Goal: Task Accomplishment & Management: Complete application form

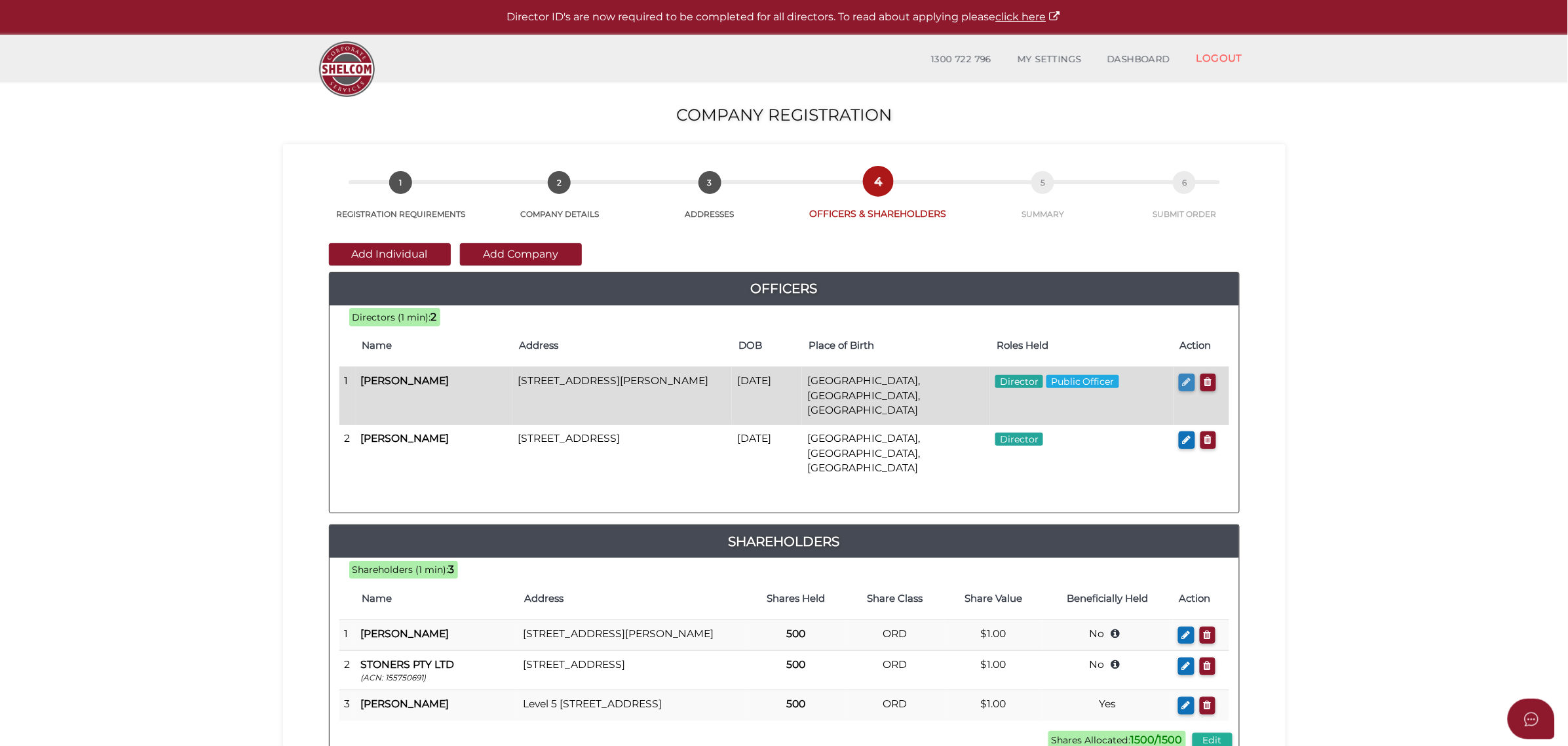
click at [1184, 382] on icon "button" at bounding box center [1187, 382] width 9 height 10
checkbox input "true"
type input "0"
type input "Scott"
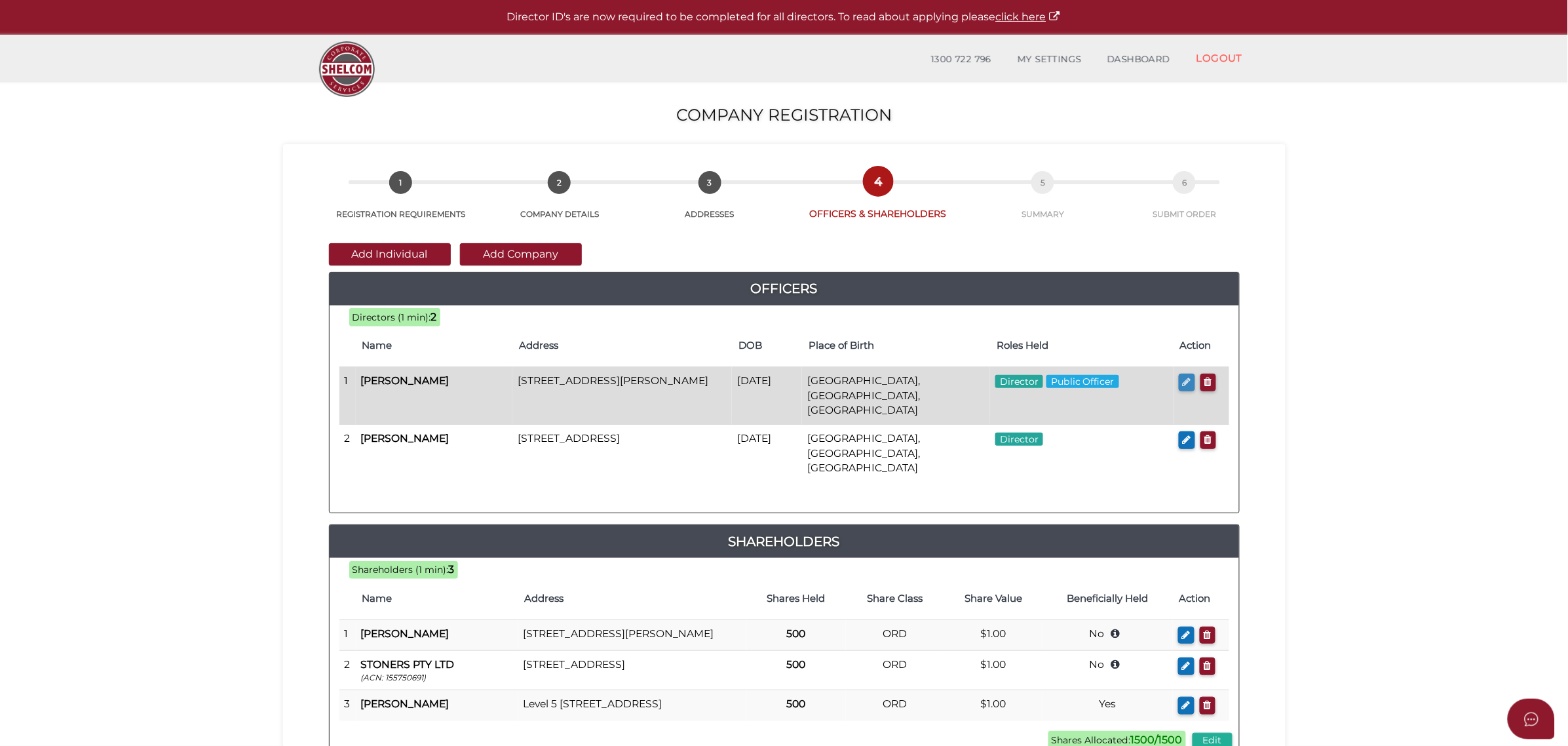
type input "Parrot"
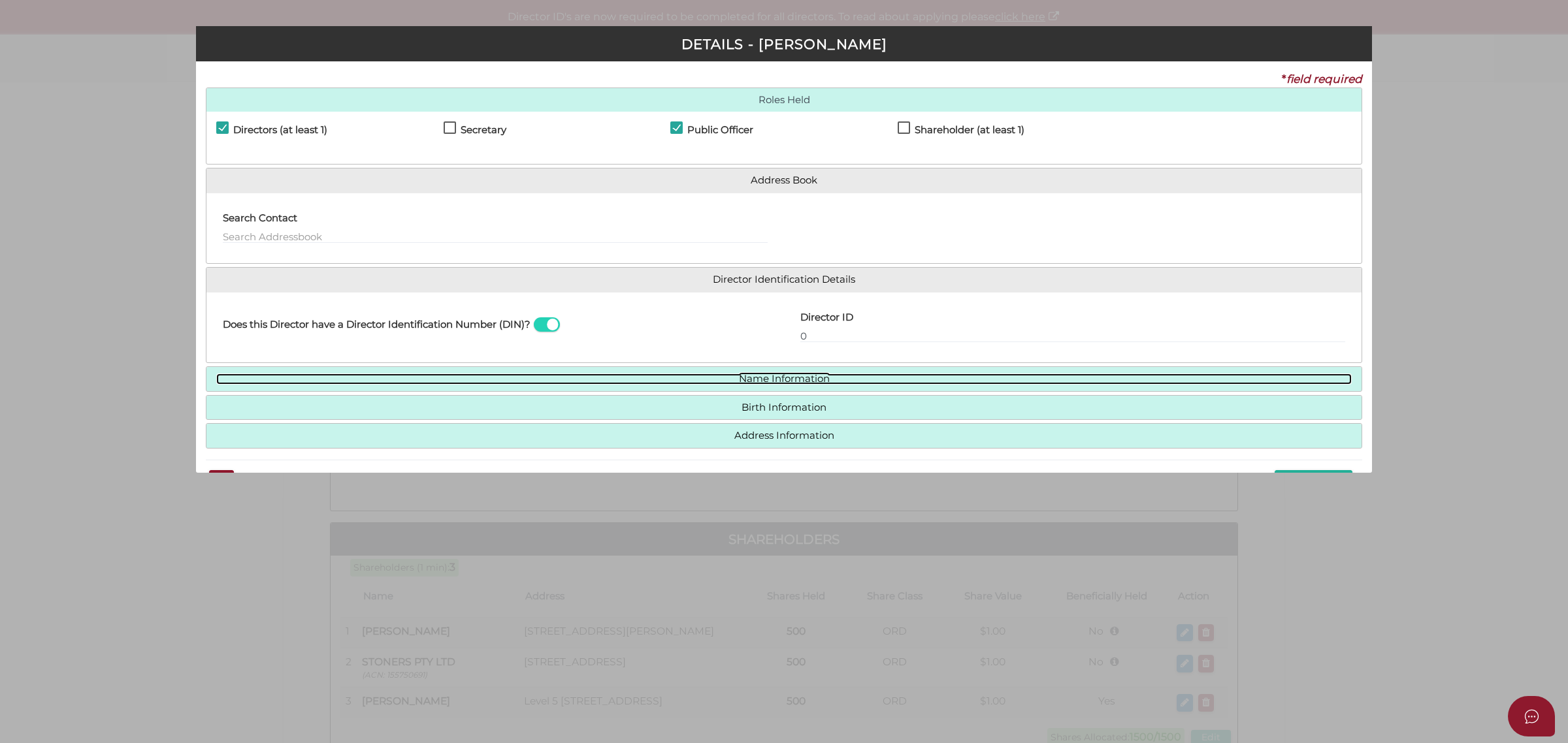
click at [732, 375] on link "Name Information" at bounding box center [784, 379] width 1136 height 11
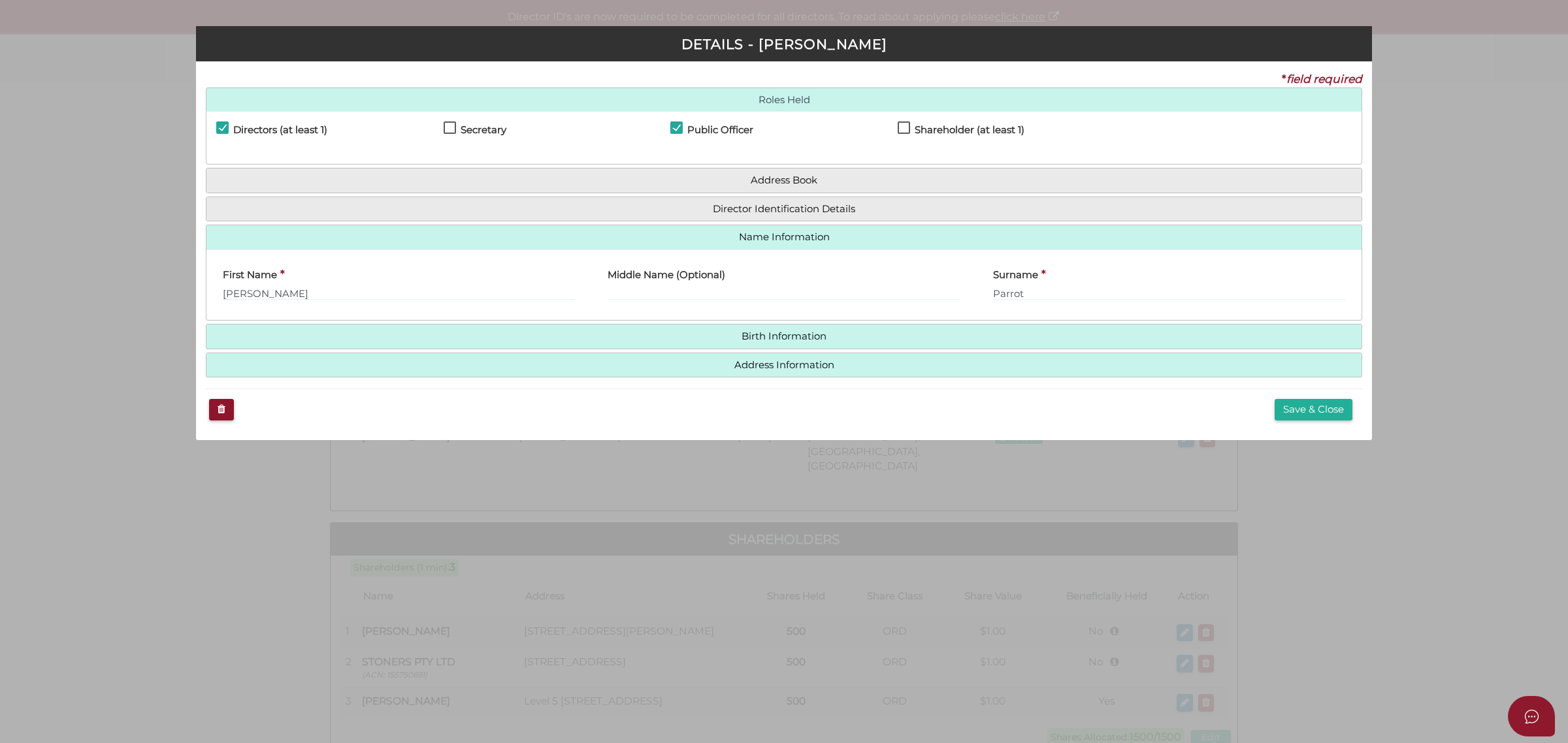
click at [1401, 319] on div "Pty Ltd DETAILS - Scott Parrot * field required Roles Held Directors (at least …" at bounding box center [784, 372] width 1568 height 743
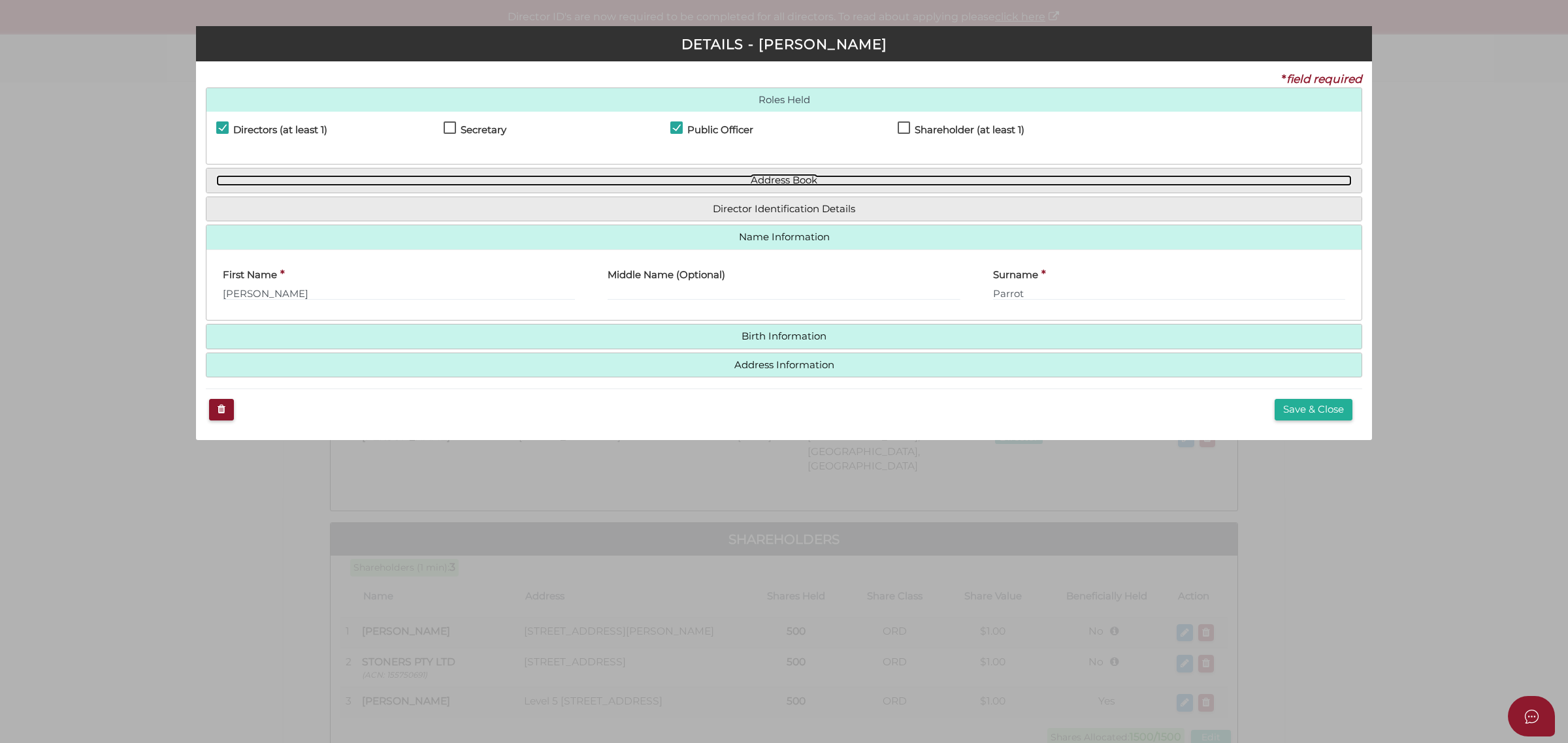
click at [798, 181] on link "Address Book" at bounding box center [784, 180] width 1136 height 11
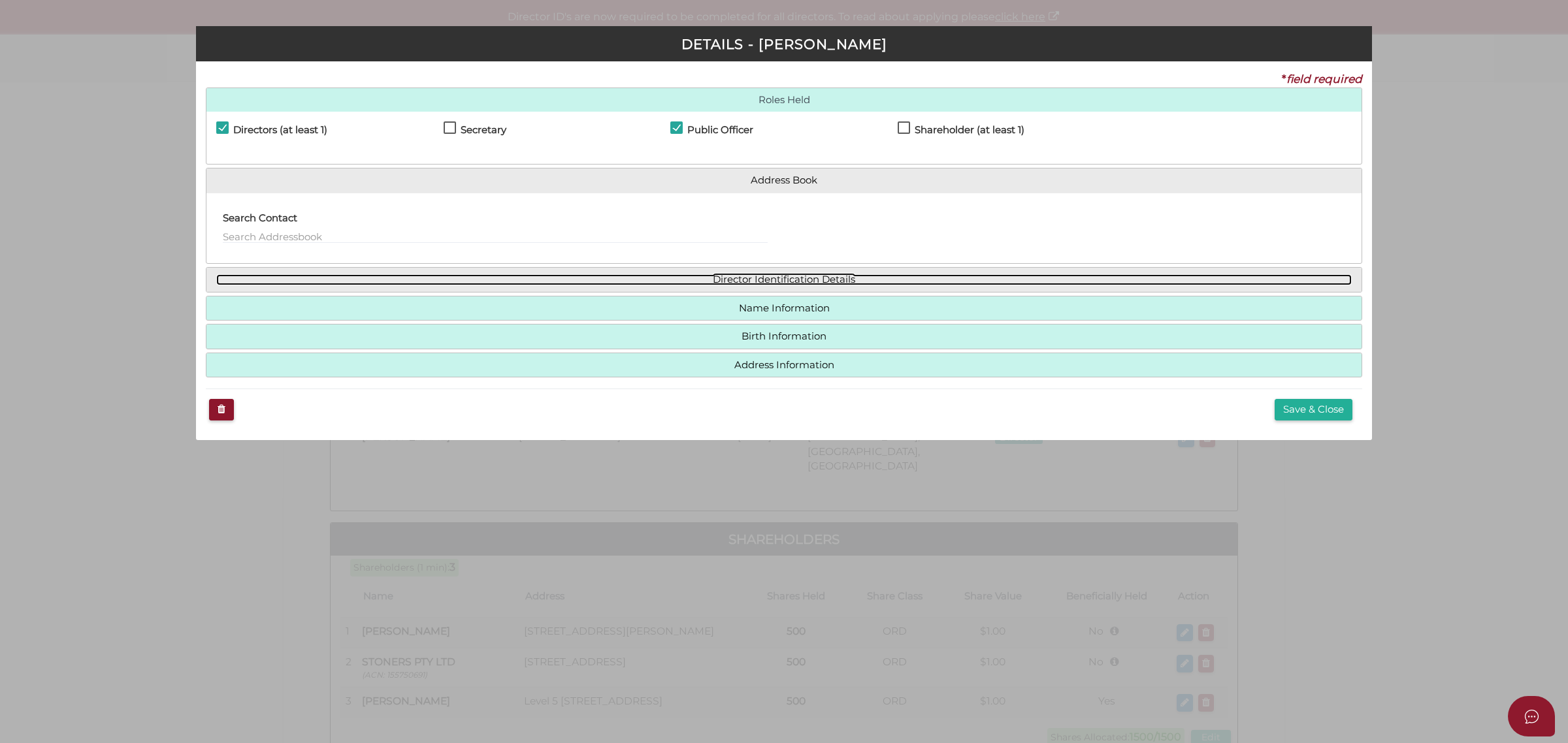
click at [775, 282] on link "Director Identification Details" at bounding box center [784, 279] width 1136 height 11
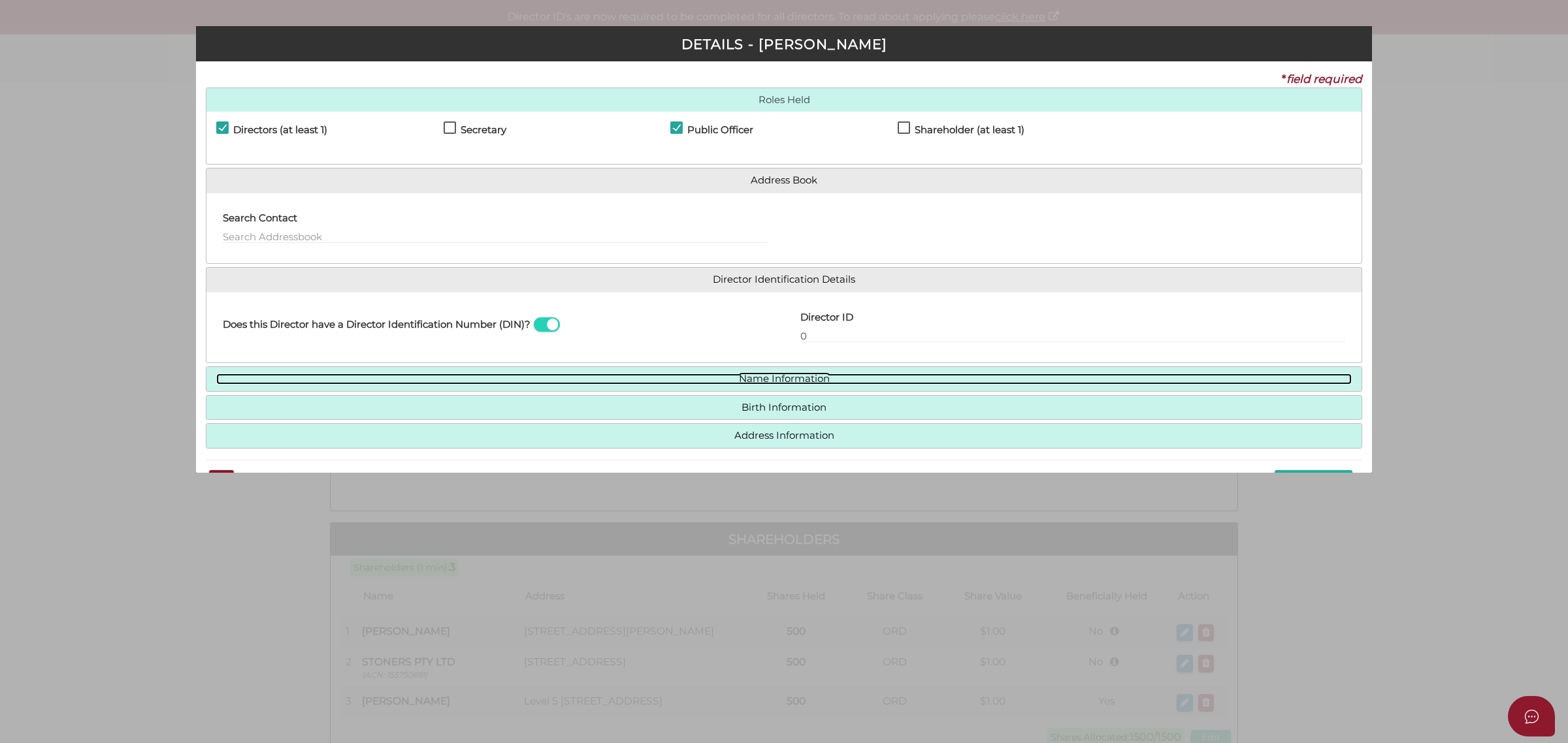
click at [782, 382] on link "Name Information" at bounding box center [784, 379] width 1136 height 11
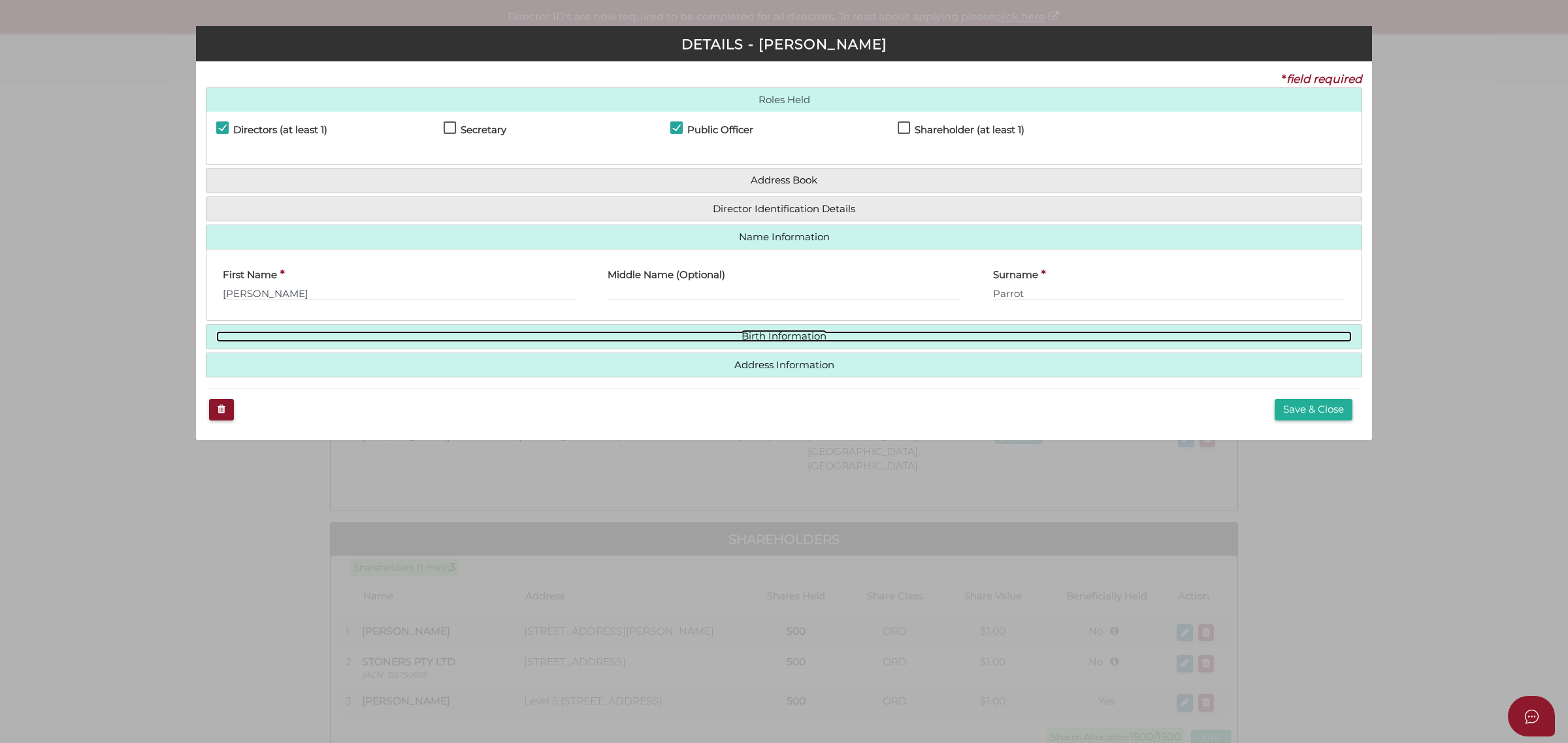
click at [778, 337] on link "Birth Information" at bounding box center [784, 337] width 1136 height 11
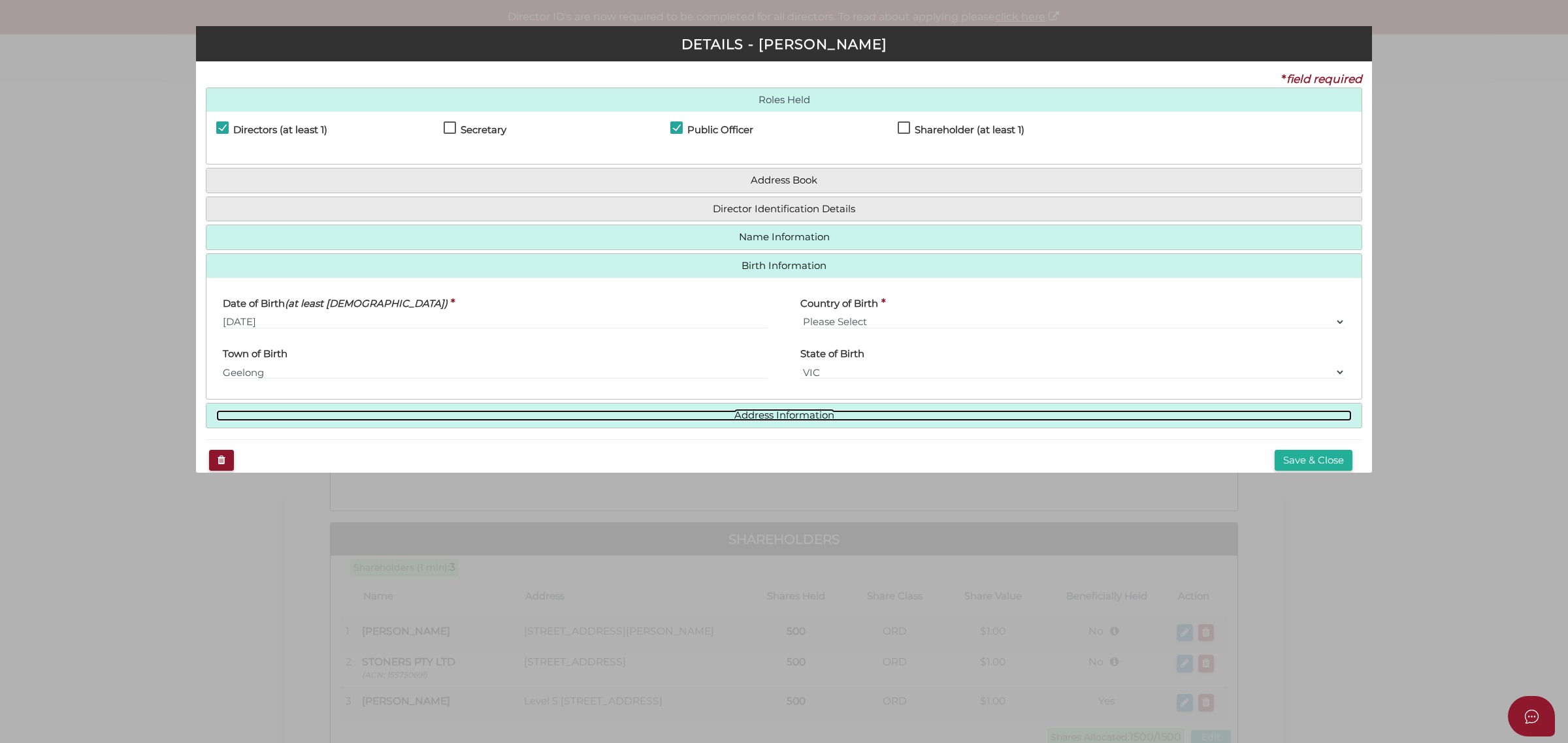
click at [781, 419] on link "Address Information" at bounding box center [784, 415] width 1136 height 11
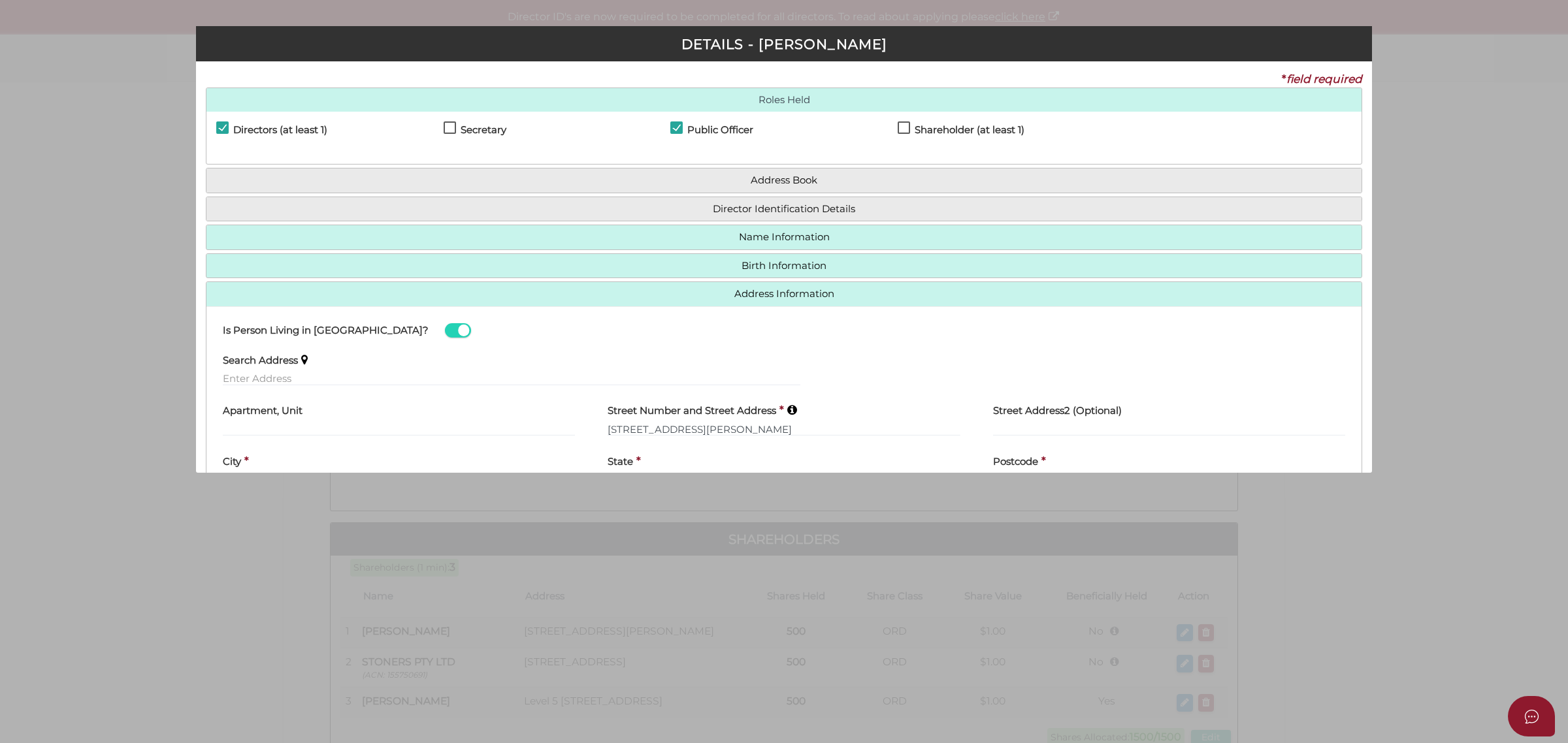
click at [351, 369] on div "Search Address" at bounding box center [511, 365] width 577 height 41
drag, startPoint x: 713, startPoint y: 429, endPoint x: 544, endPoint y: 426, distance: 169.0
click at [544, 426] on div "Apartment, Unit Street Number and Street Address * 23 Amundsen Street Street Ad…" at bounding box center [784, 421] width 1155 height 51
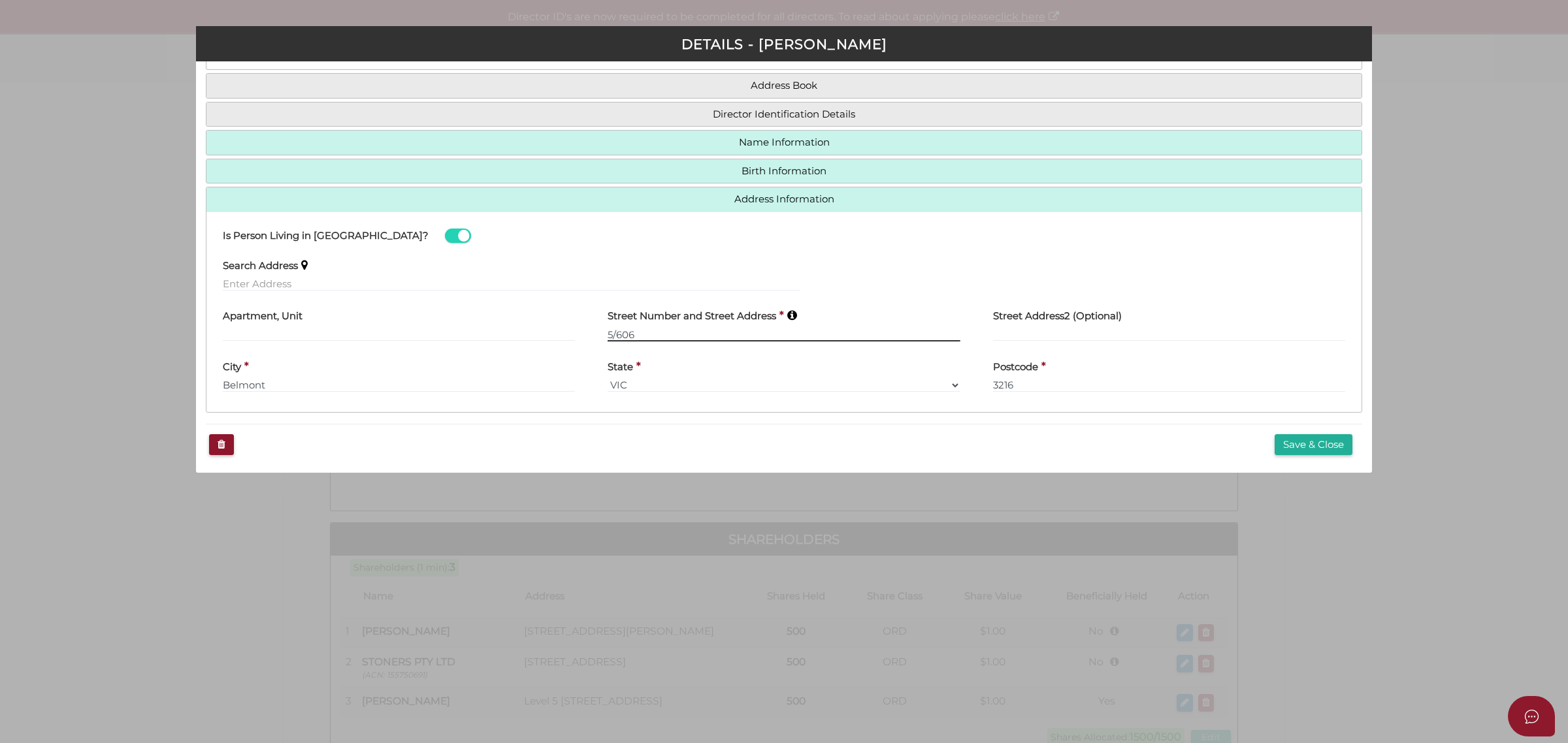
scroll to position [98, 0]
click at [641, 332] on input "5/606 st kilda Road" at bounding box center [784, 333] width 352 height 14
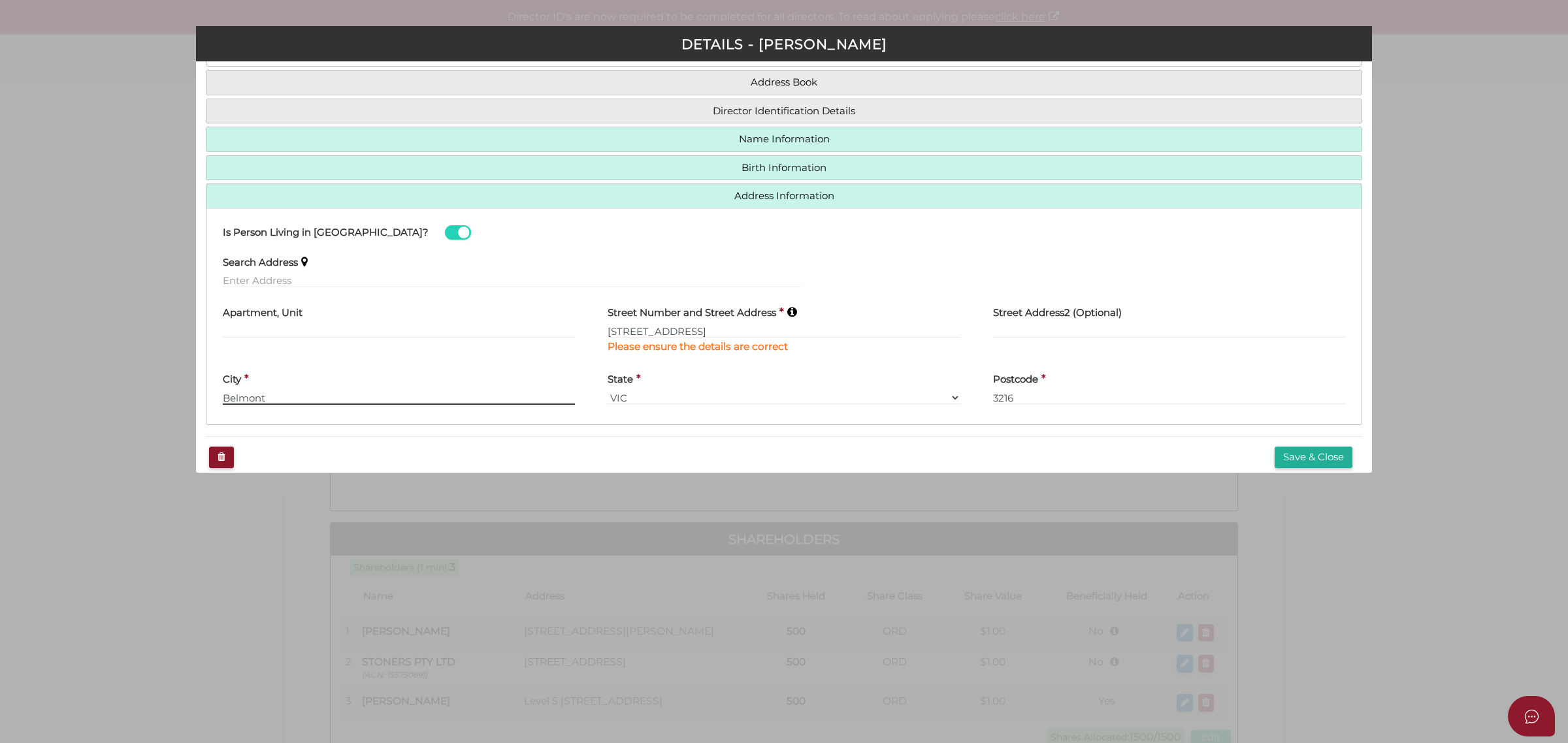
drag, startPoint x: 274, startPoint y: 377, endPoint x: 189, endPoint y: 377, distance: 85.0
click at [189, 377] on div "Pty Ltd DETAILS - Scott Parrot * field required Roles Held Directors (at least …" at bounding box center [784, 372] width 1568 height 743
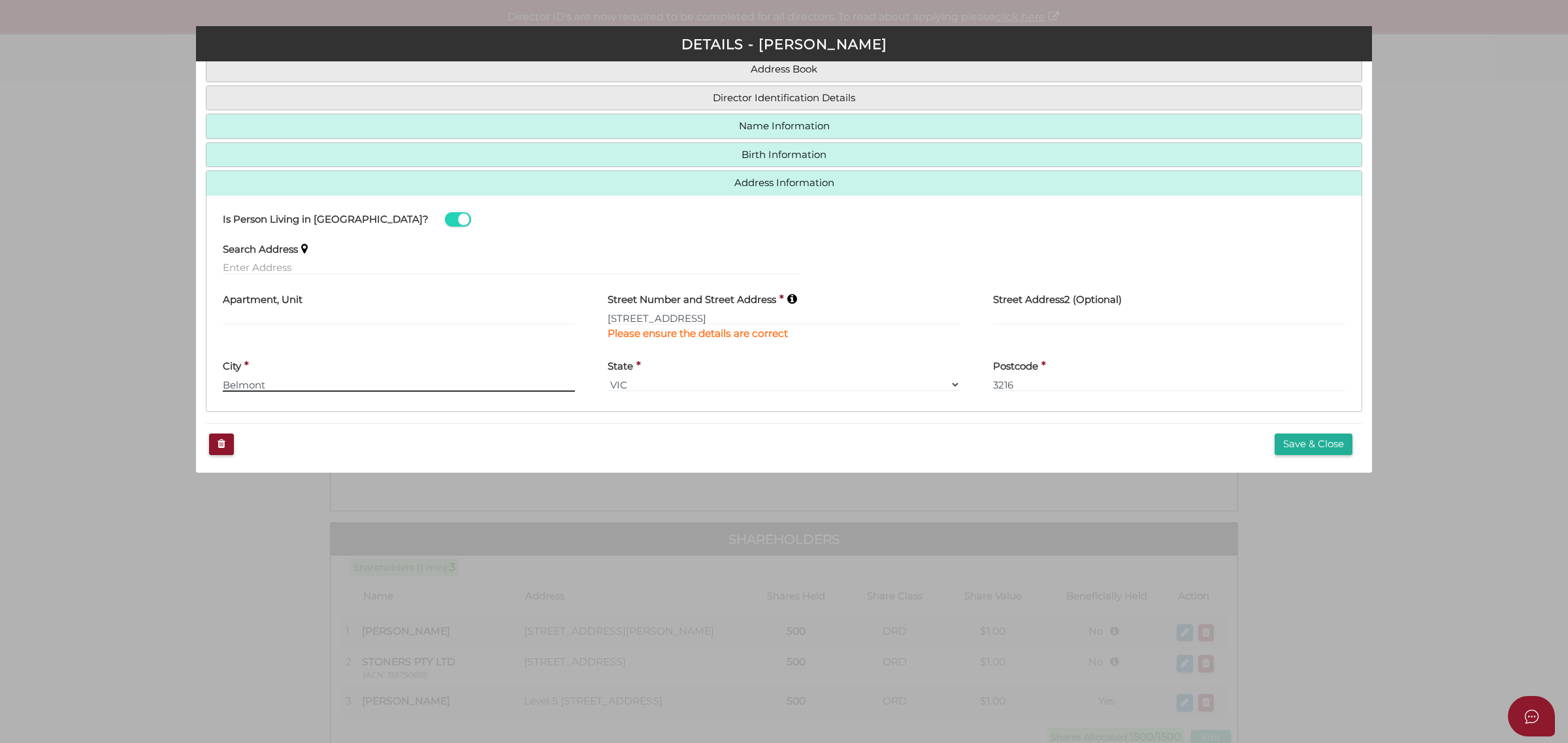
scroll to position [114, 0]
click at [652, 314] on input "5/606 St kilda Road" at bounding box center [784, 316] width 352 height 14
type input "5/606 St Kilda Road"
drag, startPoint x: 306, startPoint y: 383, endPoint x: 138, endPoint y: 382, distance: 168.0
click at [138, 382] on div "Pty Ltd DETAILS - Scott Parrot * field required Roles Held Directors (at least …" at bounding box center [784, 372] width 1568 height 743
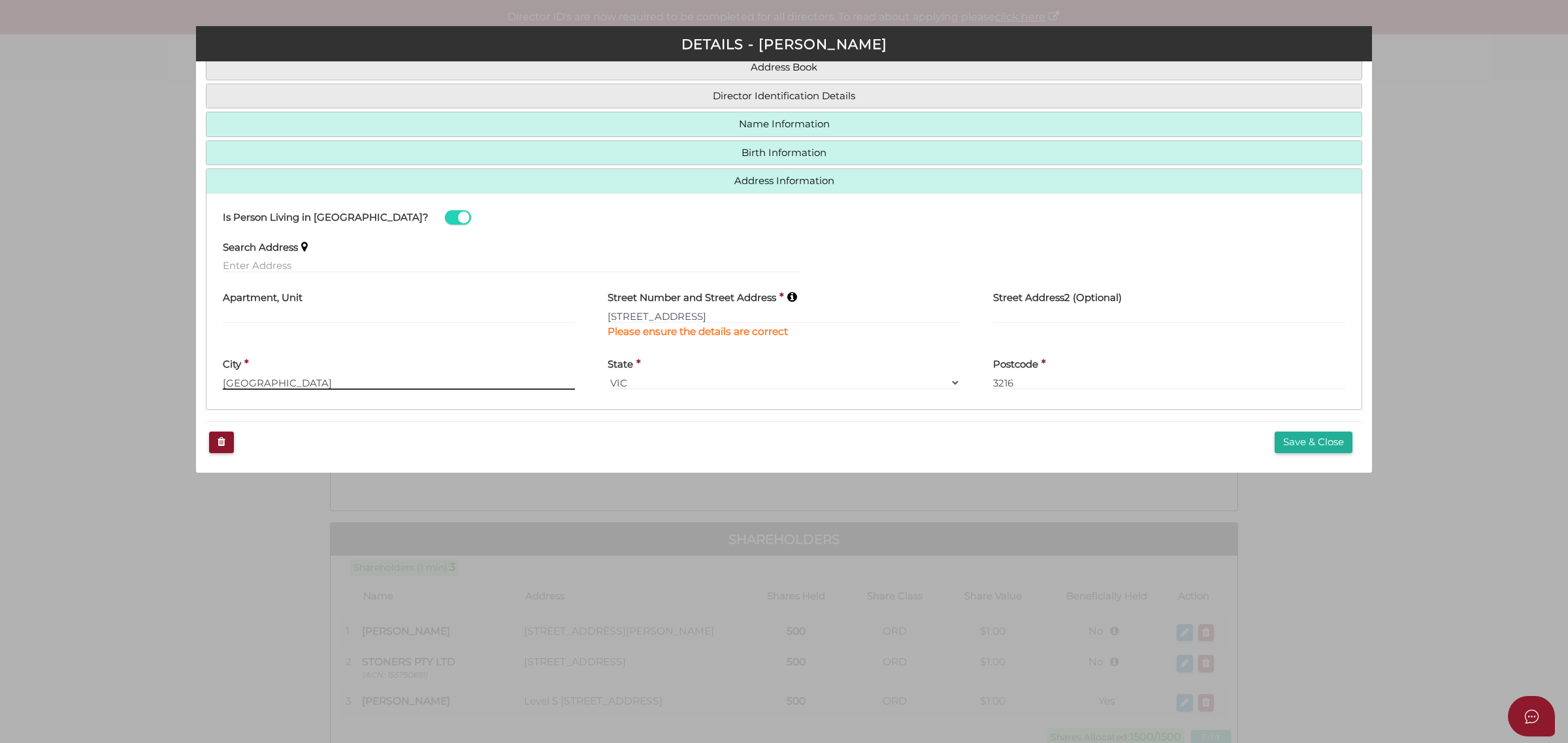
type input "[GEOGRAPHIC_DATA]"
type input "3004"
click at [1308, 439] on button "Save & Close" at bounding box center [1314, 442] width 78 height 22
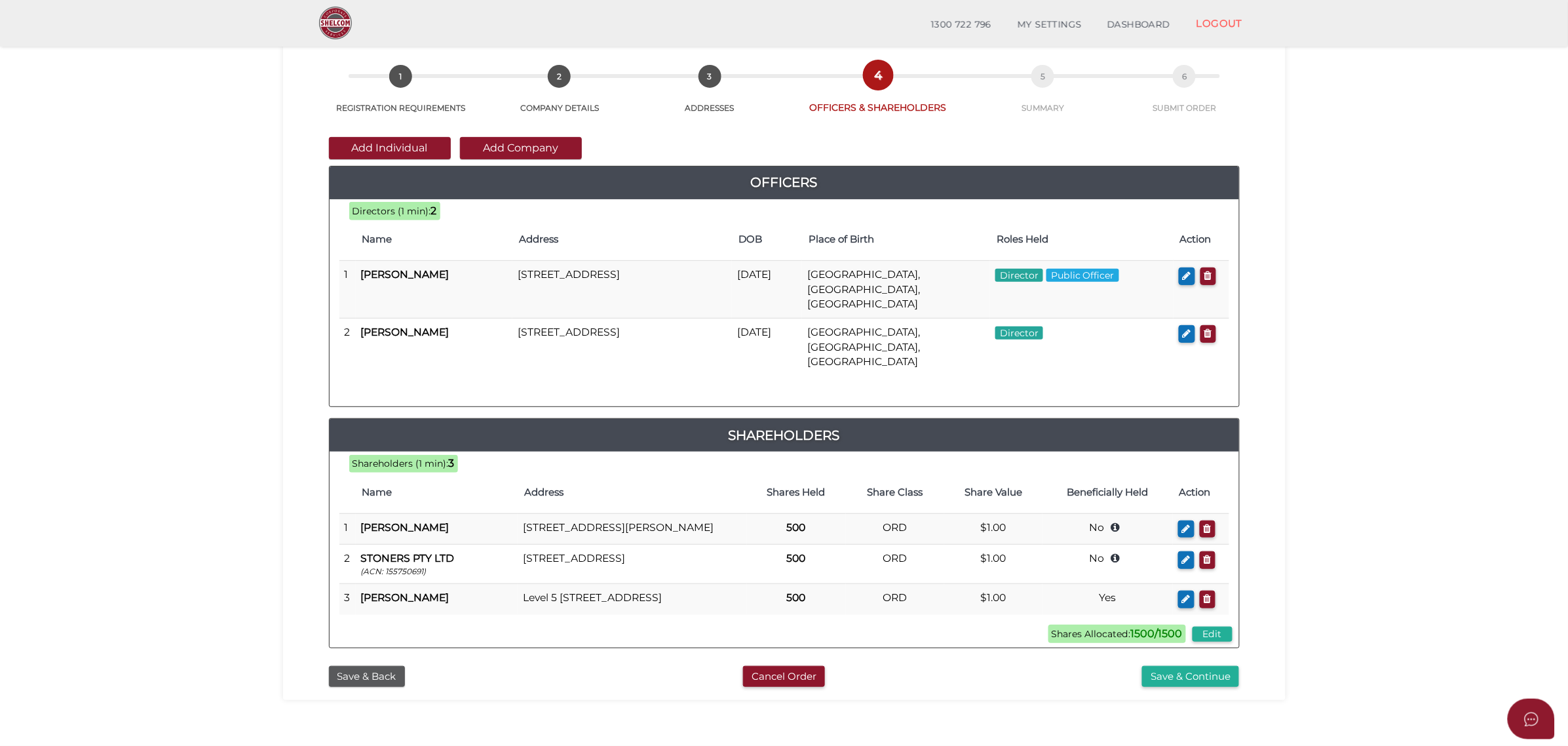
scroll to position [82, 0]
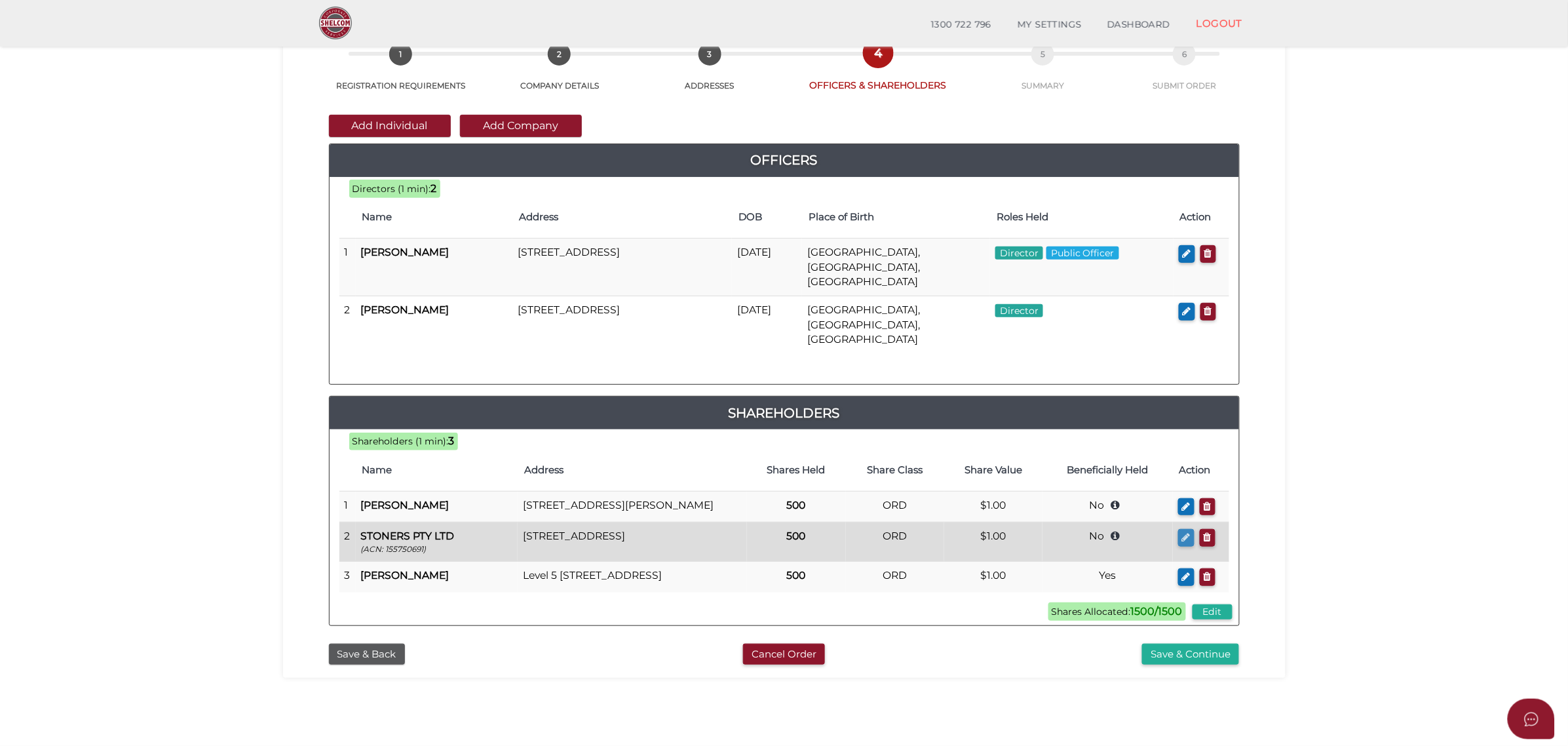
click at [1184, 532] on icon "button" at bounding box center [1186, 537] width 9 height 10
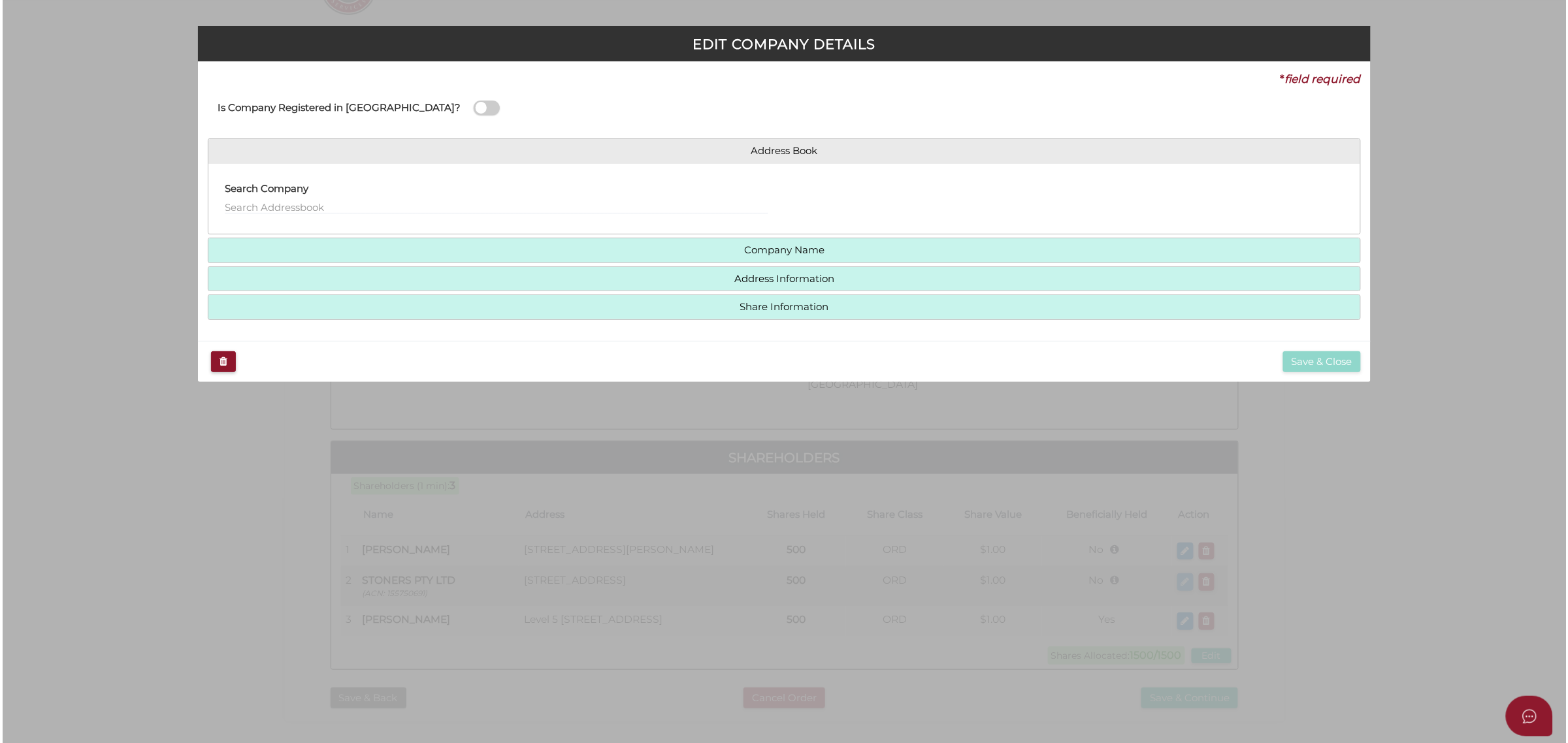
scroll to position [0, 0]
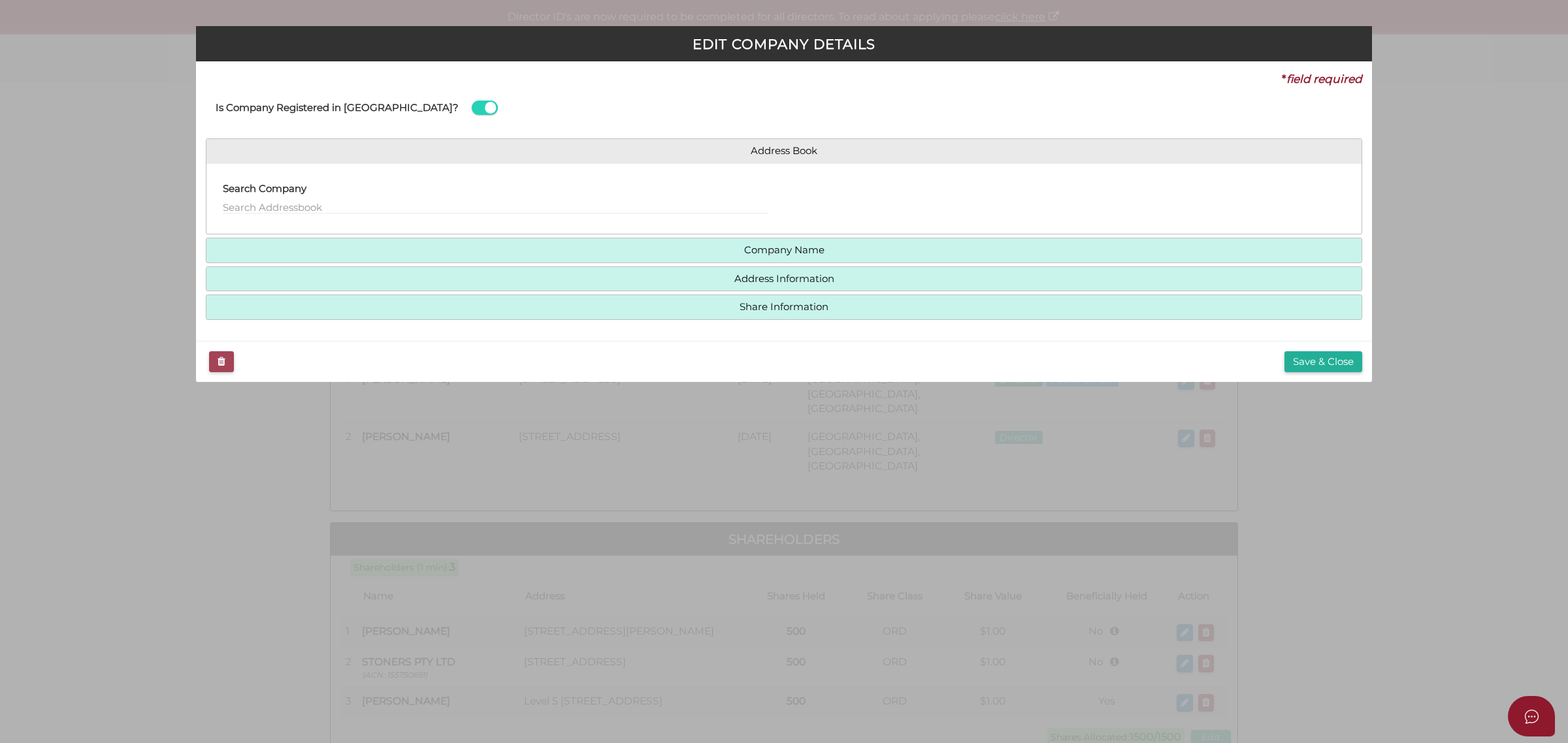
click at [218, 361] on icon "button" at bounding box center [221, 361] width 8 height 10
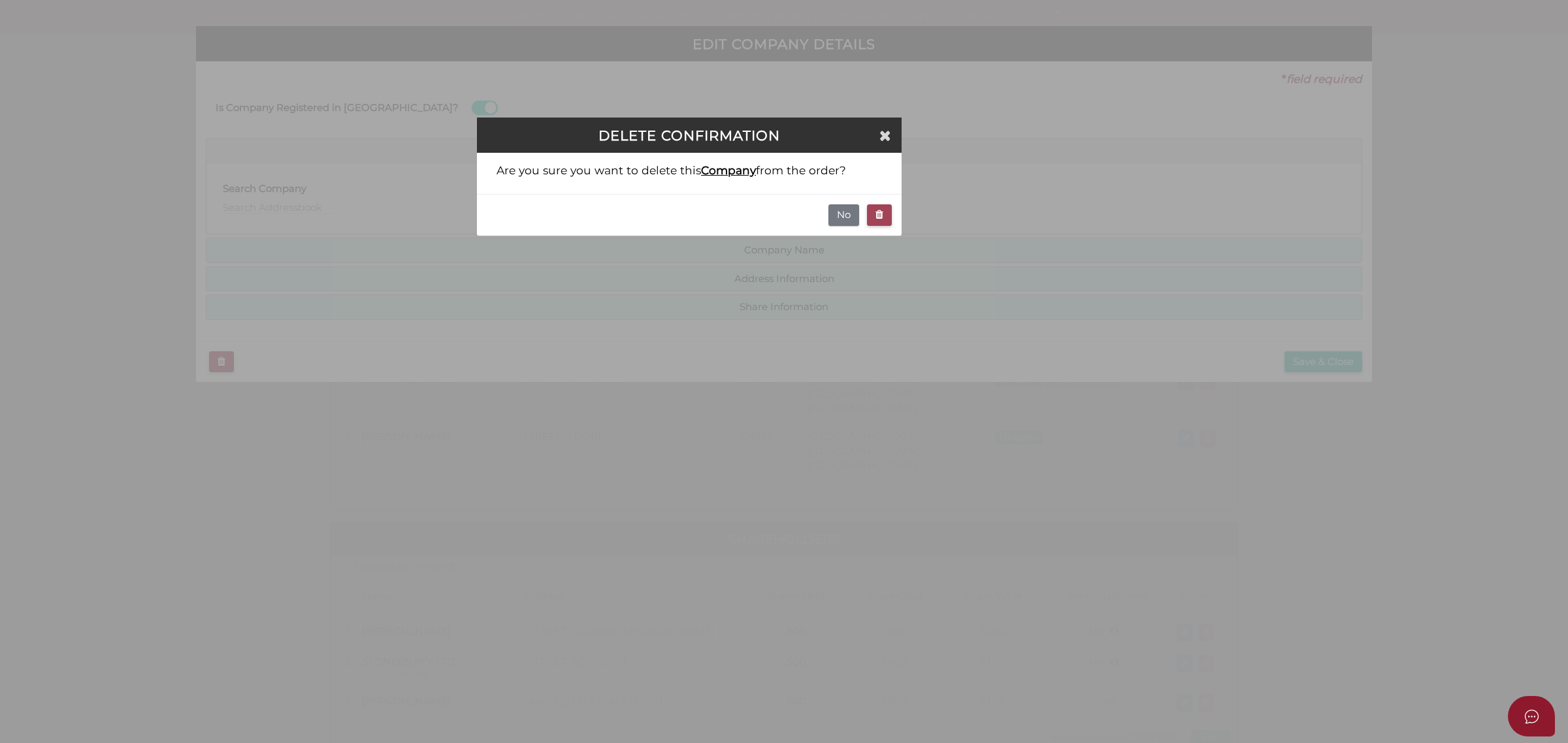
click at [877, 216] on icon "button" at bounding box center [879, 214] width 8 height 10
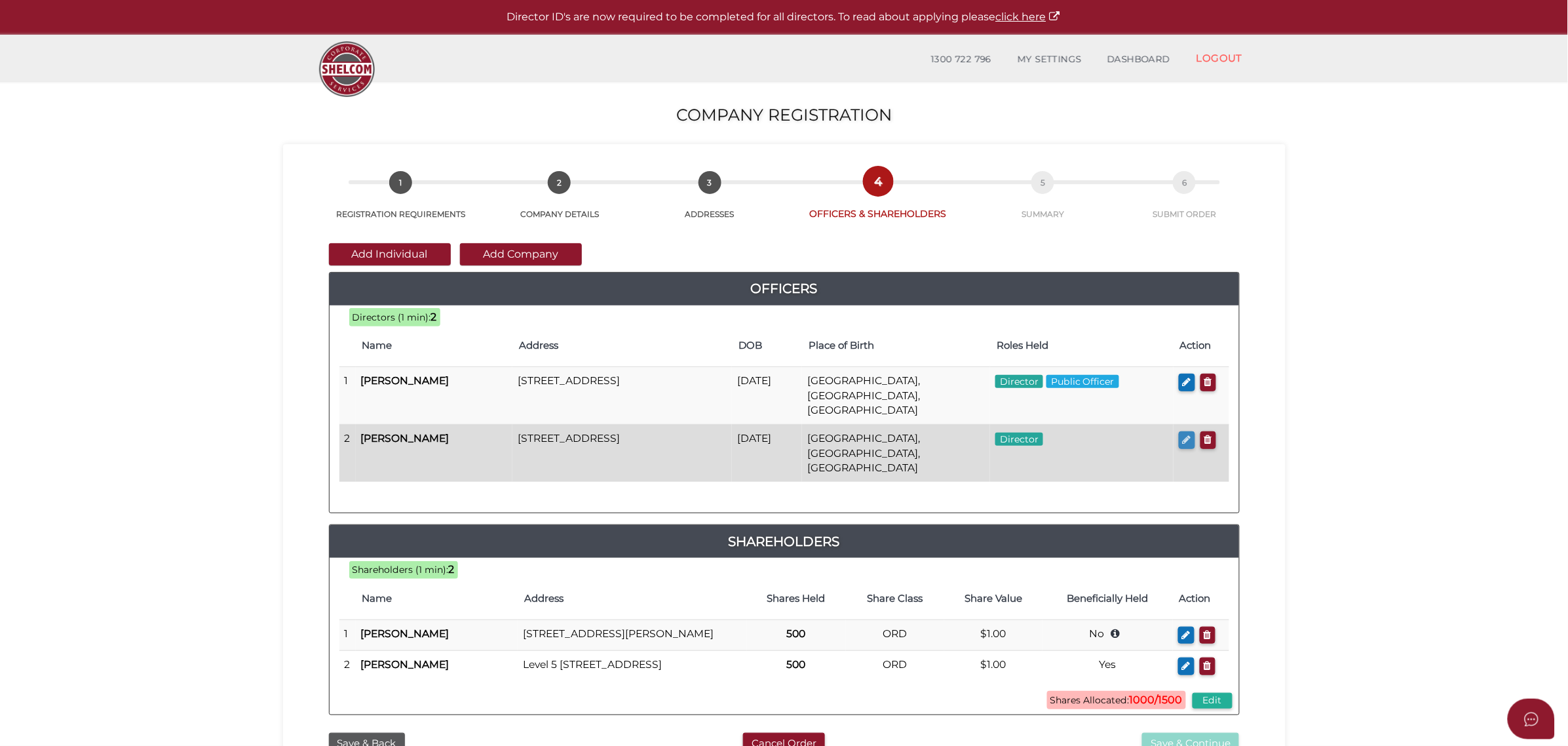
click at [1187, 435] on icon "button" at bounding box center [1187, 439] width 9 height 10
checkbox input "true"
type input "0"
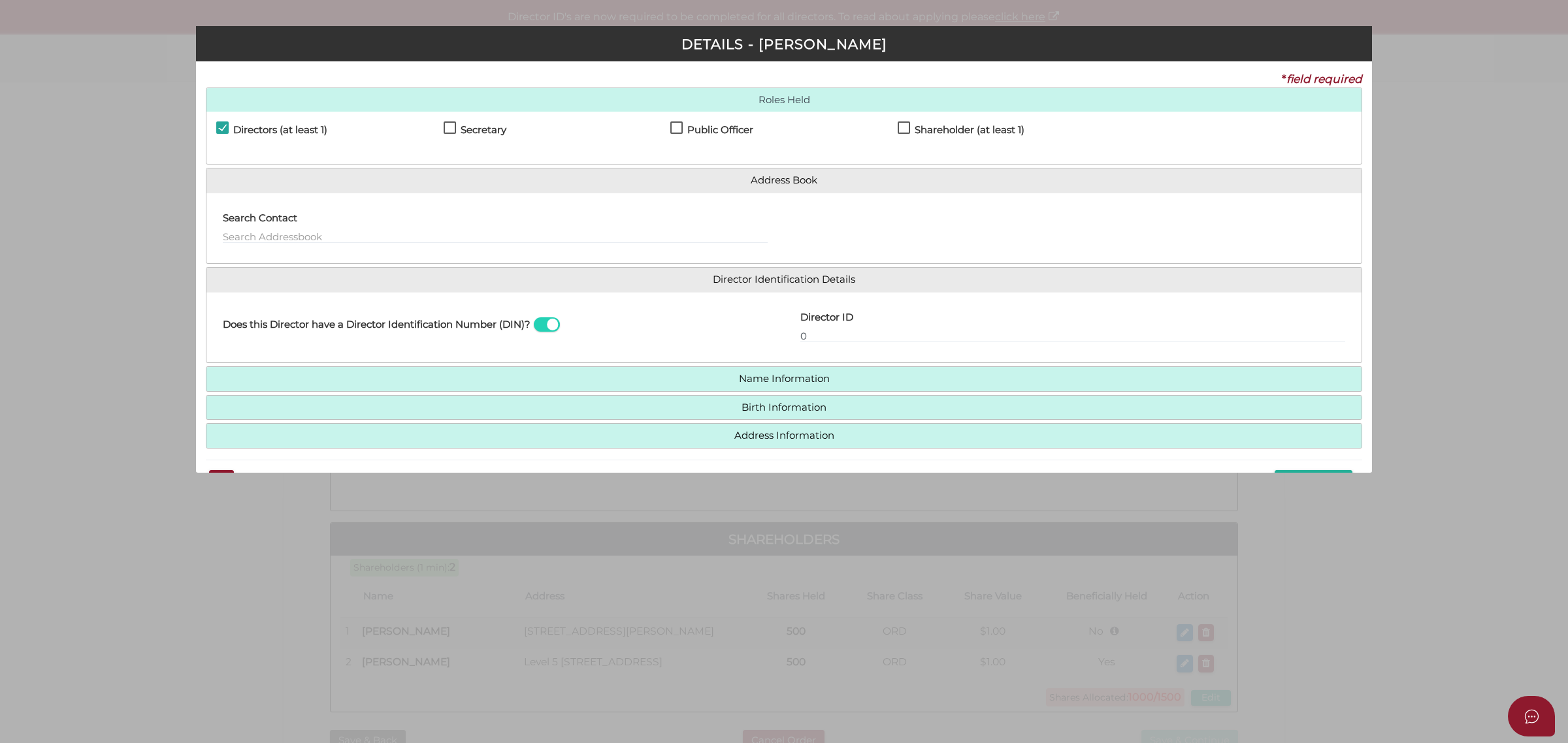
click at [929, 128] on h4 "Shareholder (at least 1)" at bounding box center [970, 130] width 110 height 11
checkbox input "true"
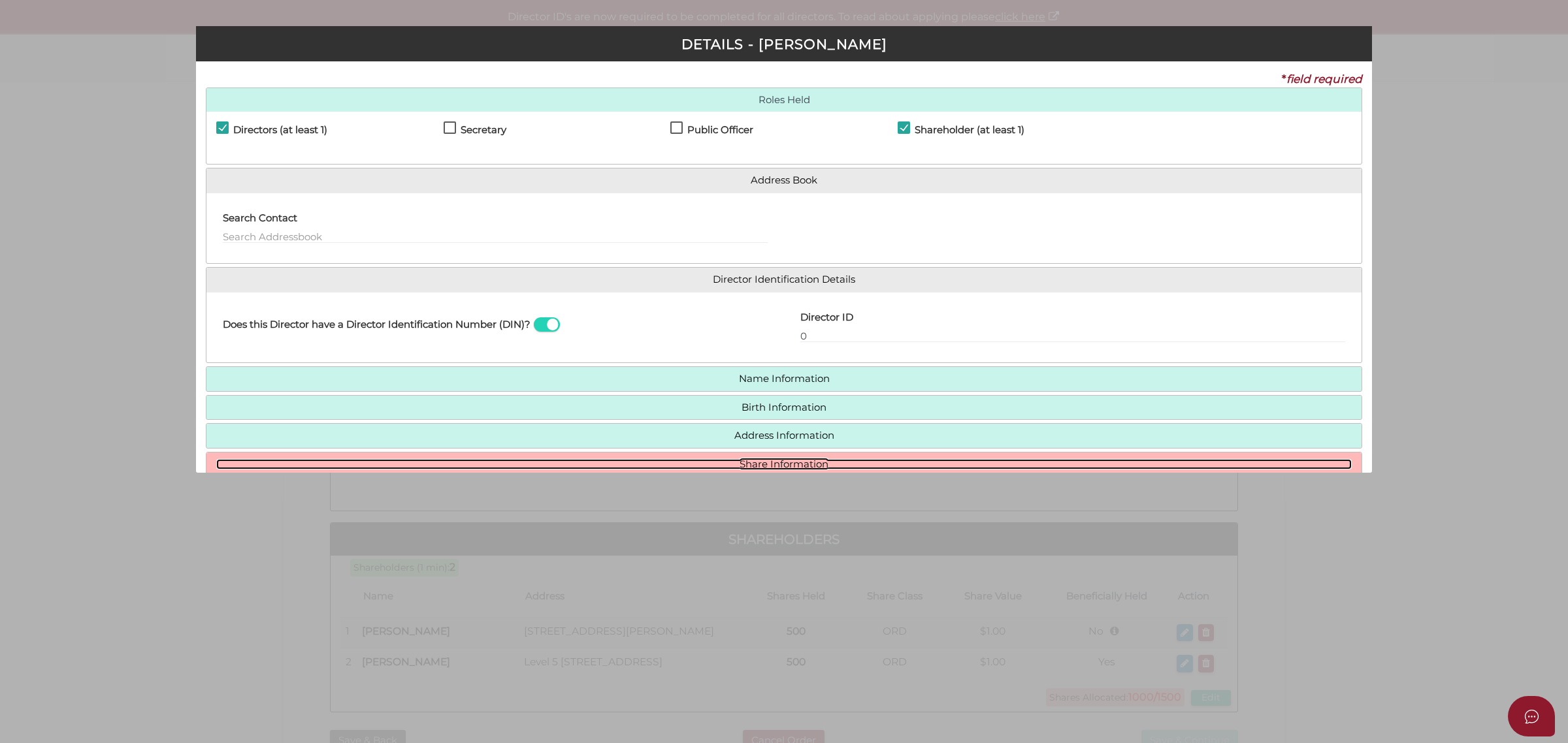
click at [824, 468] on link "Share Information" at bounding box center [784, 464] width 1136 height 11
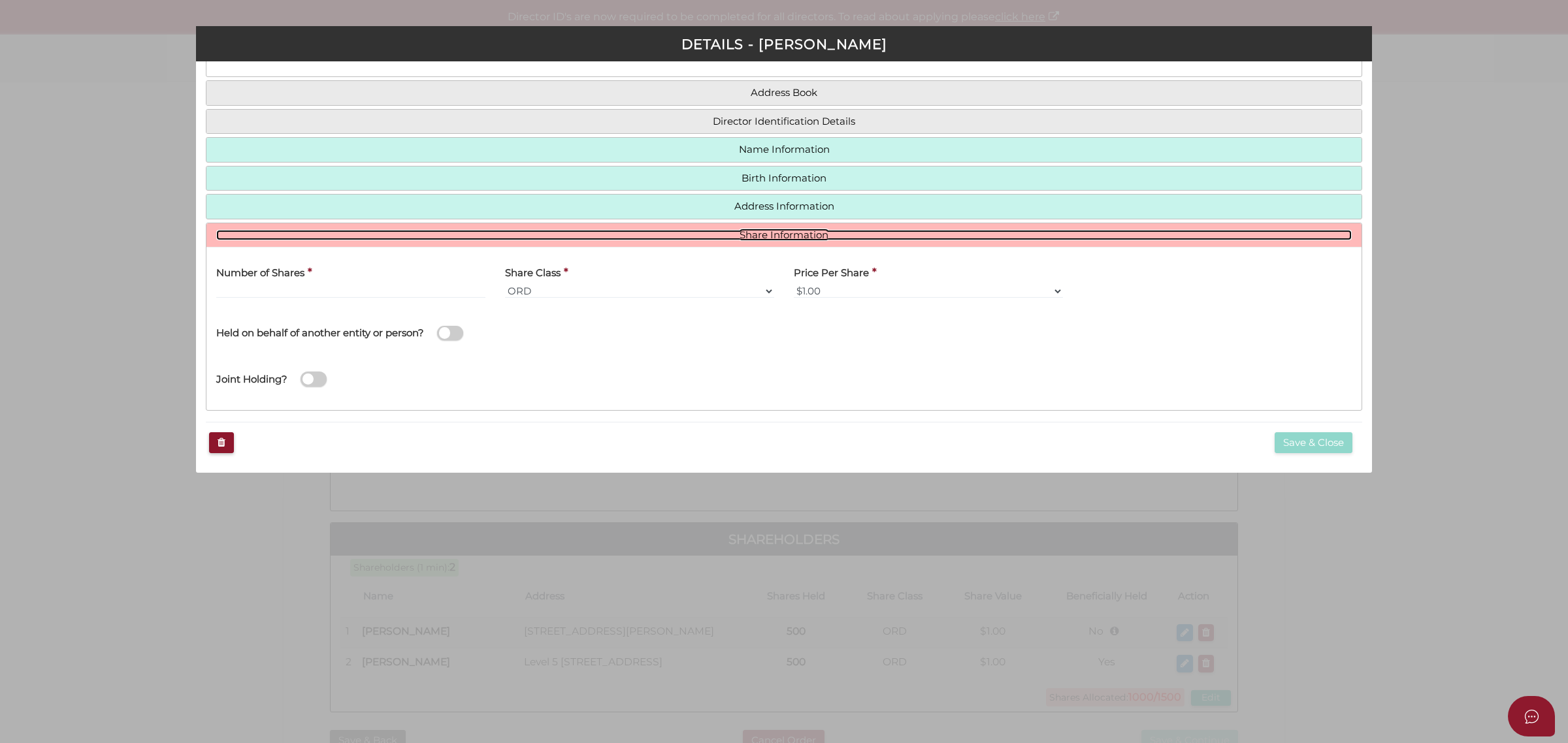
scroll to position [90, 0]
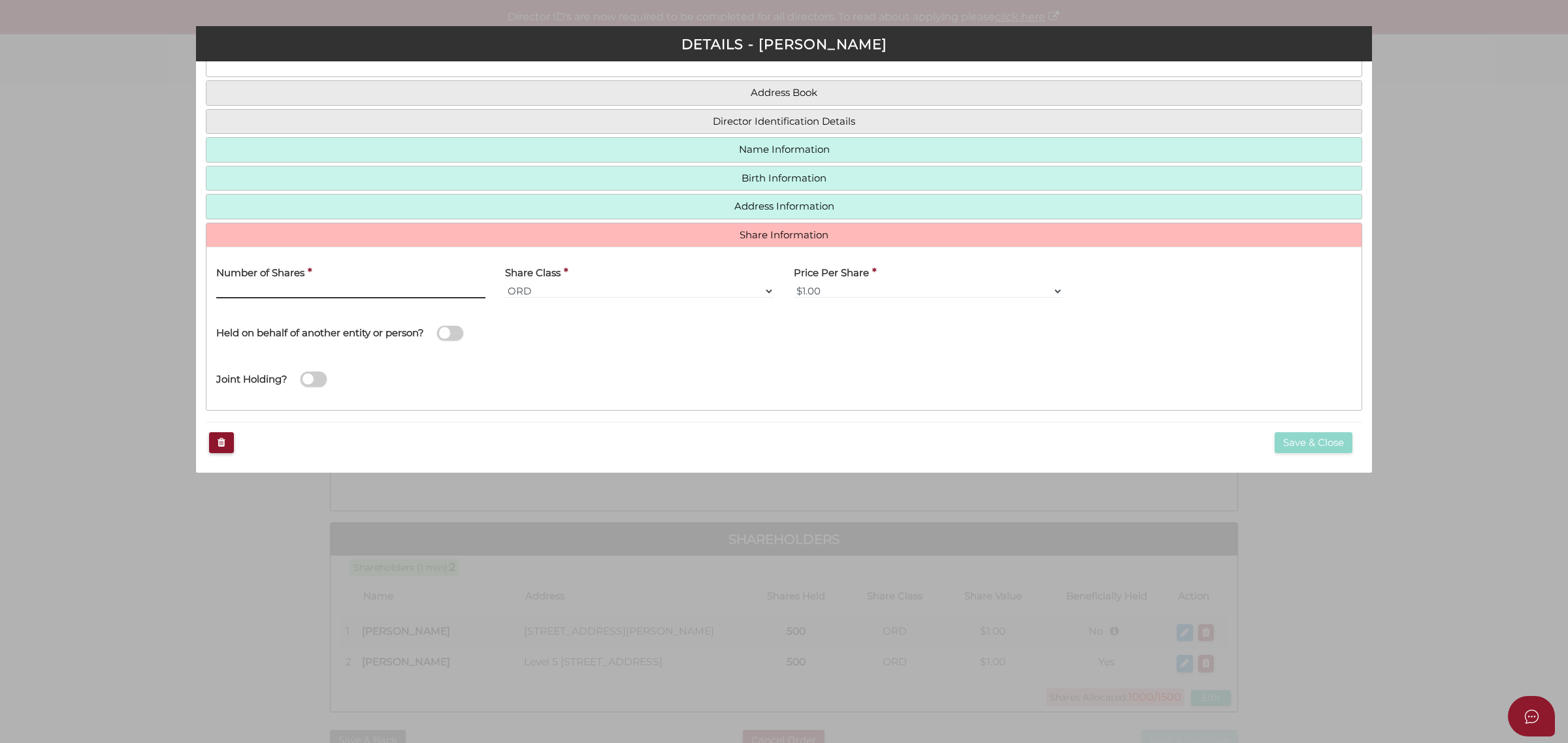
click at [307, 290] on input "Number of Shares" at bounding box center [351, 291] width 269 height 14
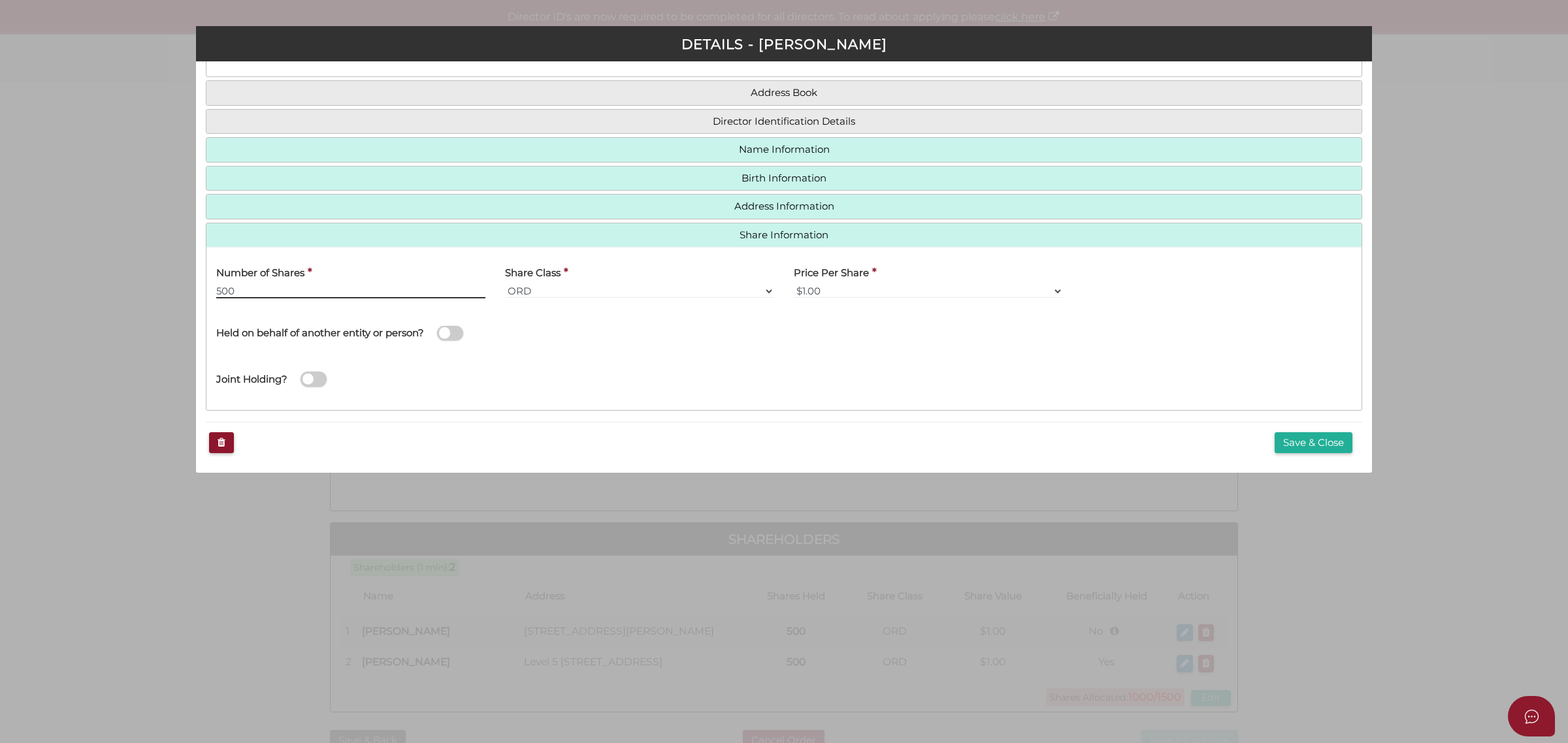
type input "500"
click at [446, 331] on span at bounding box center [450, 333] width 26 height 15
click at [0, 0] on input "checkbox" at bounding box center [0, 0] width 0 height 0
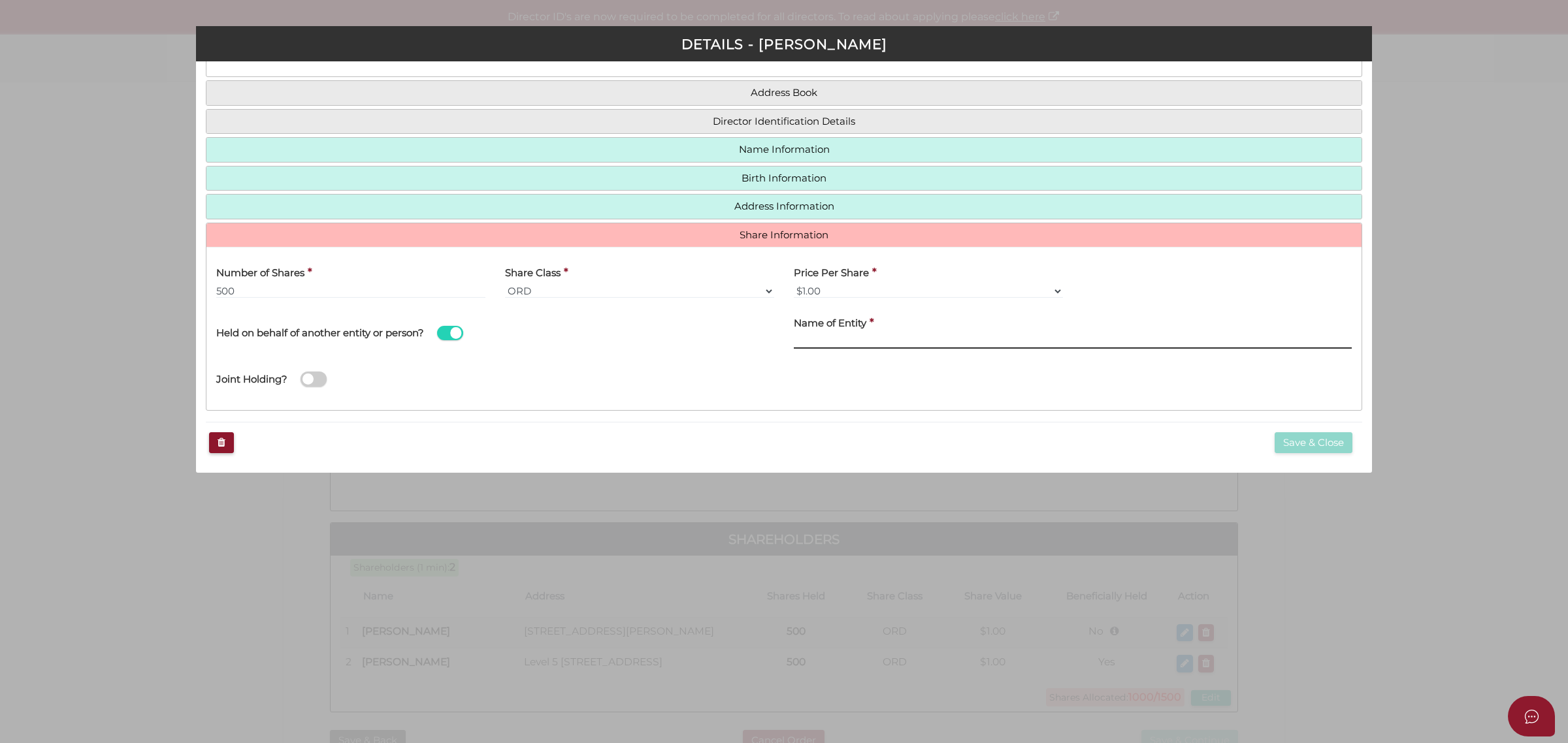
click at [840, 343] on input "text" at bounding box center [1072, 341] width 558 height 14
paste input "34944806804"
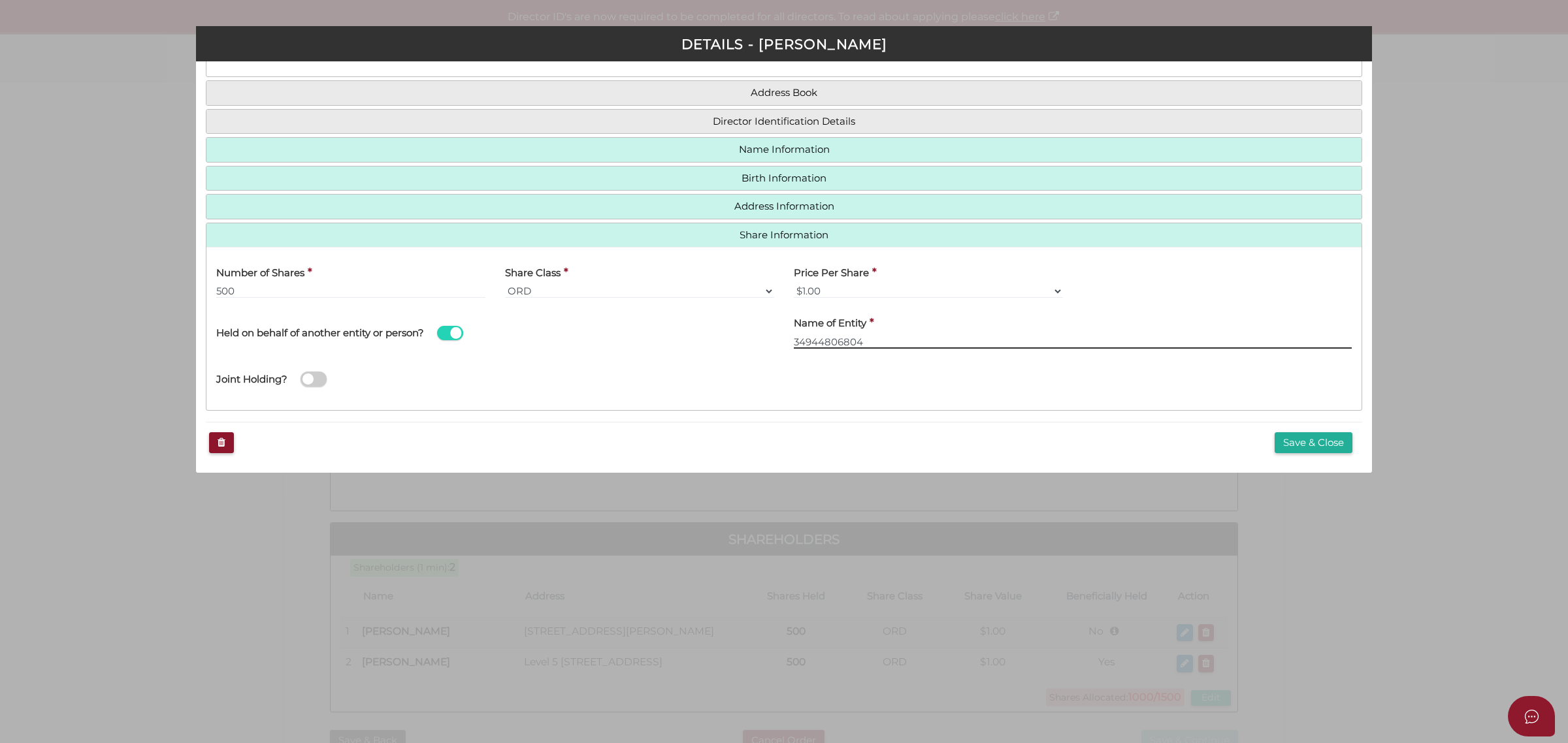
drag, startPoint x: 869, startPoint y: 338, endPoint x: 782, endPoint y: 343, distance: 87.1
click at [784, 343] on div "Name of Entity * 34944806804" at bounding box center [1072, 331] width 577 height 46
type input "[PERSON_NAME] Family"
click at [318, 382] on span at bounding box center [314, 379] width 26 height 15
click at [0, 0] on input "checkbox" at bounding box center [0, 0] width 0 height 0
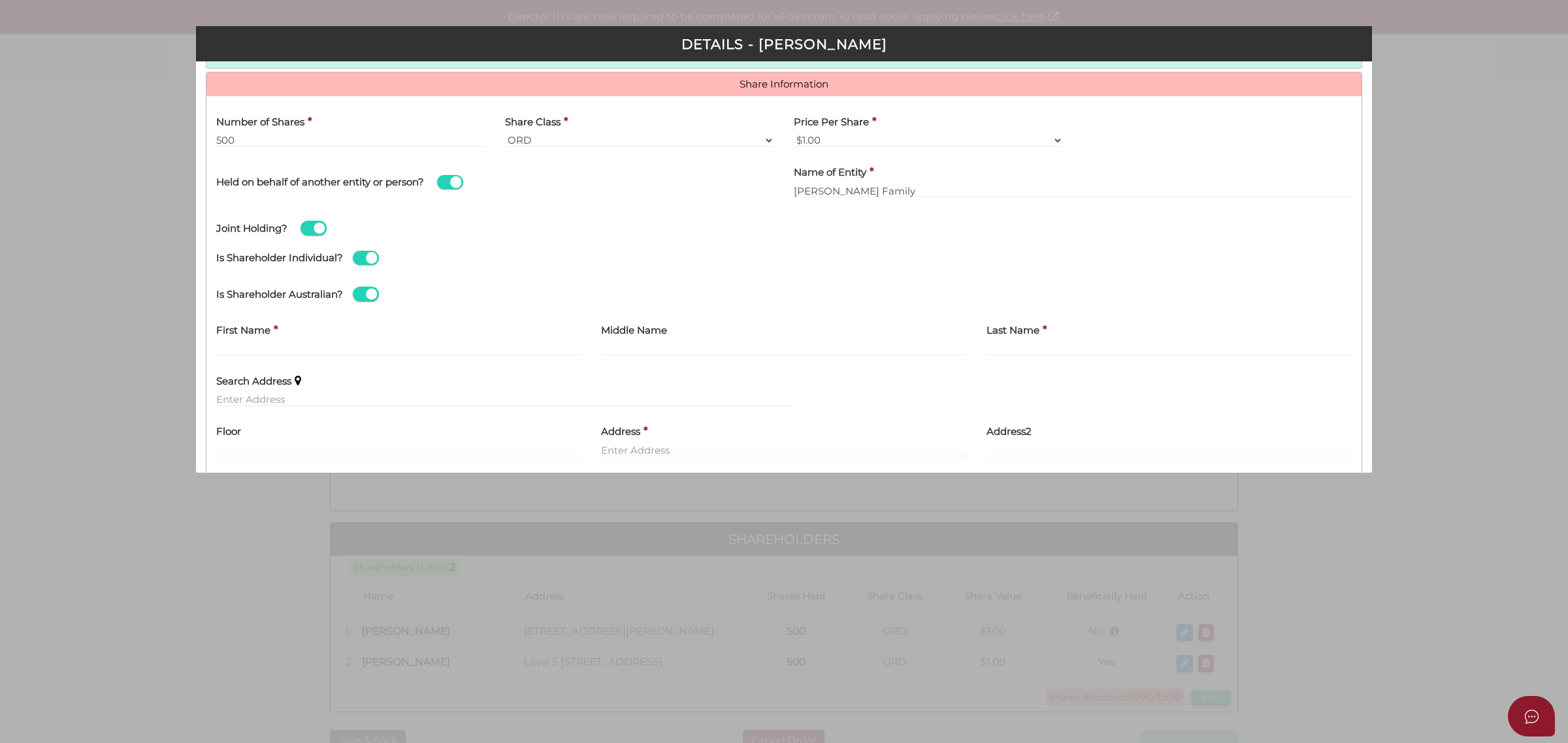
scroll to position [253, 0]
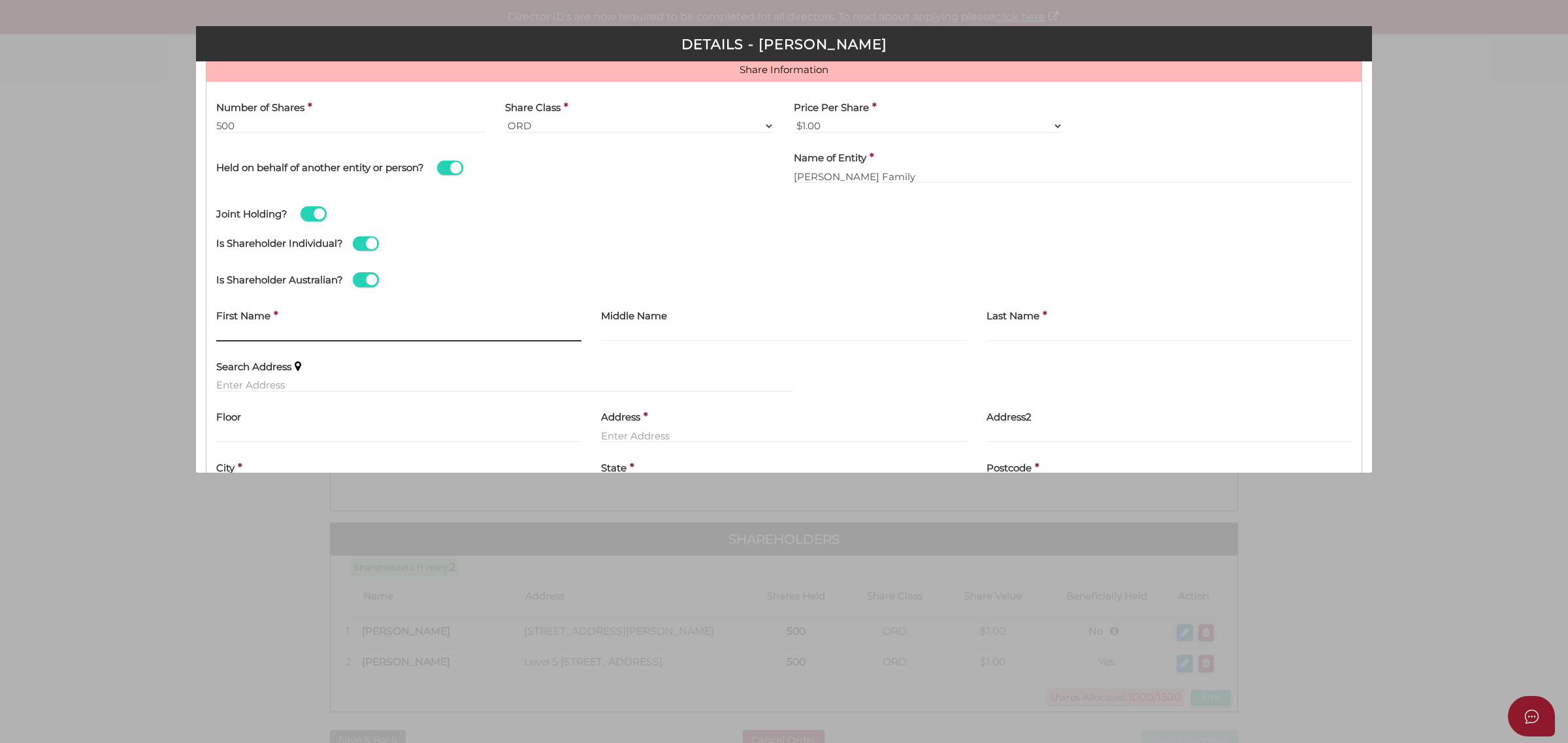
click at [316, 331] on input "text" at bounding box center [399, 335] width 365 height 14
type input "Kylie"
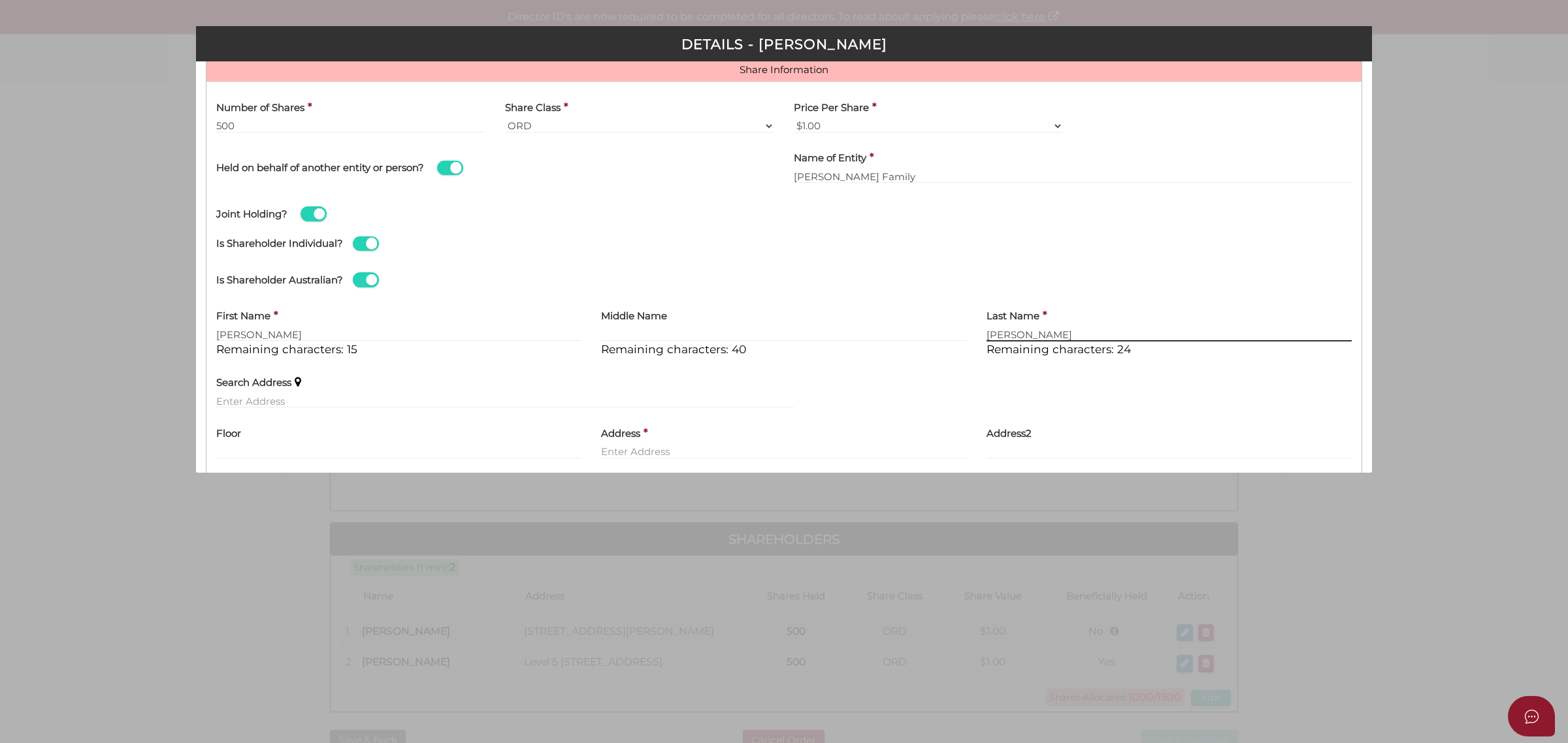
type input "Stoner"
click at [257, 396] on input "text" at bounding box center [505, 401] width 577 height 14
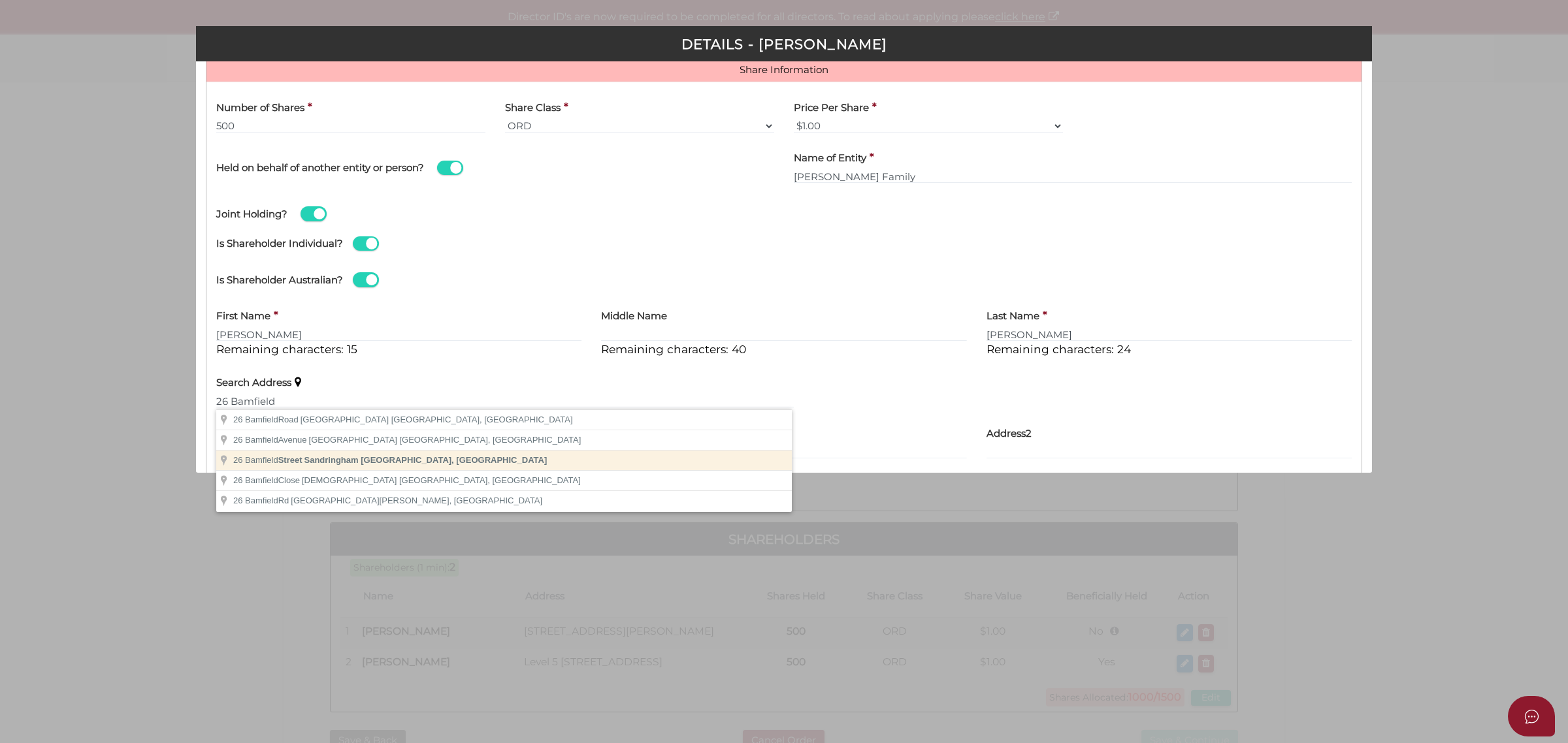
type input "26 Bamfield Street, Sandringham VIC, Australia"
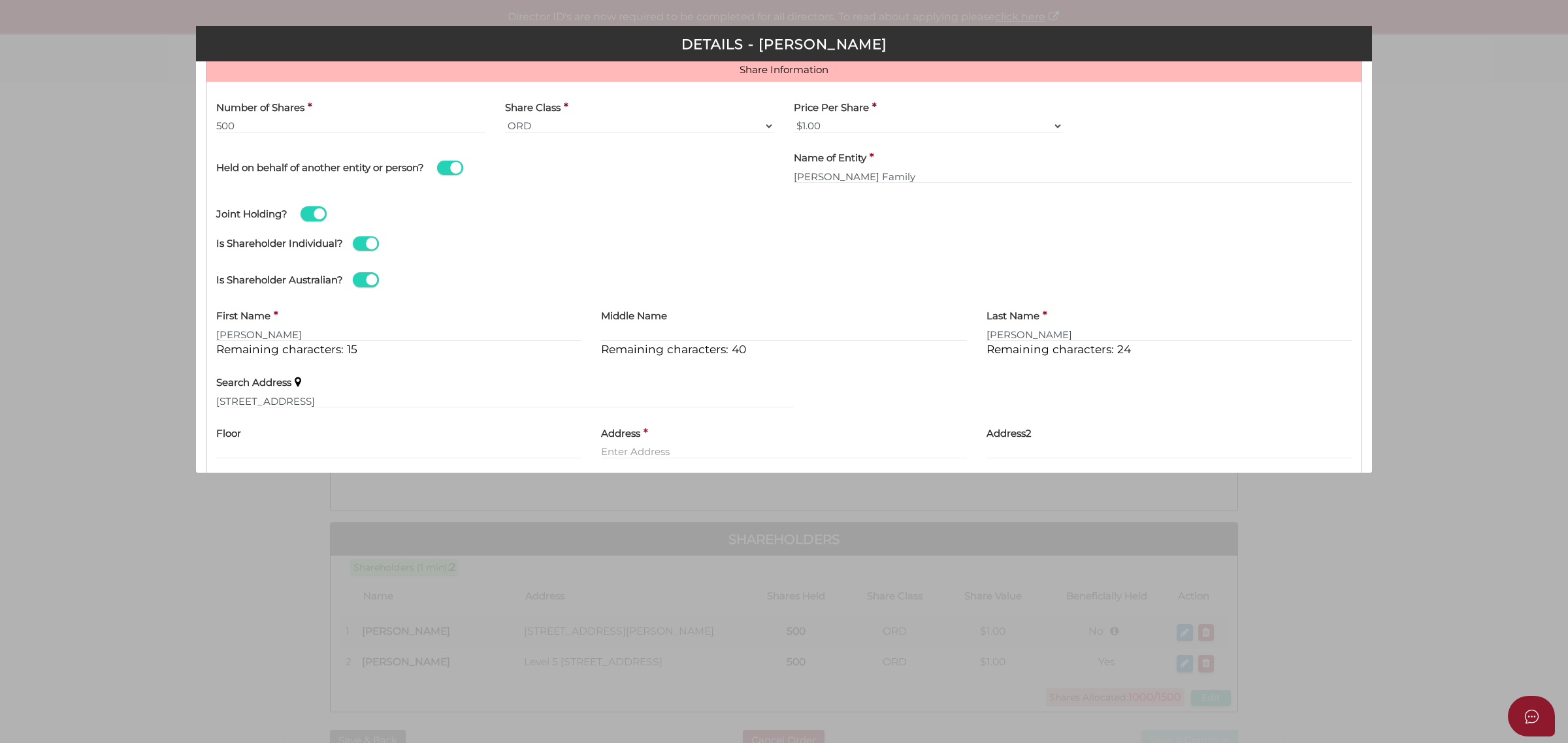
type input "26 Bamfield Street"
type input "Sandringham"
select select "VIC"
type input "3191"
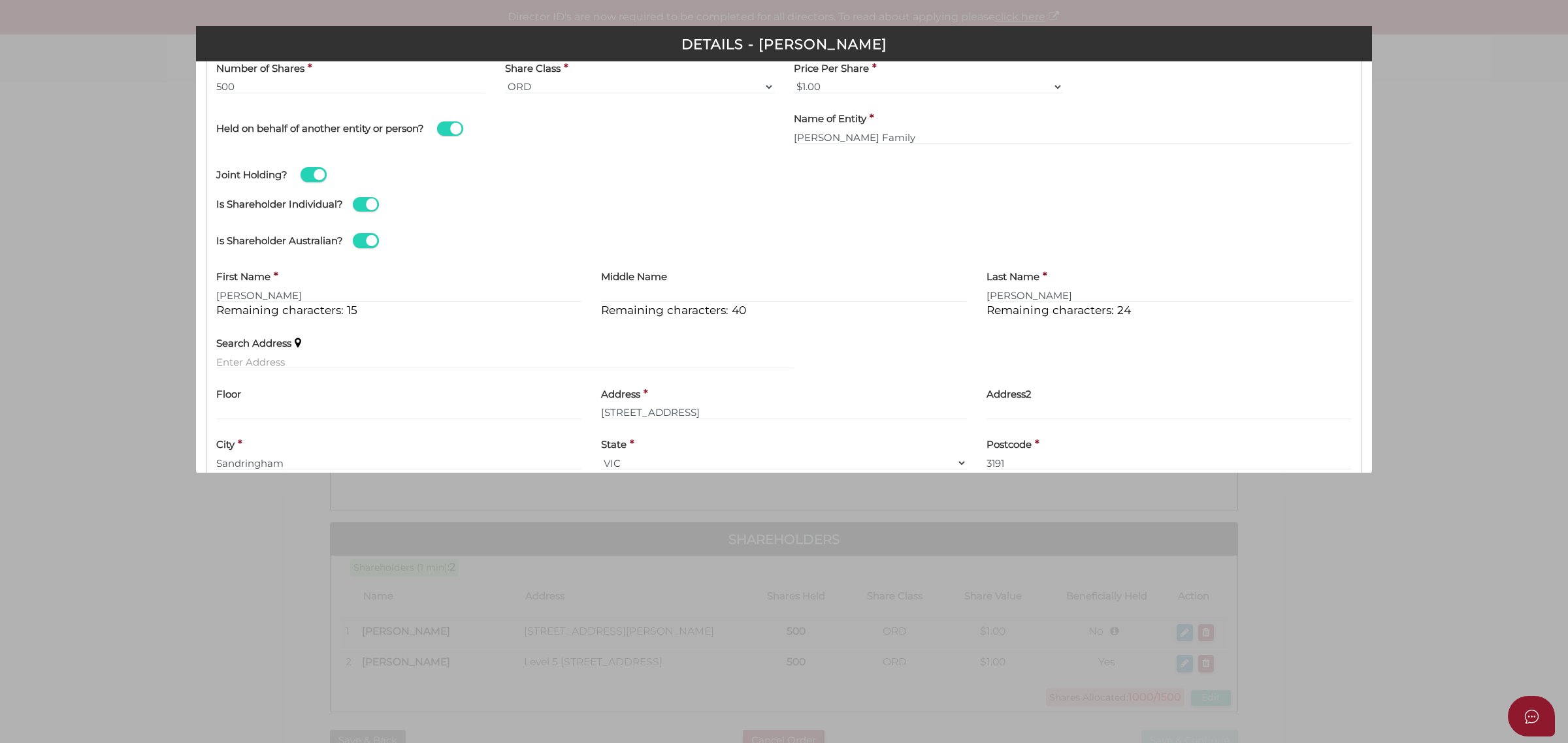
scroll to position [373, 0]
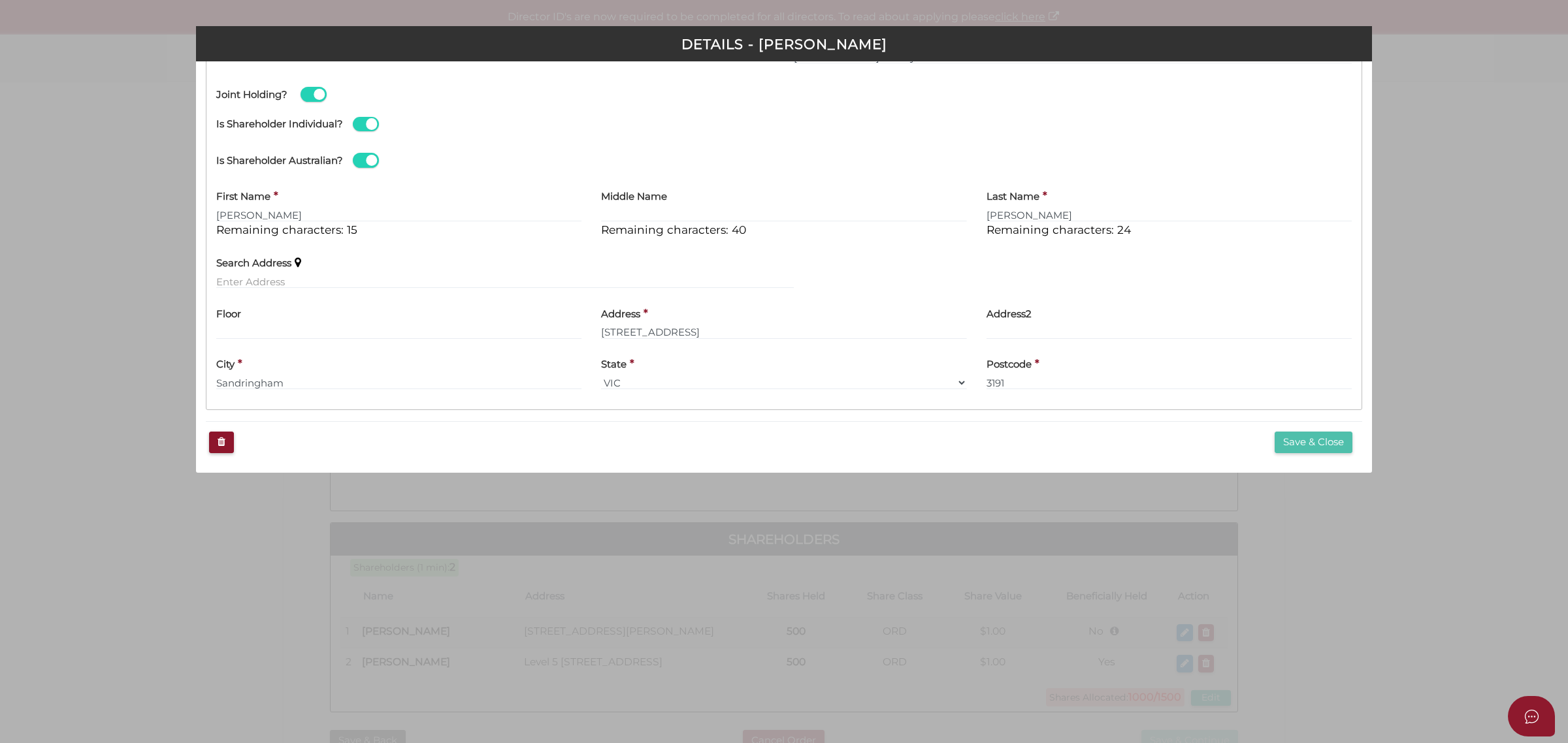
click at [1315, 445] on button "Save & Close" at bounding box center [1314, 442] width 78 height 22
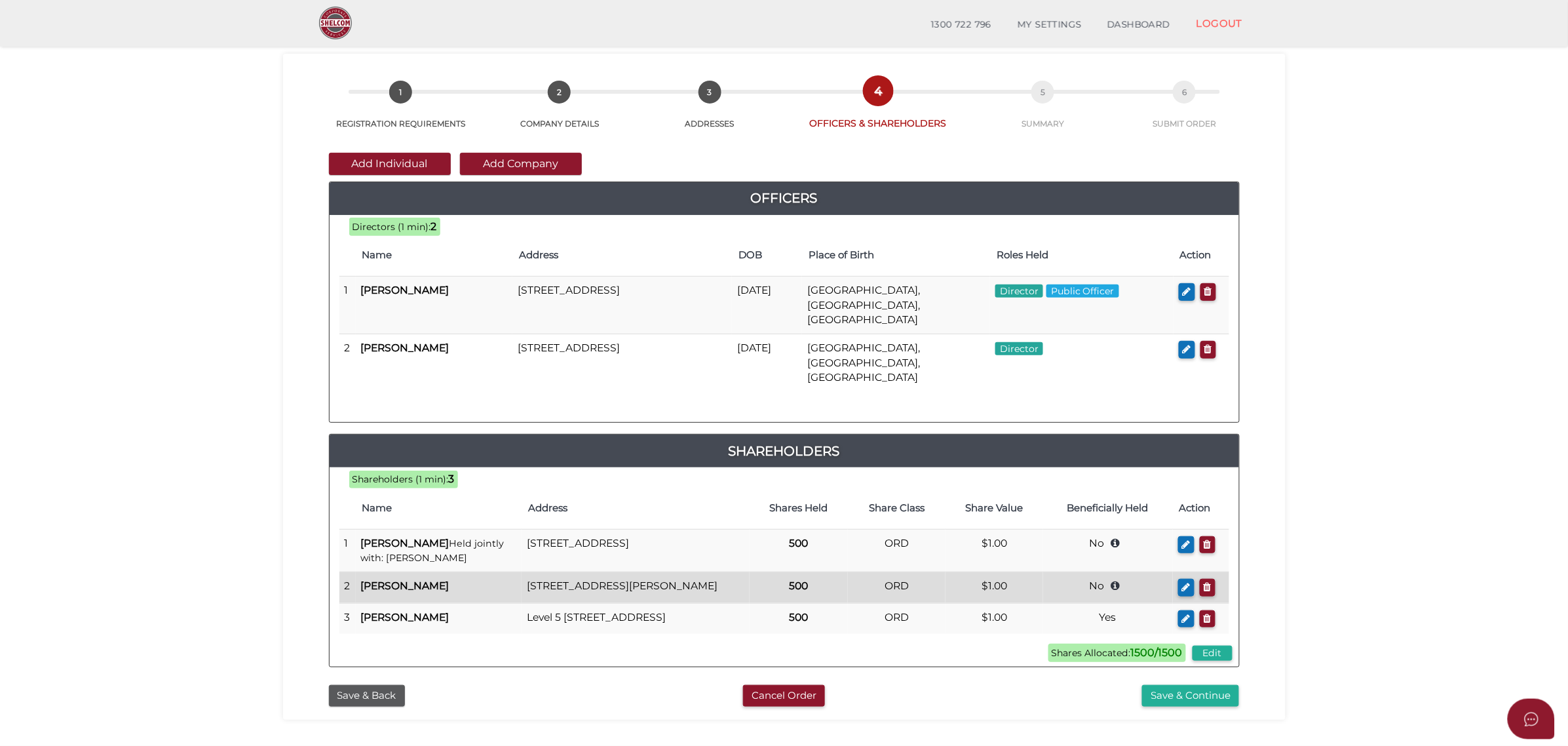
scroll to position [154, 0]
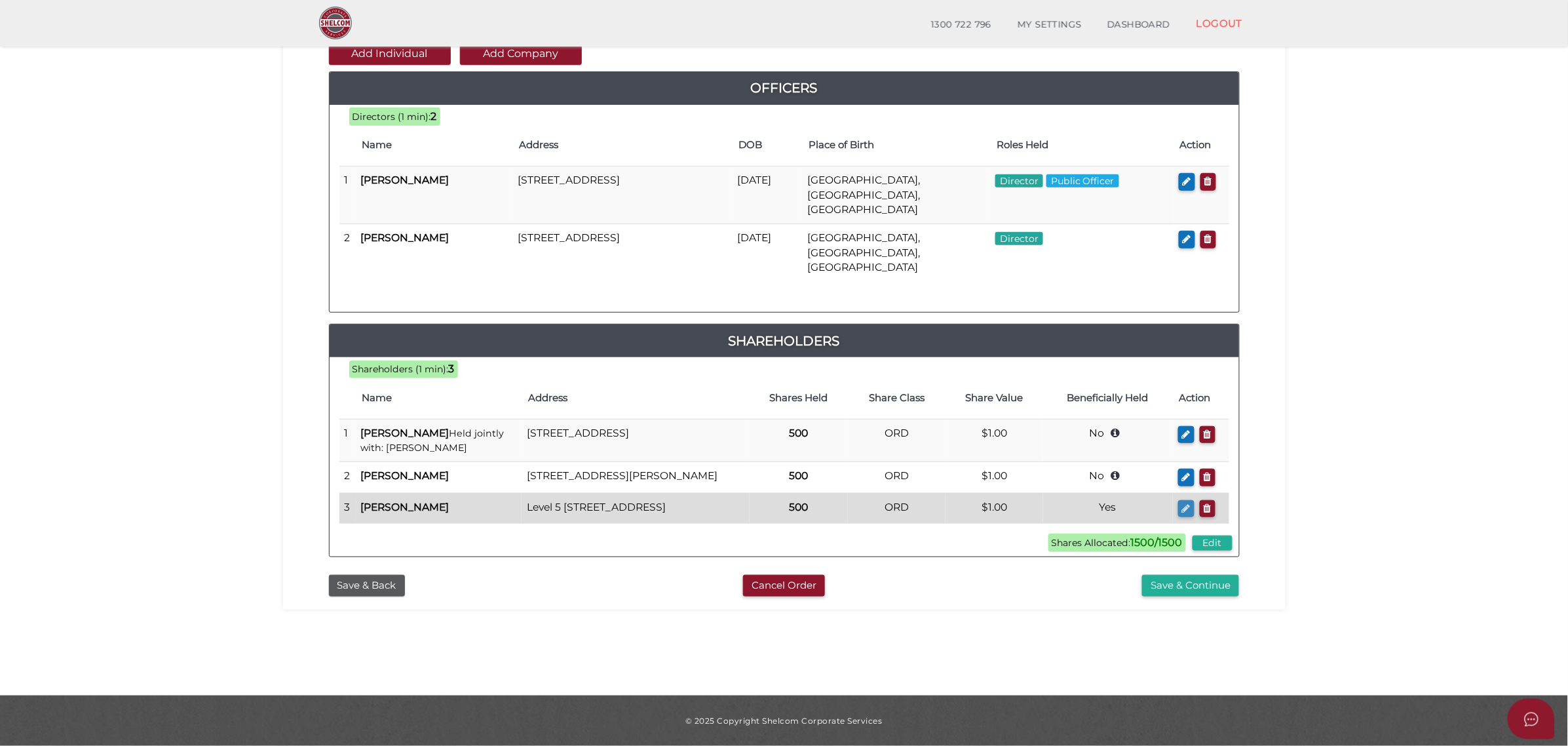
click at [1185, 503] on icon "button" at bounding box center [1186, 508] width 9 height 10
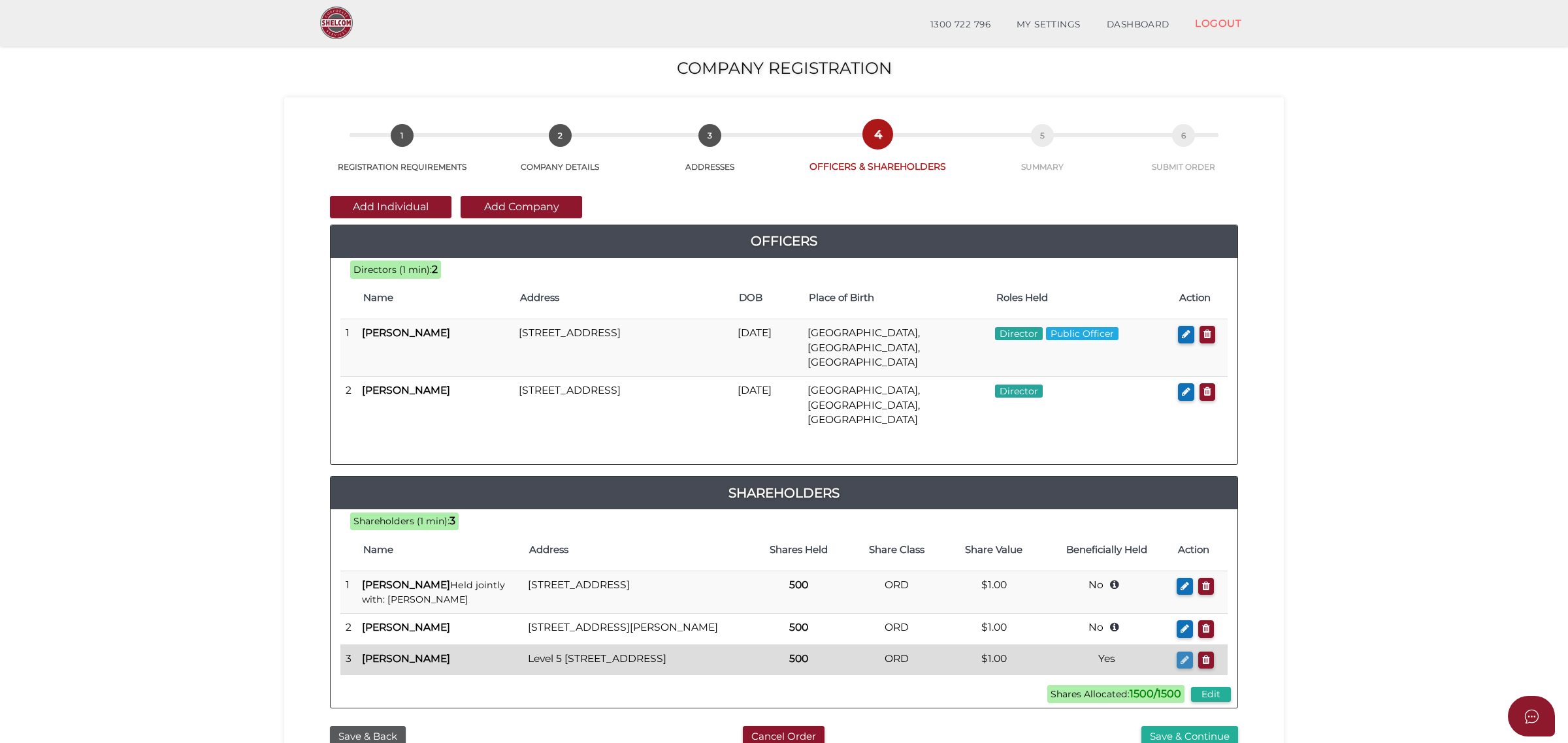
checkbox input "true"
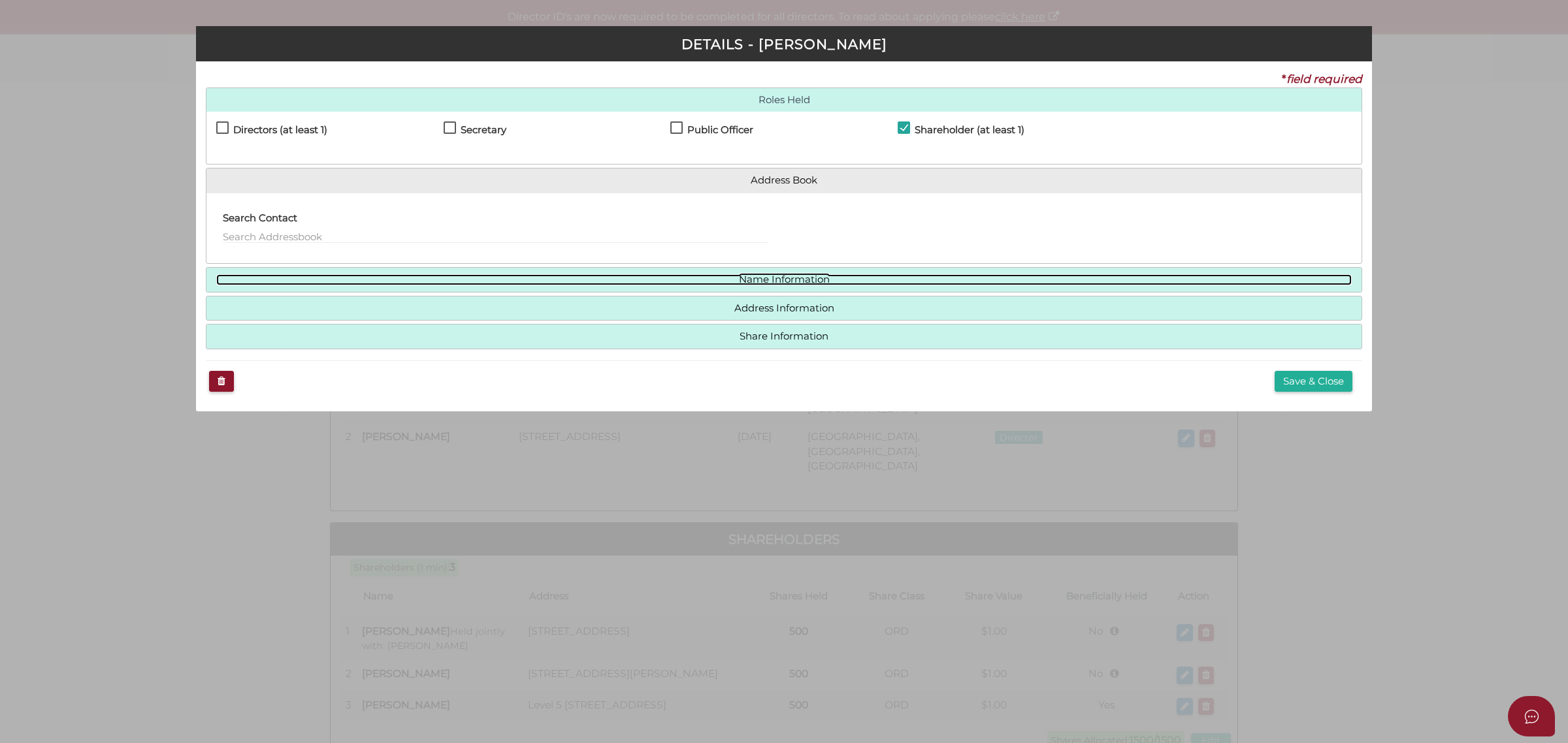
click at [707, 275] on link "Name Information" at bounding box center [784, 279] width 1136 height 11
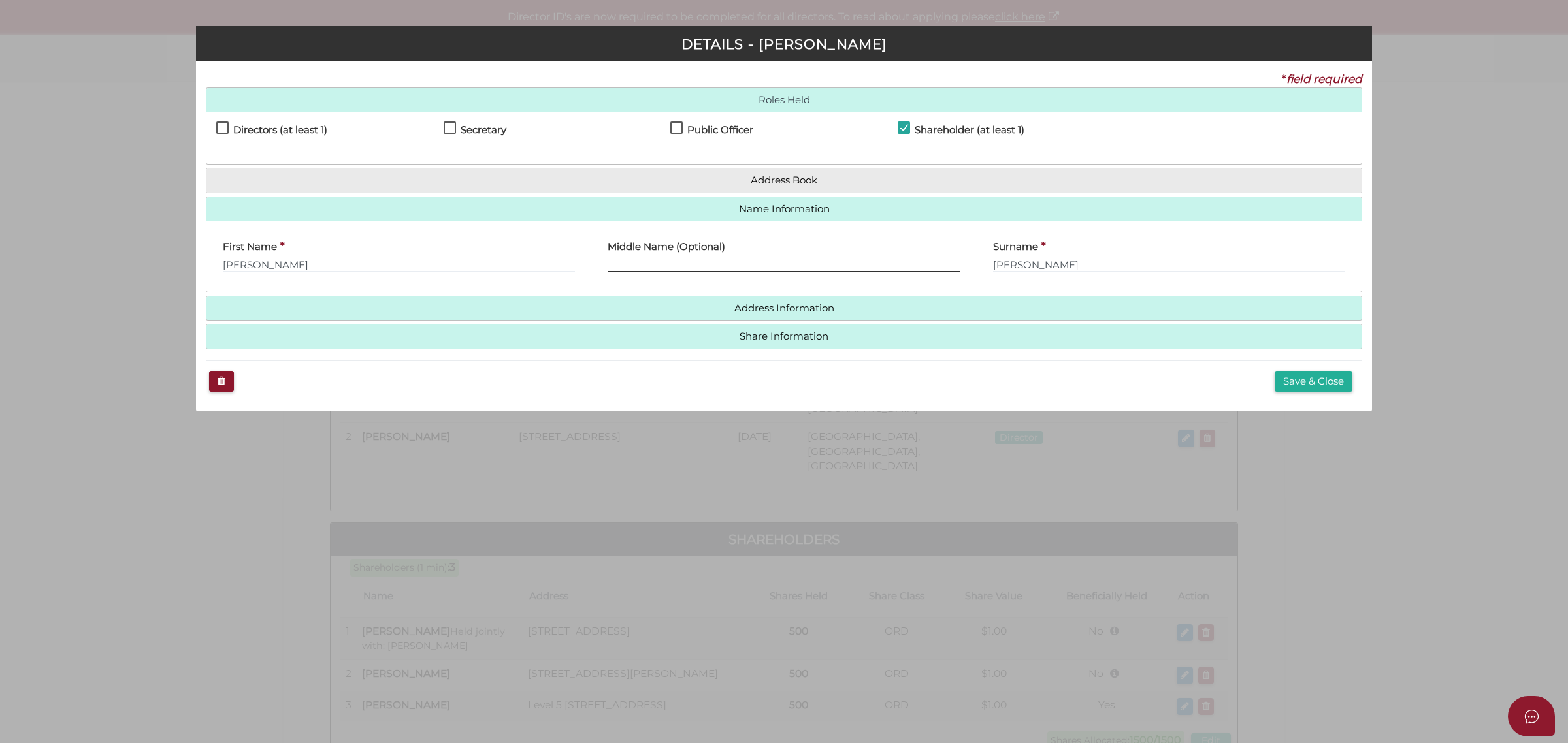
click at [705, 269] on input "text" at bounding box center [784, 265] width 352 height 14
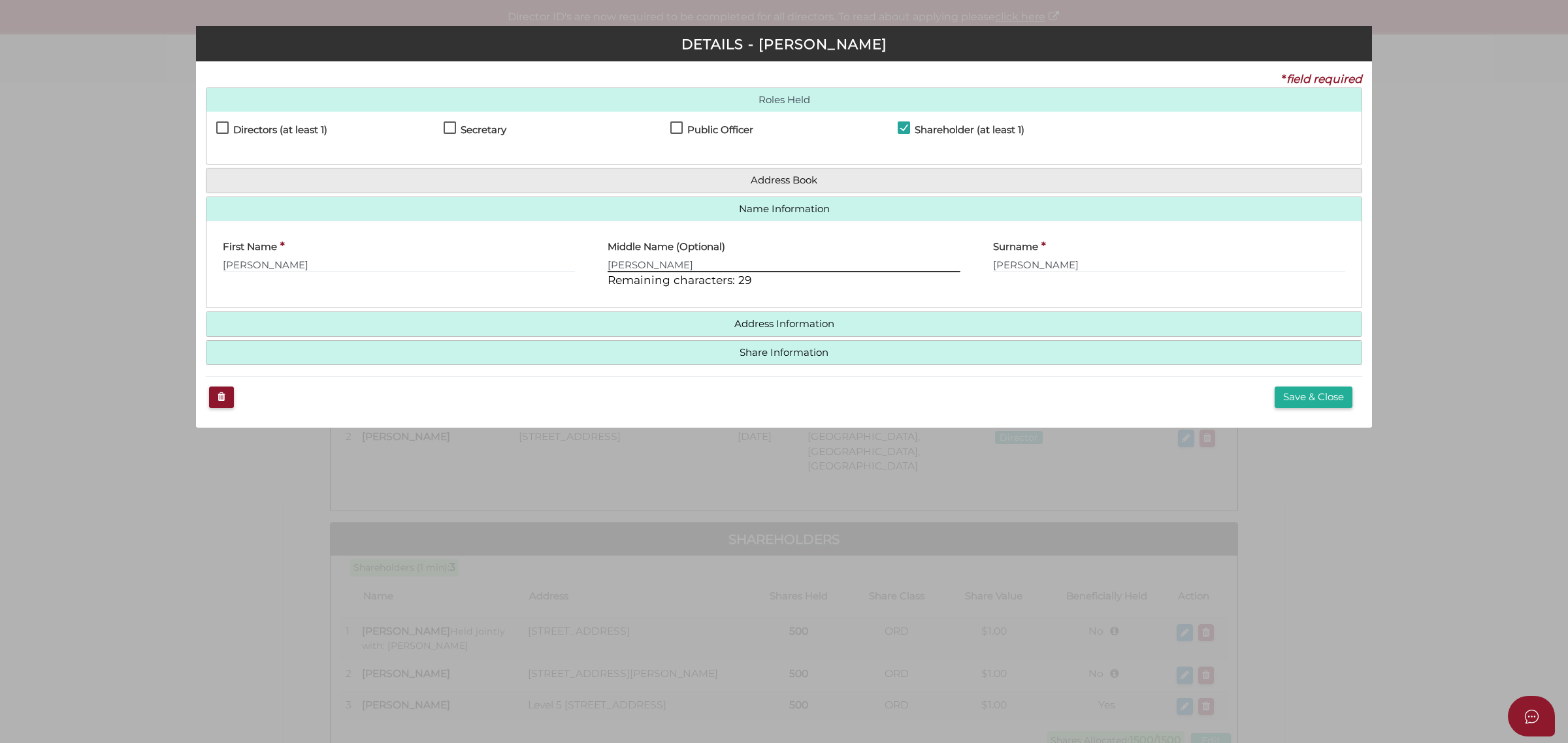
type input "Christopher"
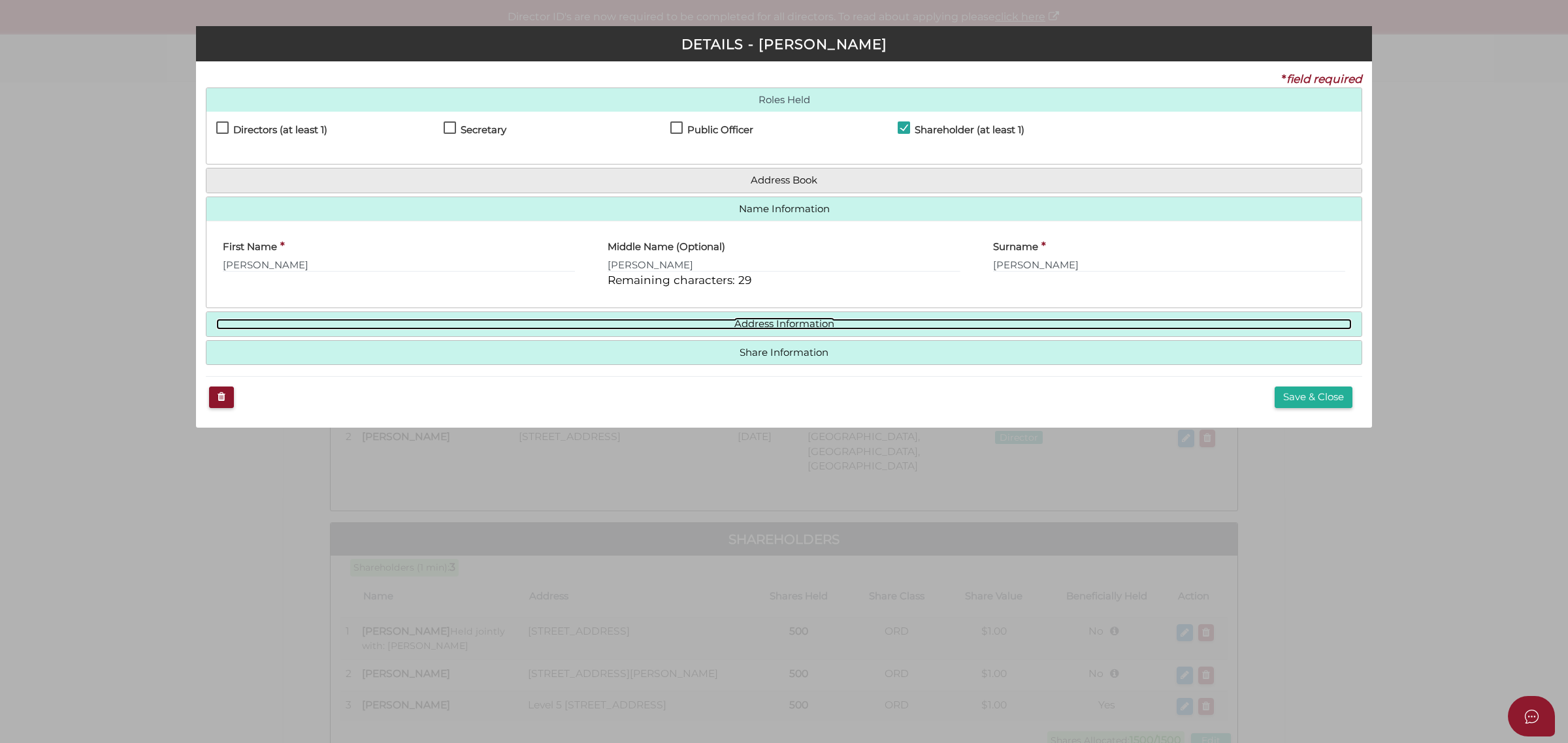
click at [758, 327] on link "Address Information" at bounding box center [784, 324] width 1136 height 11
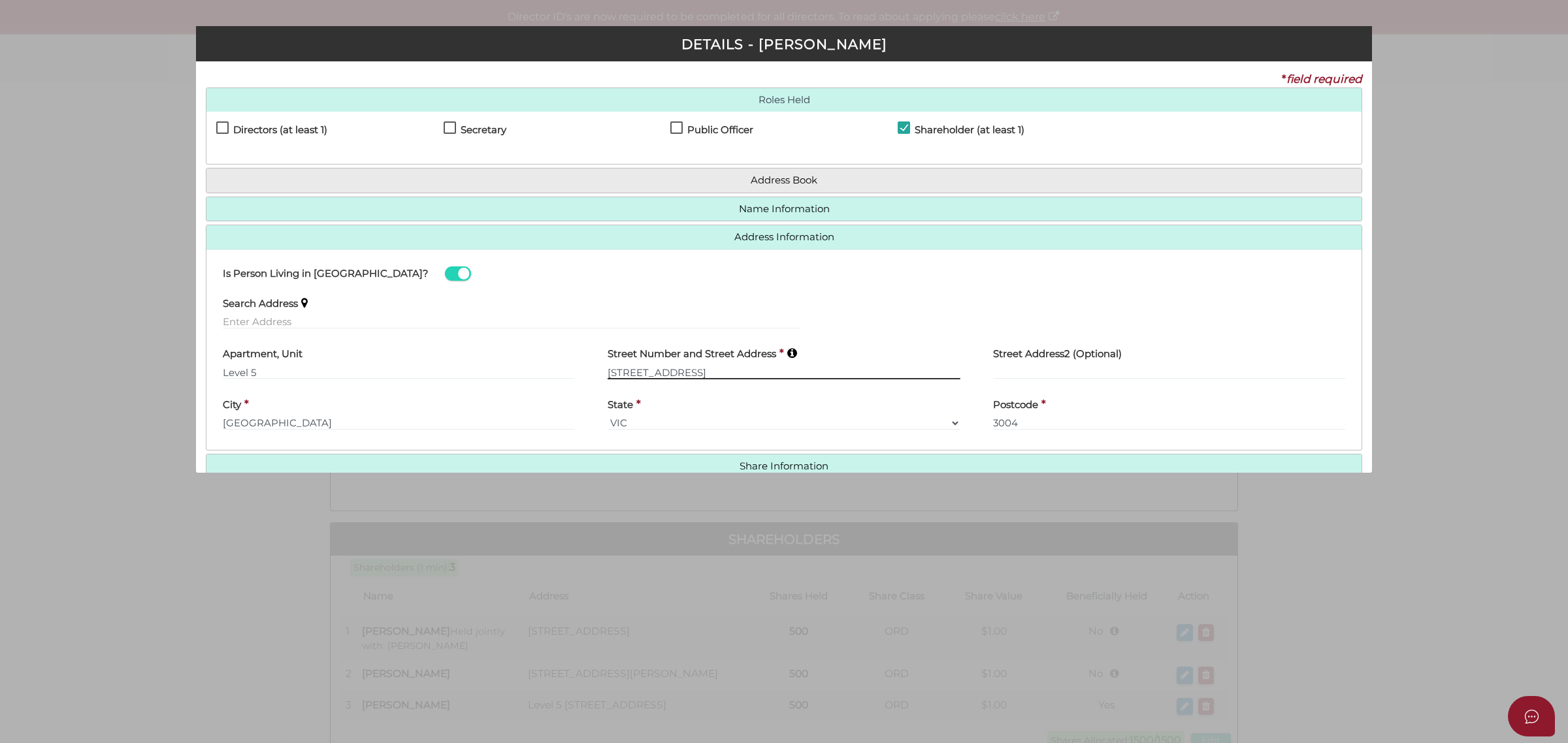
drag, startPoint x: 729, startPoint y: 372, endPoint x: 602, endPoint y: 374, distance: 127.0
click at [602, 374] on div "Street Number and Street Address * 606 St Kilda Road" at bounding box center [784, 364] width 385 height 51
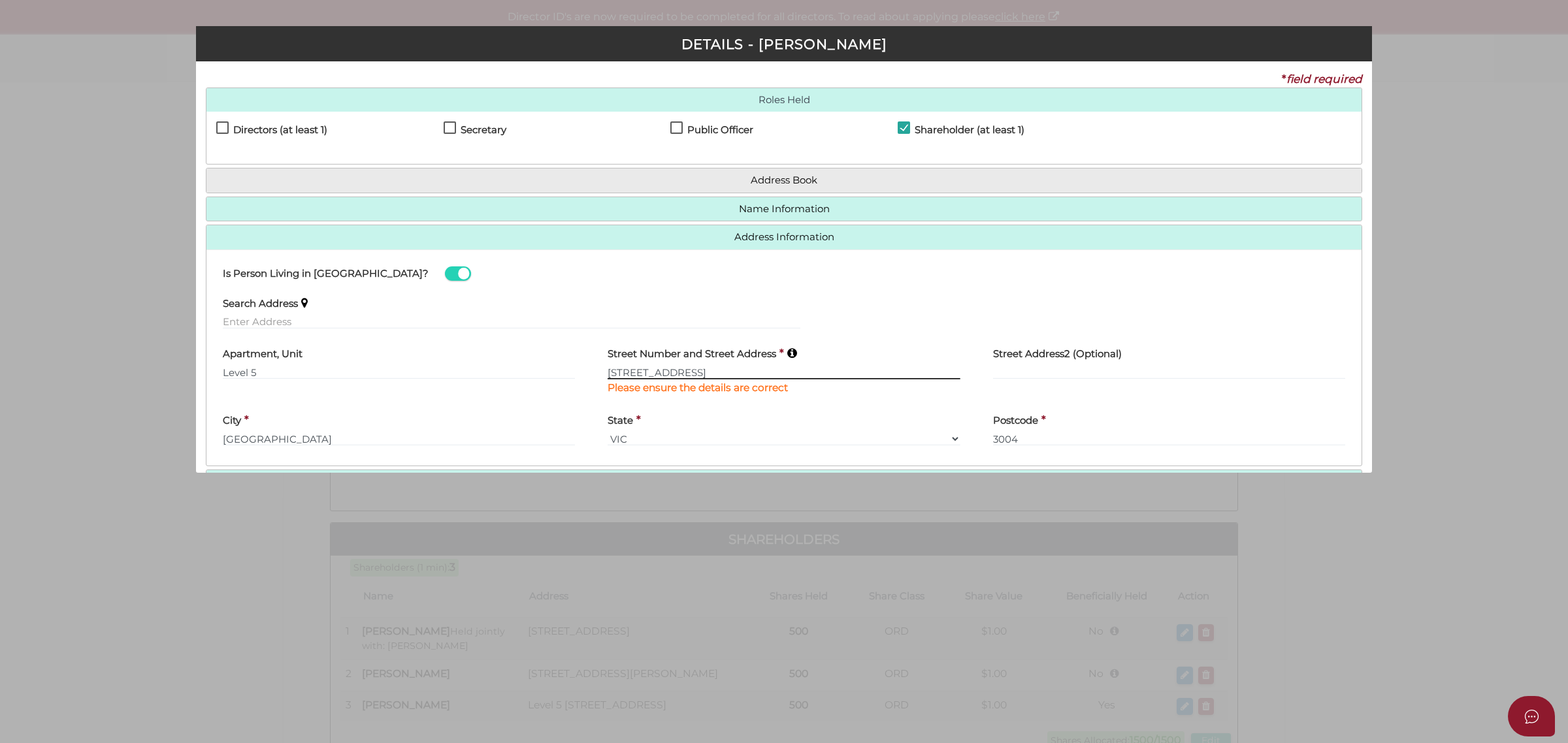
paste input "1/18 Karingal Street"
type input "1/18 Karingal Street"
drag, startPoint x: 259, startPoint y: 369, endPoint x: 186, endPoint y: 368, distance: 73.0
click at [186, 368] on div "Pty Ltd DETAILS - David Semmens * field required Roles Held Directors (at least…" at bounding box center [784, 372] width 1568 height 743
click at [747, 373] on input "1/18 Karingal Street" at bounding box center [784, 372] width 352 height 14
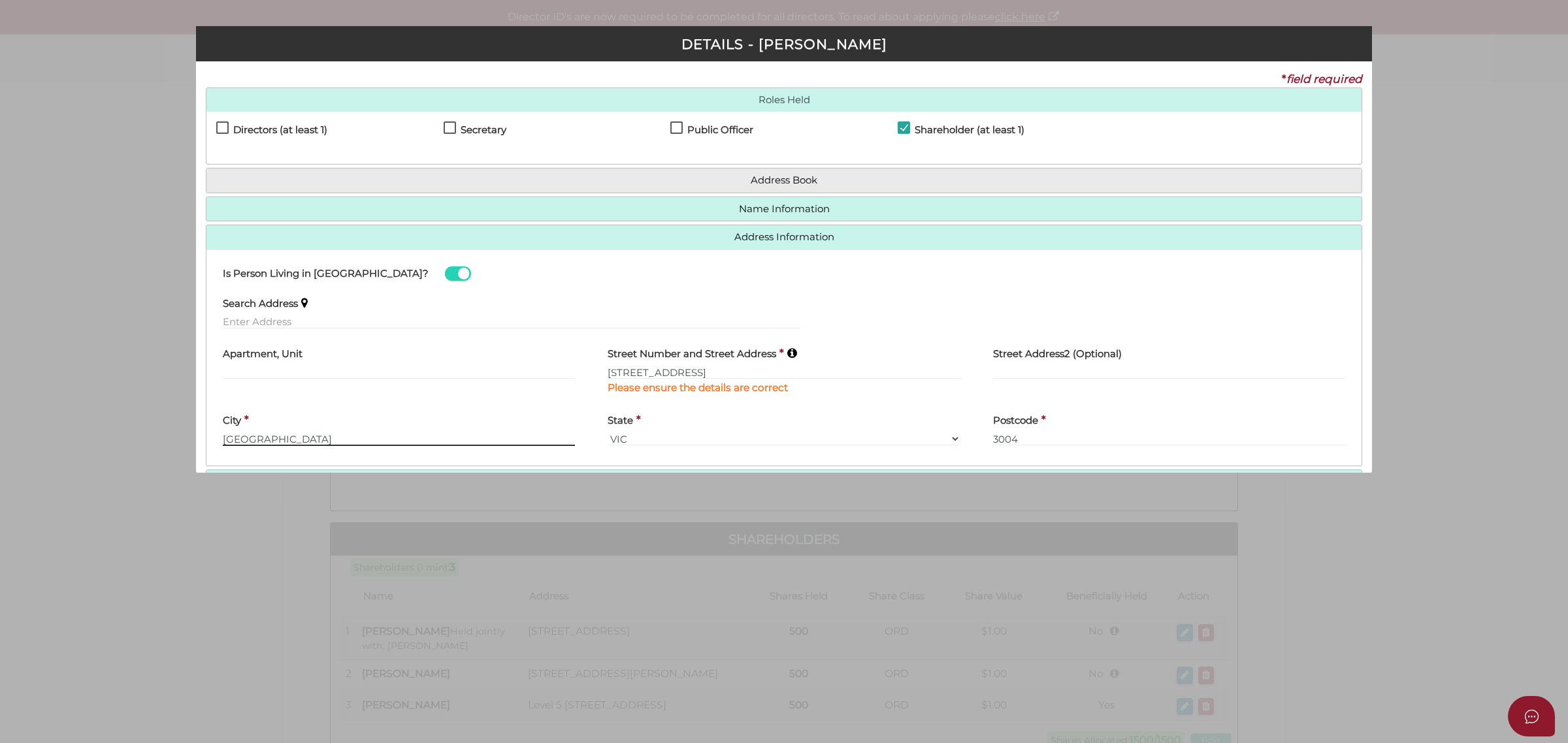
drag, startPoint x: 249, startPoint y: 438, endPoint x: 152, endPoint y: 435, distance: 97.0
click at [152, 435] on div "Pty Ltd DETAILS - David Semmens * field required Roles Held Directors (at least…" at bounding box center [784, 372] width 1568 height 743
paste input "Croydon North"
type input "Croydon North"
type input "3136"
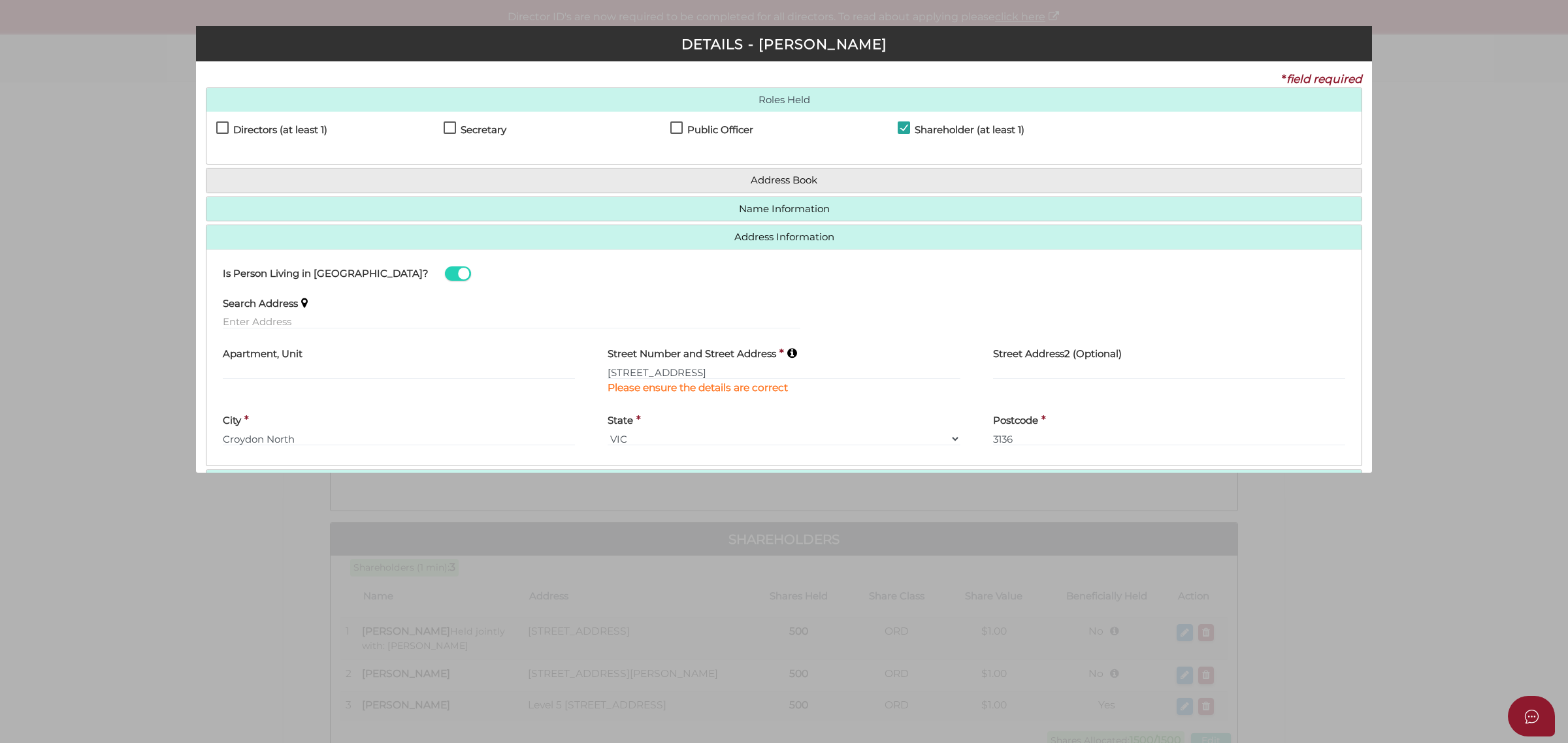
scroll to position [86, 0]
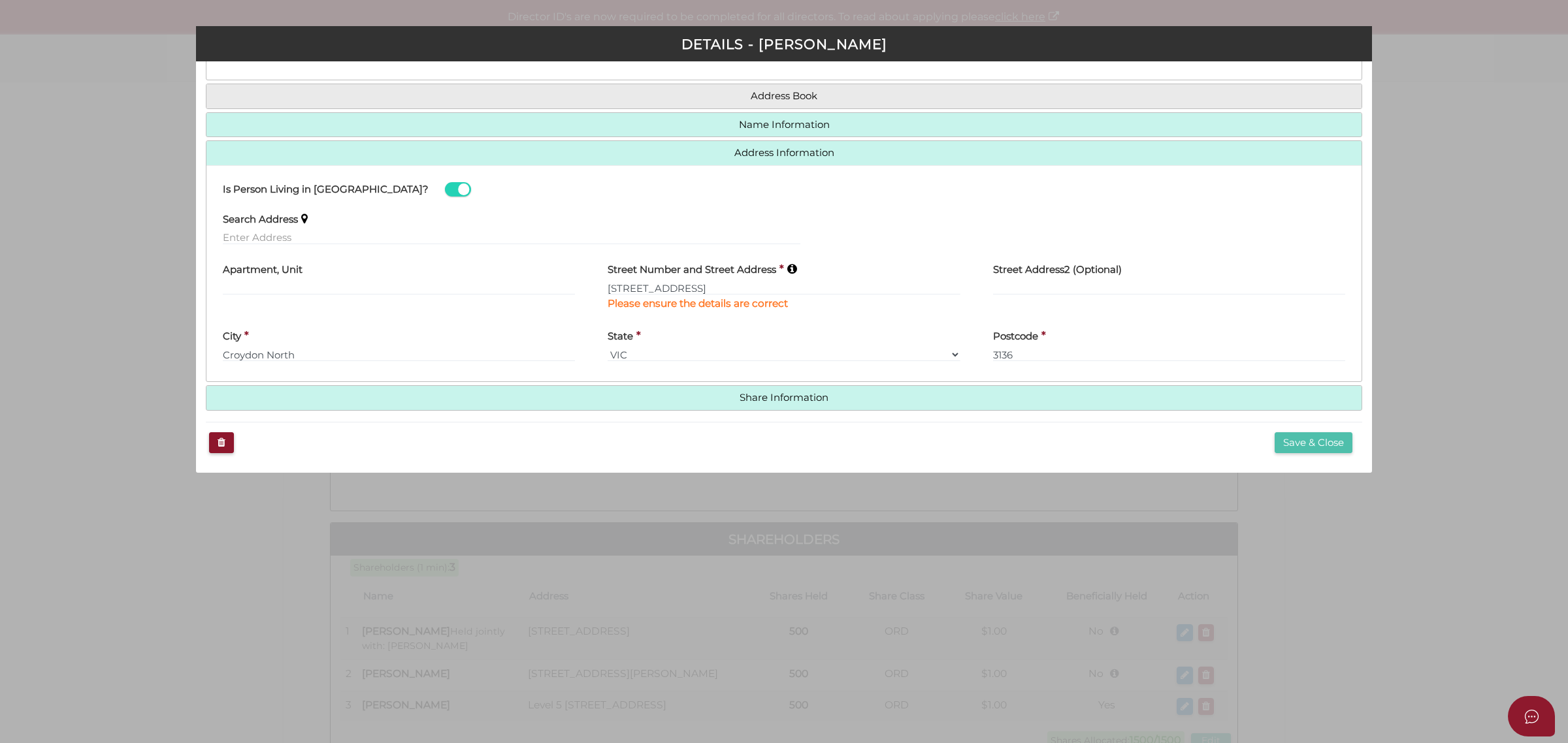
click at [1307, 442] on button "Save & Close" at bounding box center [1314, 443] width 78 height 22
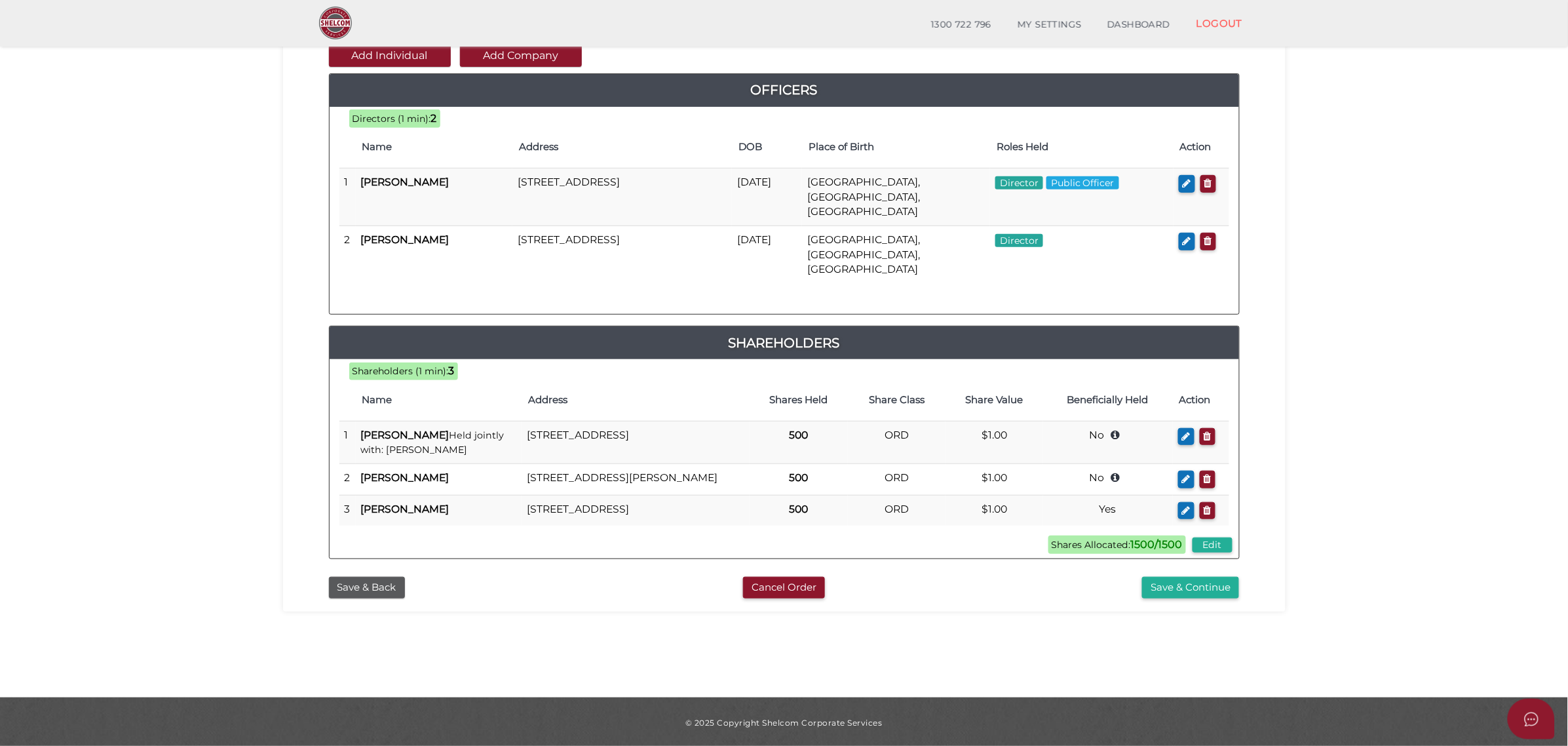
scroll to position [154, 0]
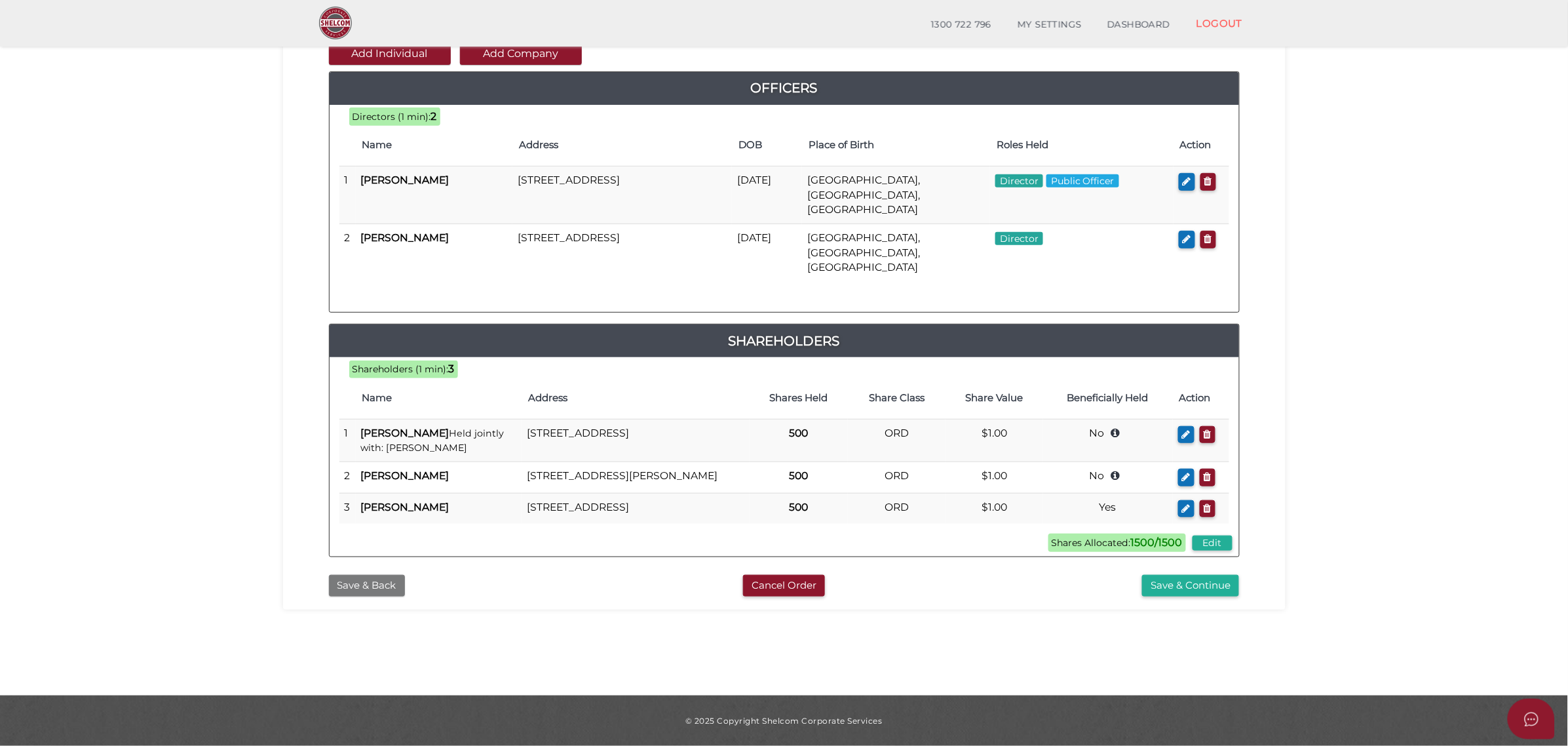
click at [375, 581] on button "Save & Back" at bounding box center [367, 585] width 76 height 22
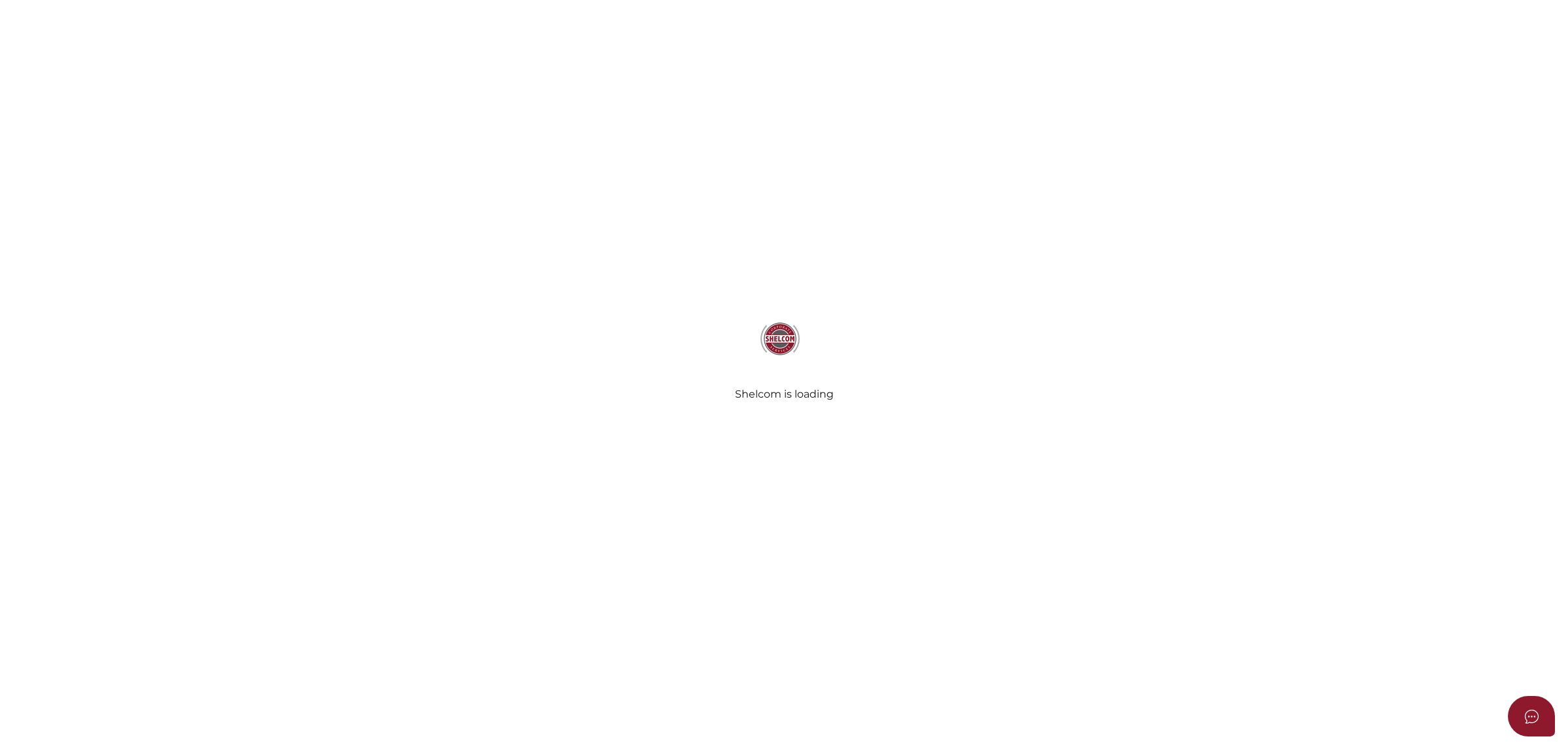
type input "Quin & Bourke"
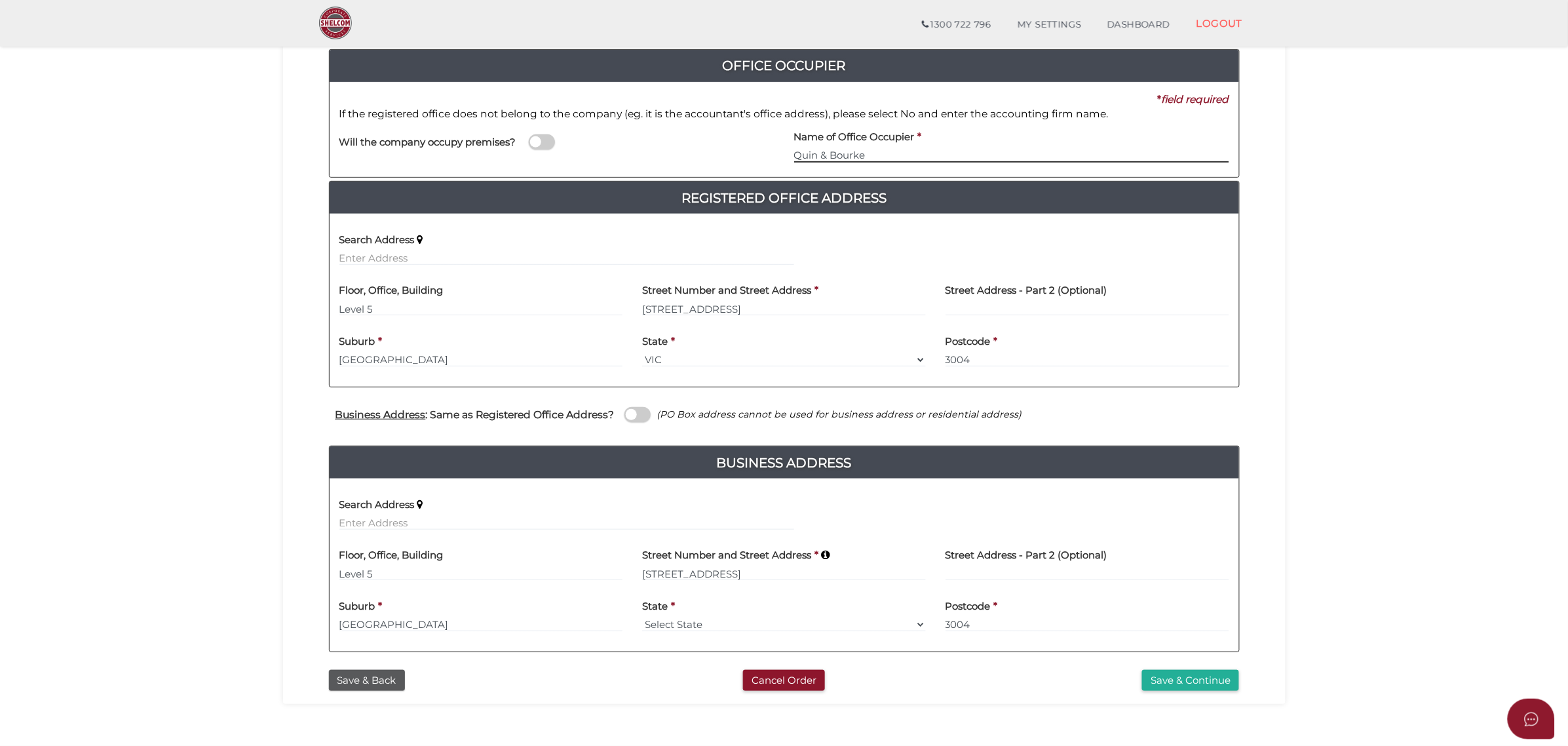
scroll to position [210, 0]
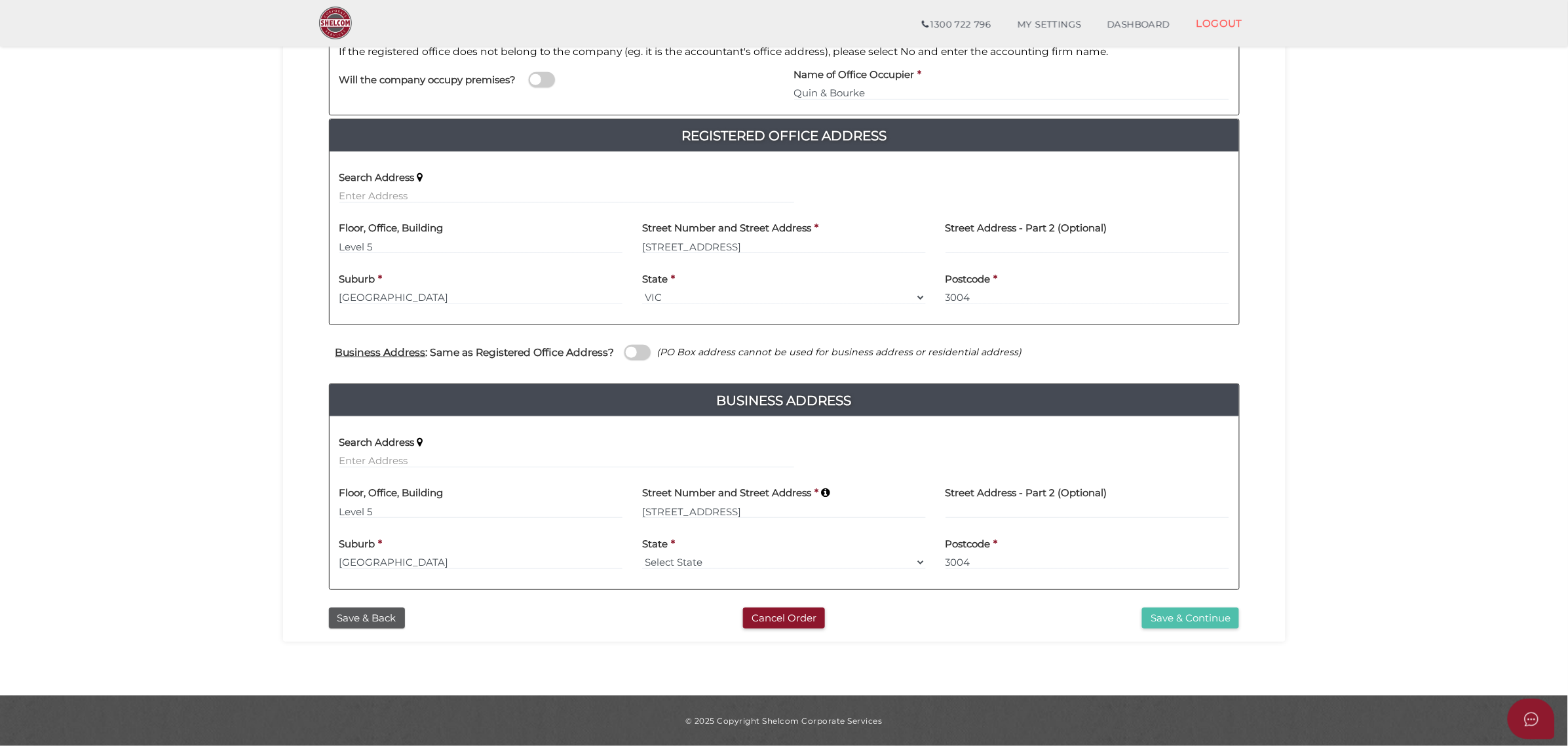
click at [1206, 621] on button "Save & Continue" at bounding box center [1191, 618] width 97 height 22
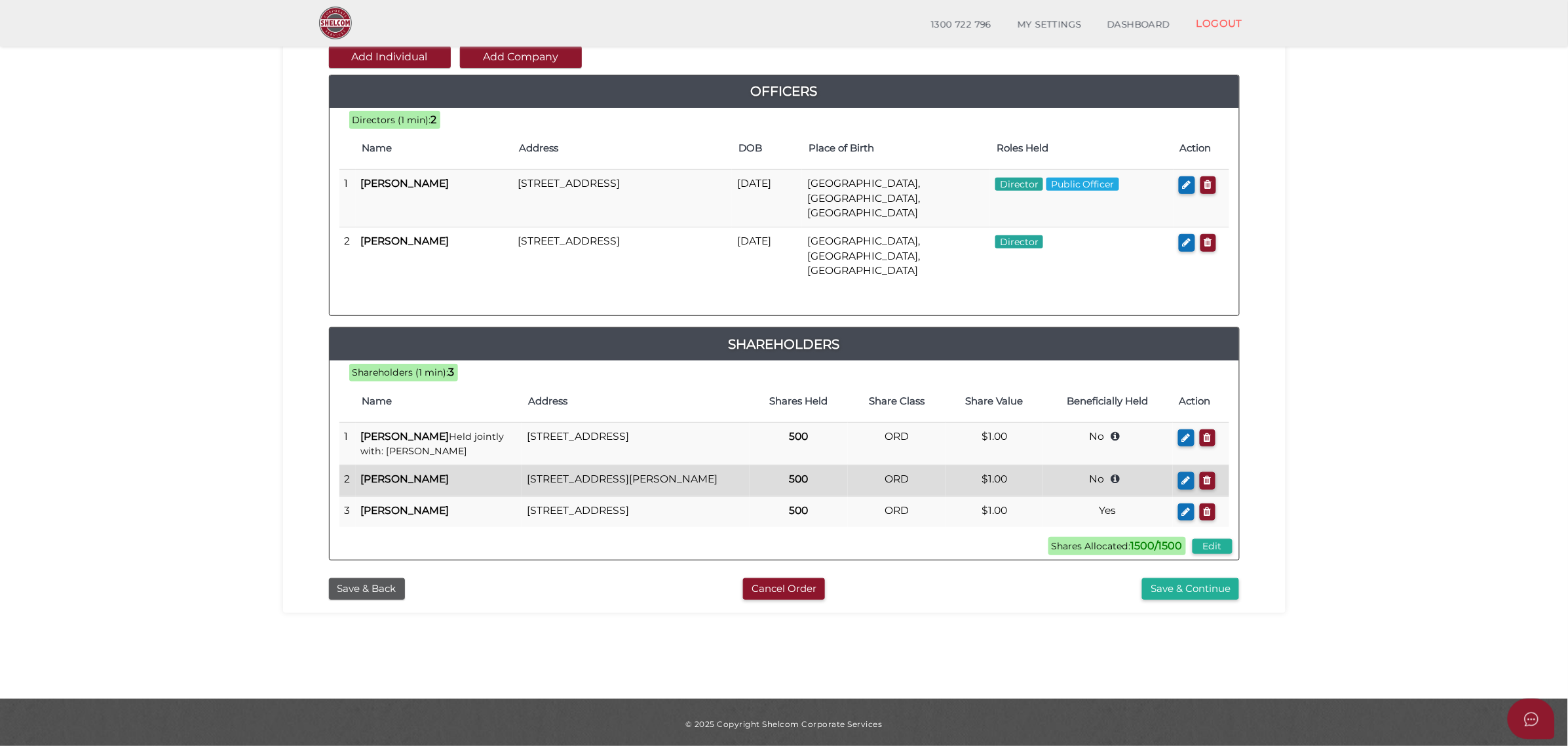
scroll to position [154, 0]
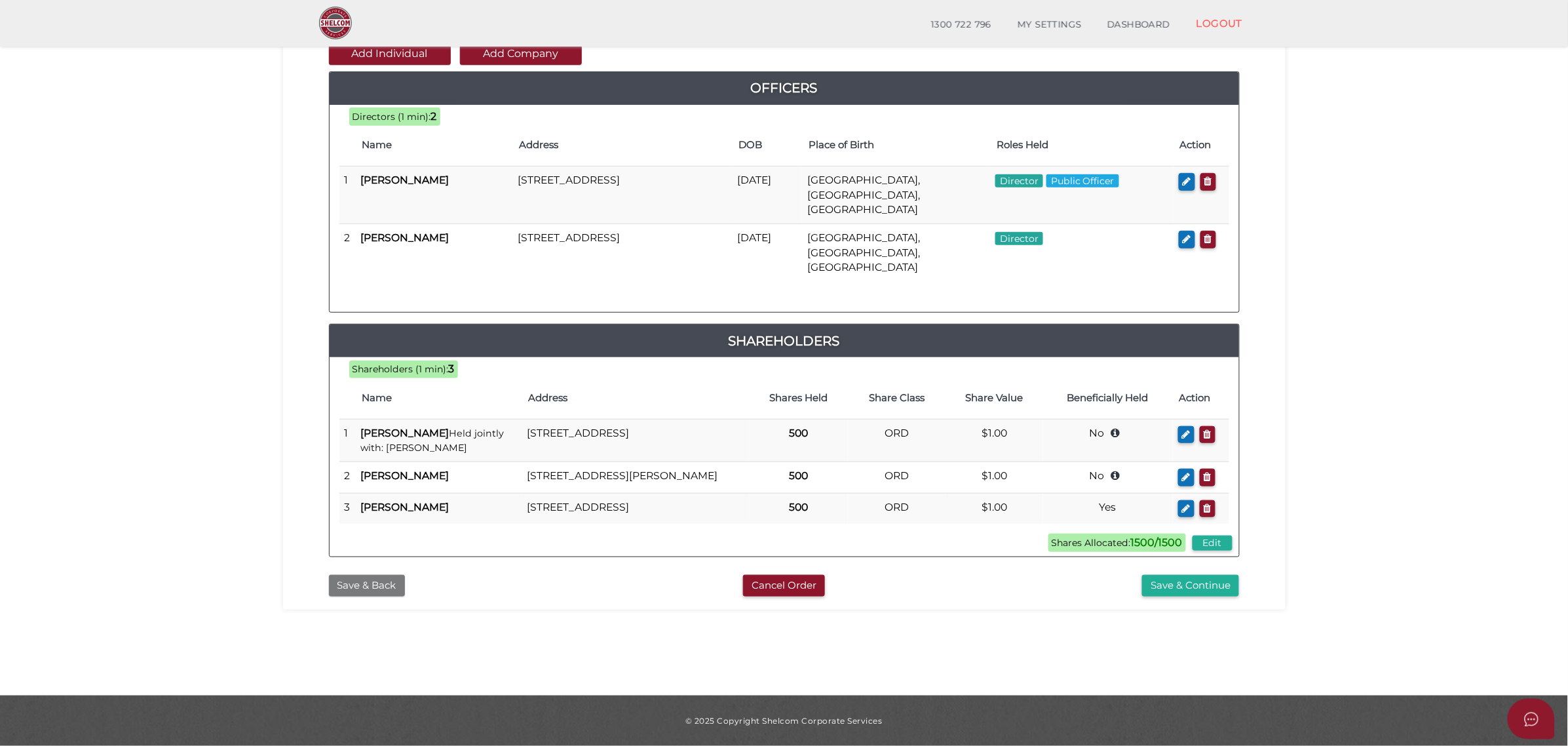
click at [379, 575] on button "Save & Back" at bounding box center [367, 585] width 76 height 22
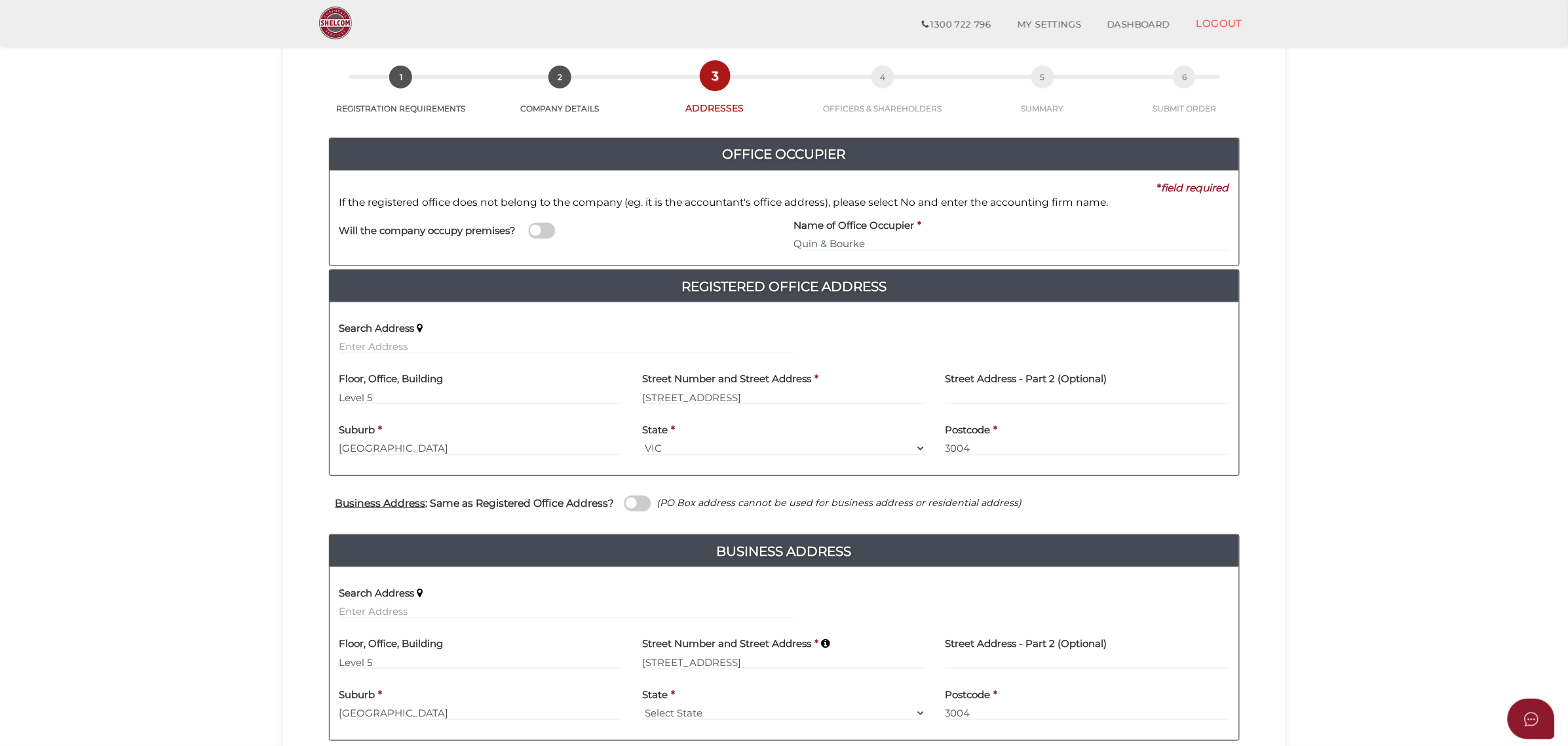
scroll to position [128, 0]
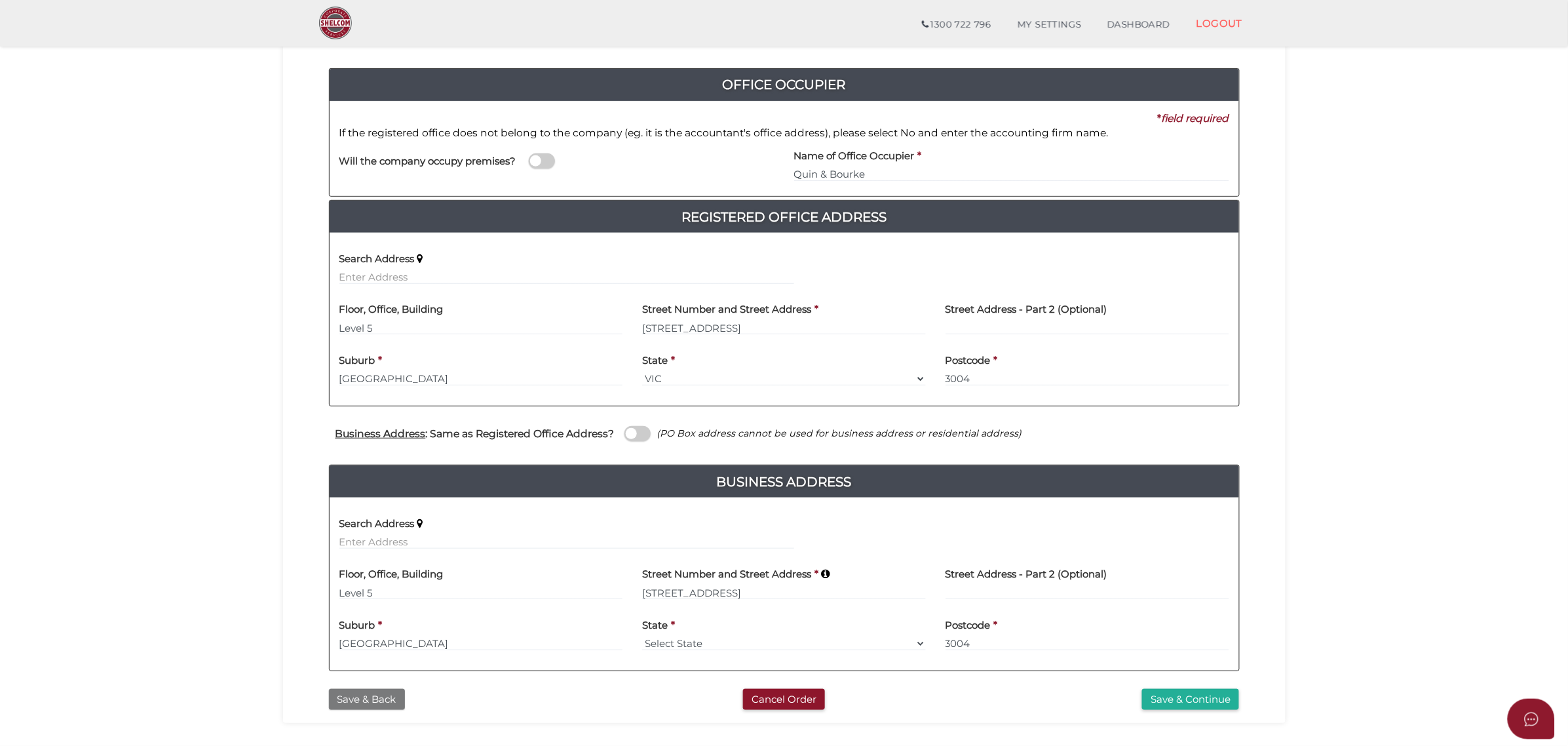
click at [383, 692] on button "Save & Back" at bounding box center [367, 700] width 76 height 22
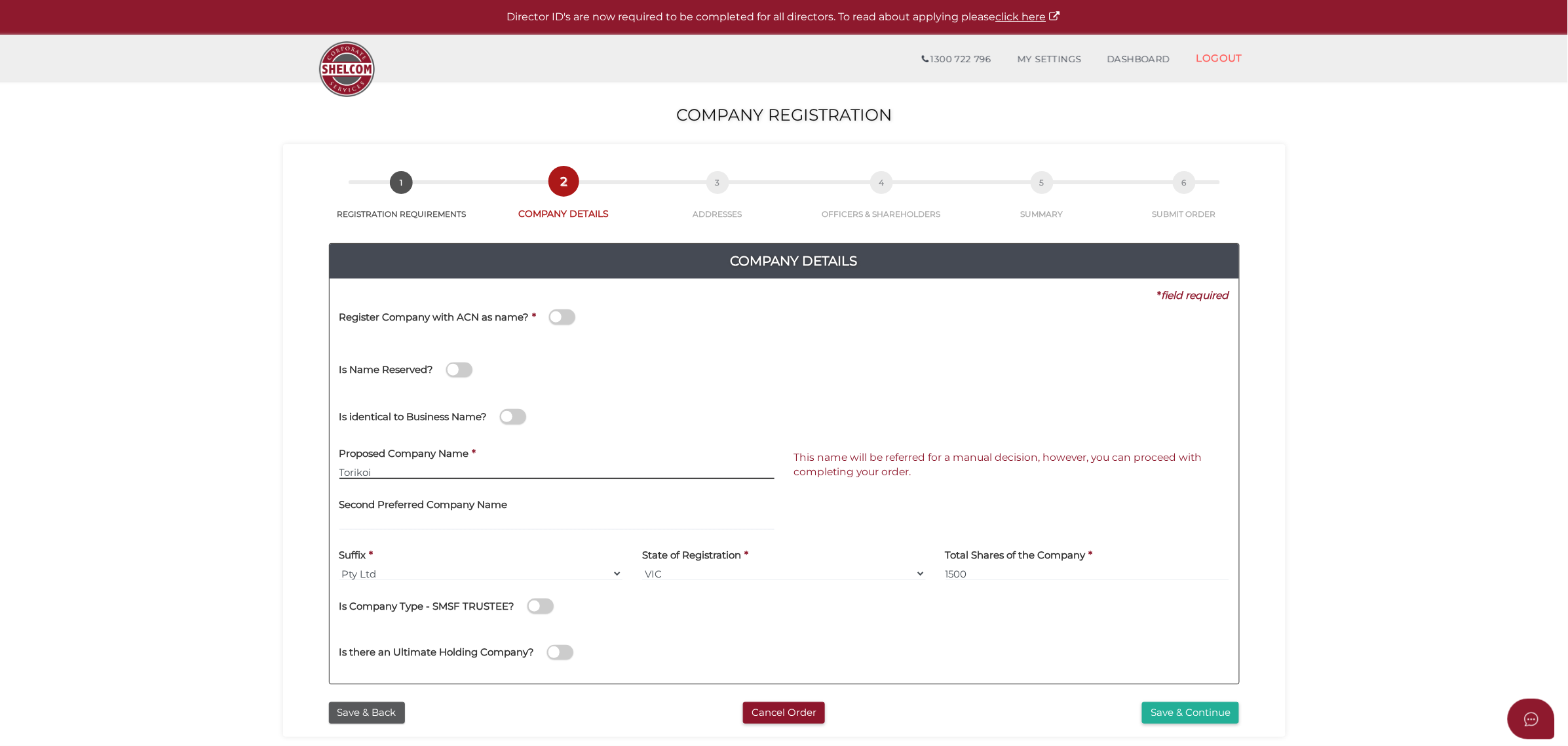
drag, startPoint x: 384, startPoint y: 470, endPoint x: 338, endPoint y: 470, distance: 46.0
click at [338, 470] on div "Proposed Company Name * [PERSON_NAME]" at bounding box center [557, 464] width 455 height 51
paste input "ORIKOI"
type input "TORIKOI"
click at [1204, 712] on button "Save & Continue" at bounding box center [1191, 713] width 97 height 22
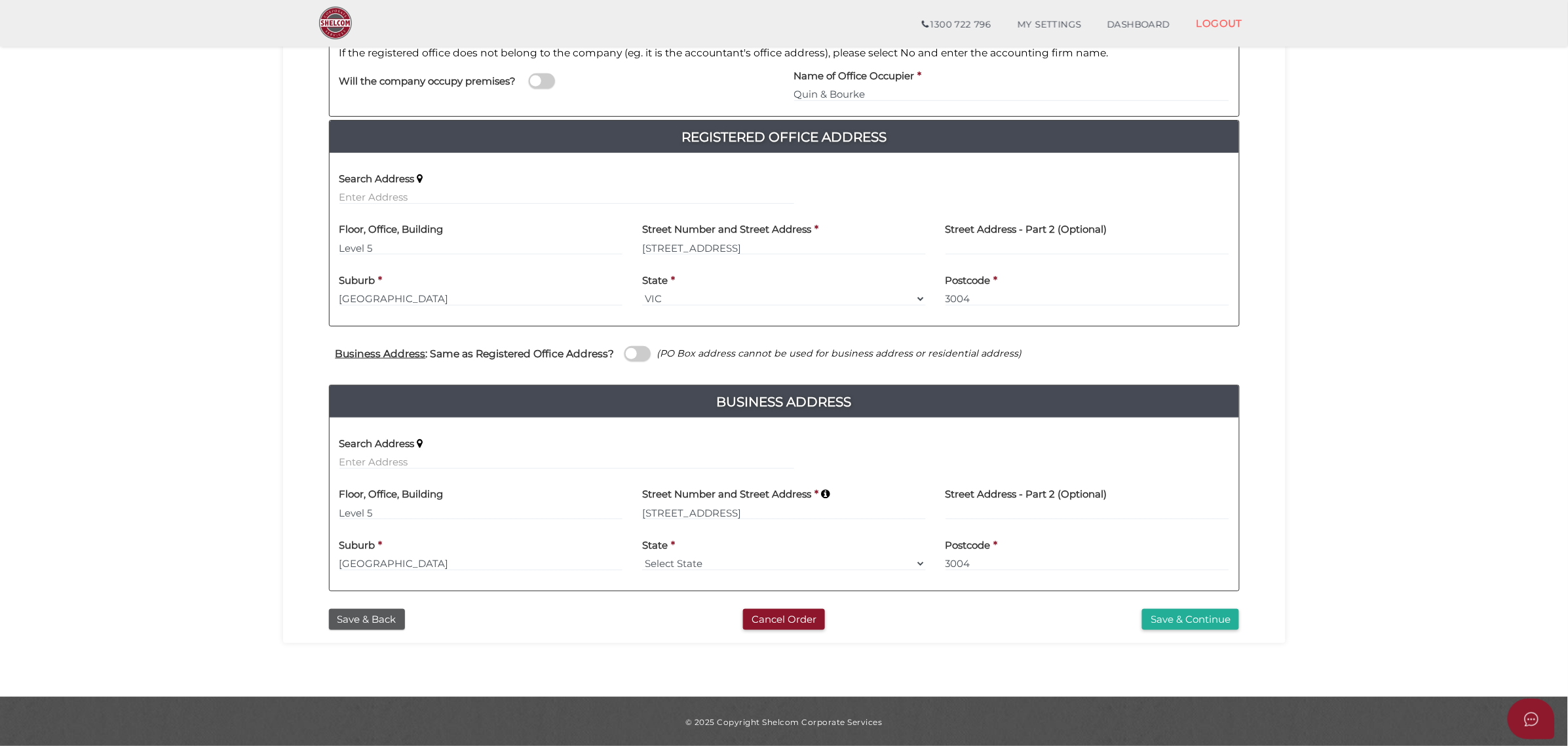
scroll to position [210, 0]
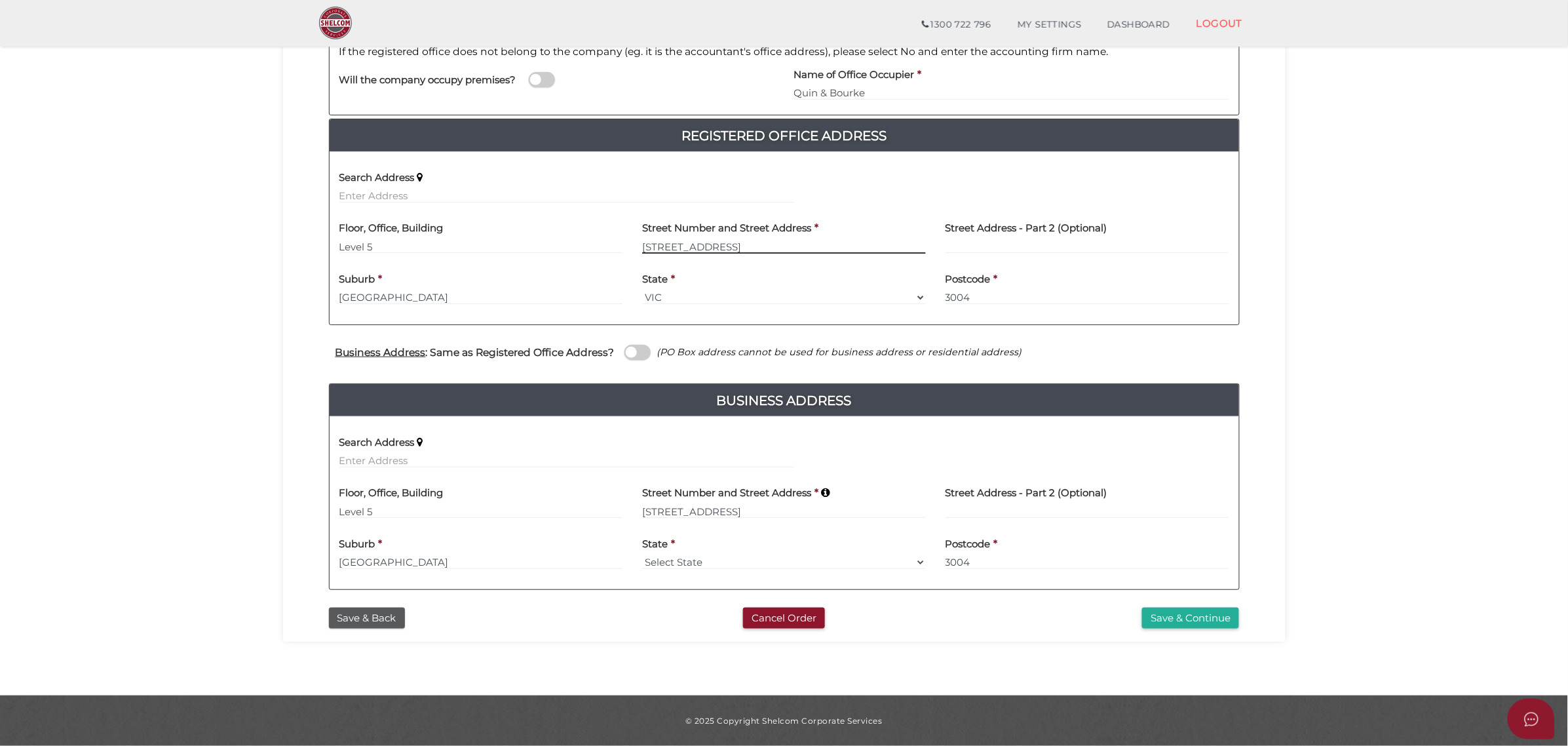
drag, startPoint x: 754, startPoint y: 243, endPoint x: 628, endPoint y: 251, distance: 126.3
click at [628, 251] on div "Floor, Office, Building Level 5 [GEOGRAPHIC_DATA] Address * [STREET_ADDRESS] St…" at bounding box center [785, 238] width 910 height 51
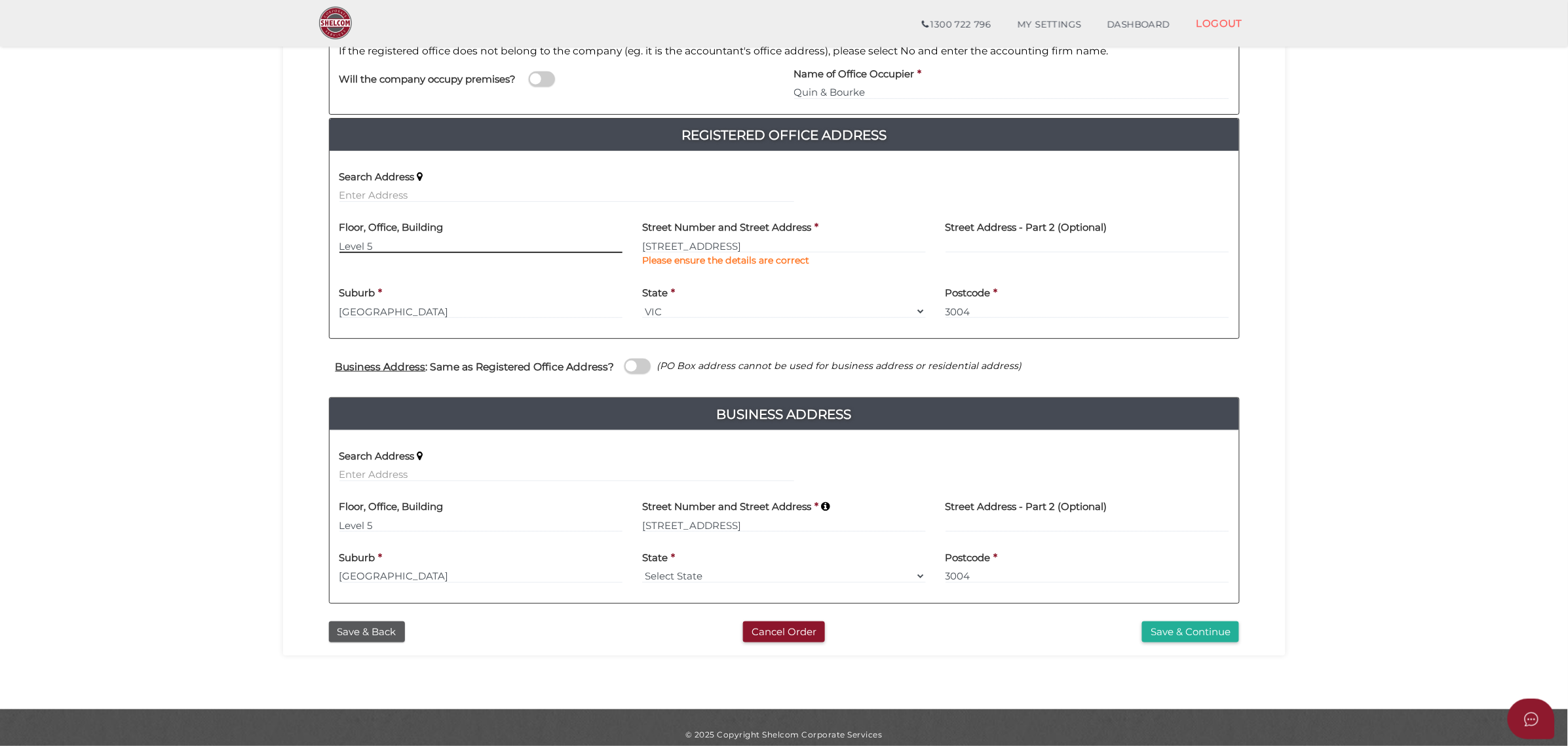
click at [434, 245] on input "Level 5" at bounding box center [481, 246] width 284 height 15
drag, startPoint x: 402, startPoint y: 247, endPoint x: 336, endPoint y: 247, distance: 66.0
click at [336, 247] on div "Floor, Office, Building Level 5" at bounding box center [481, 245] width 303 height 65
click at [1212, 630] on button "Save & Continue" at bounding box center [1191, 632] width 97 height 22
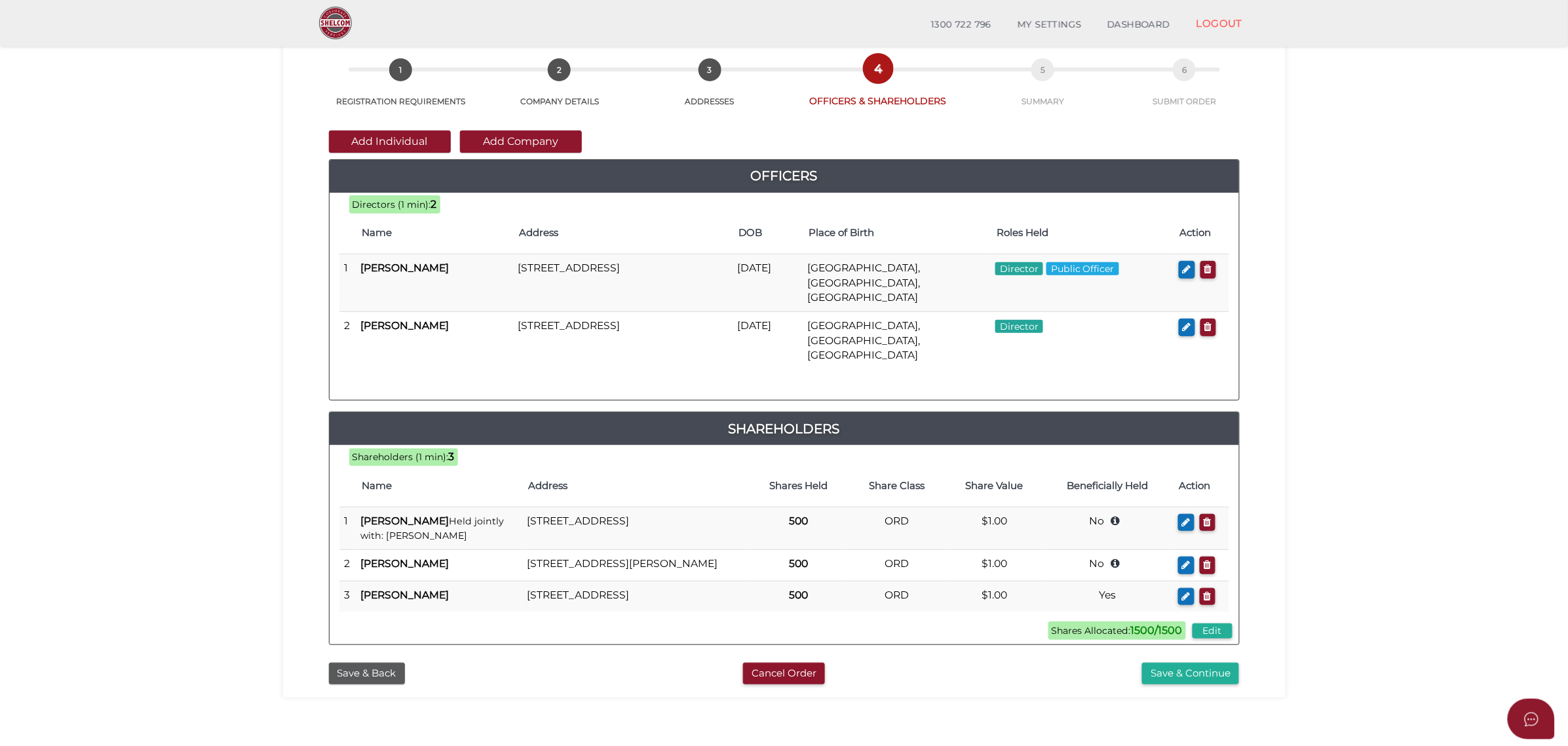
scroll to position [154, 0]
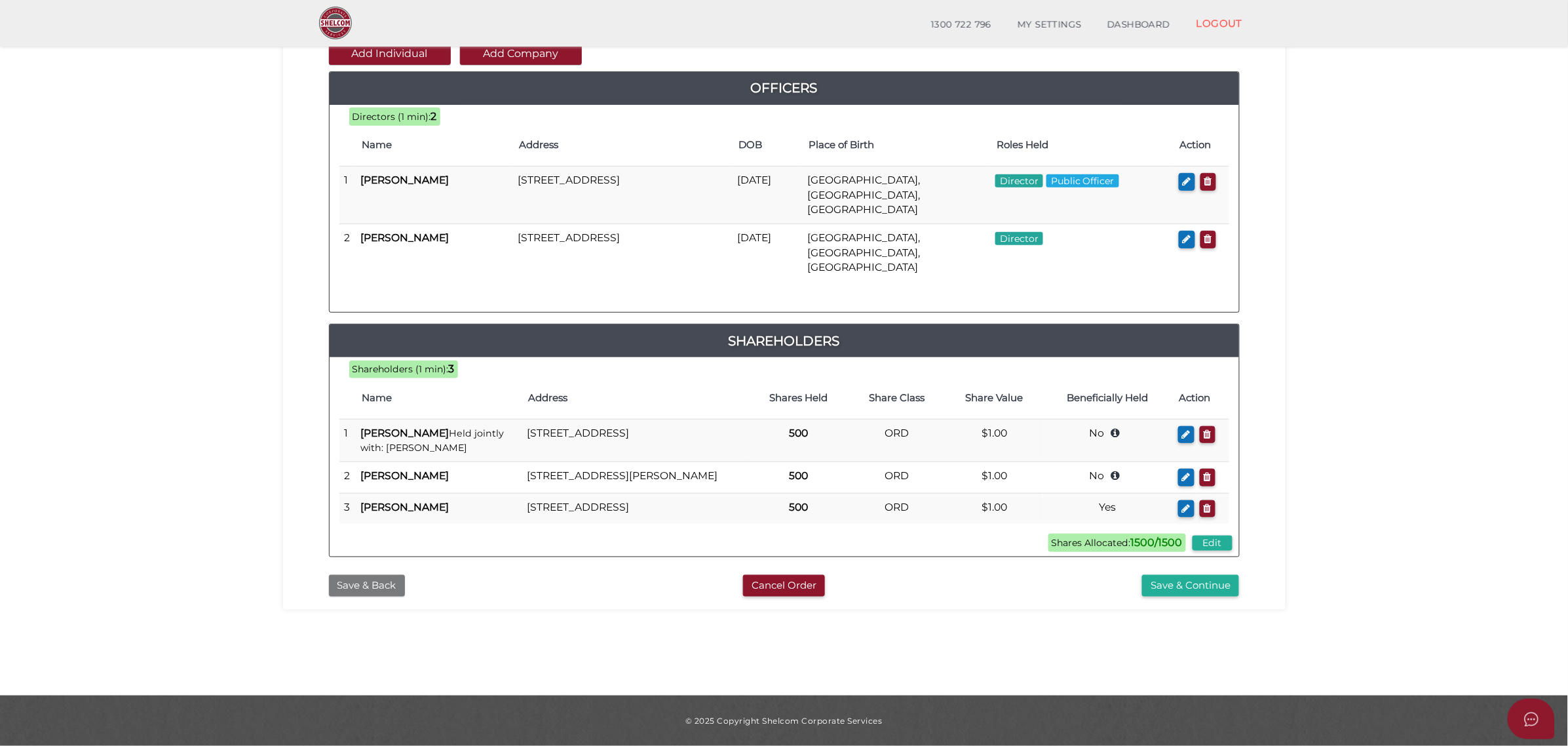
click at [372, 575] on button "Save & Back" at bounding box center [367, 585] width 76 height 22
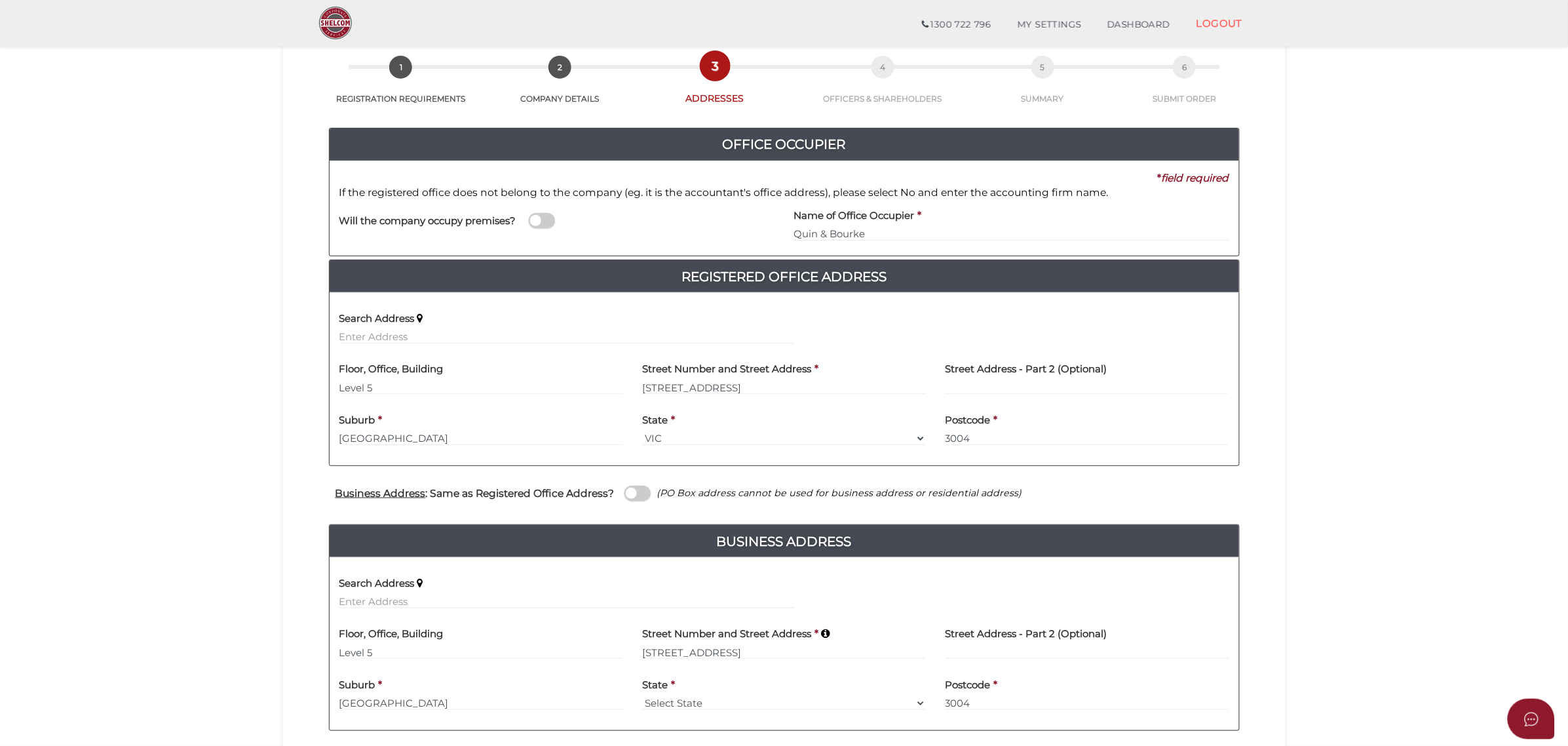
scroll to position [164, 0]
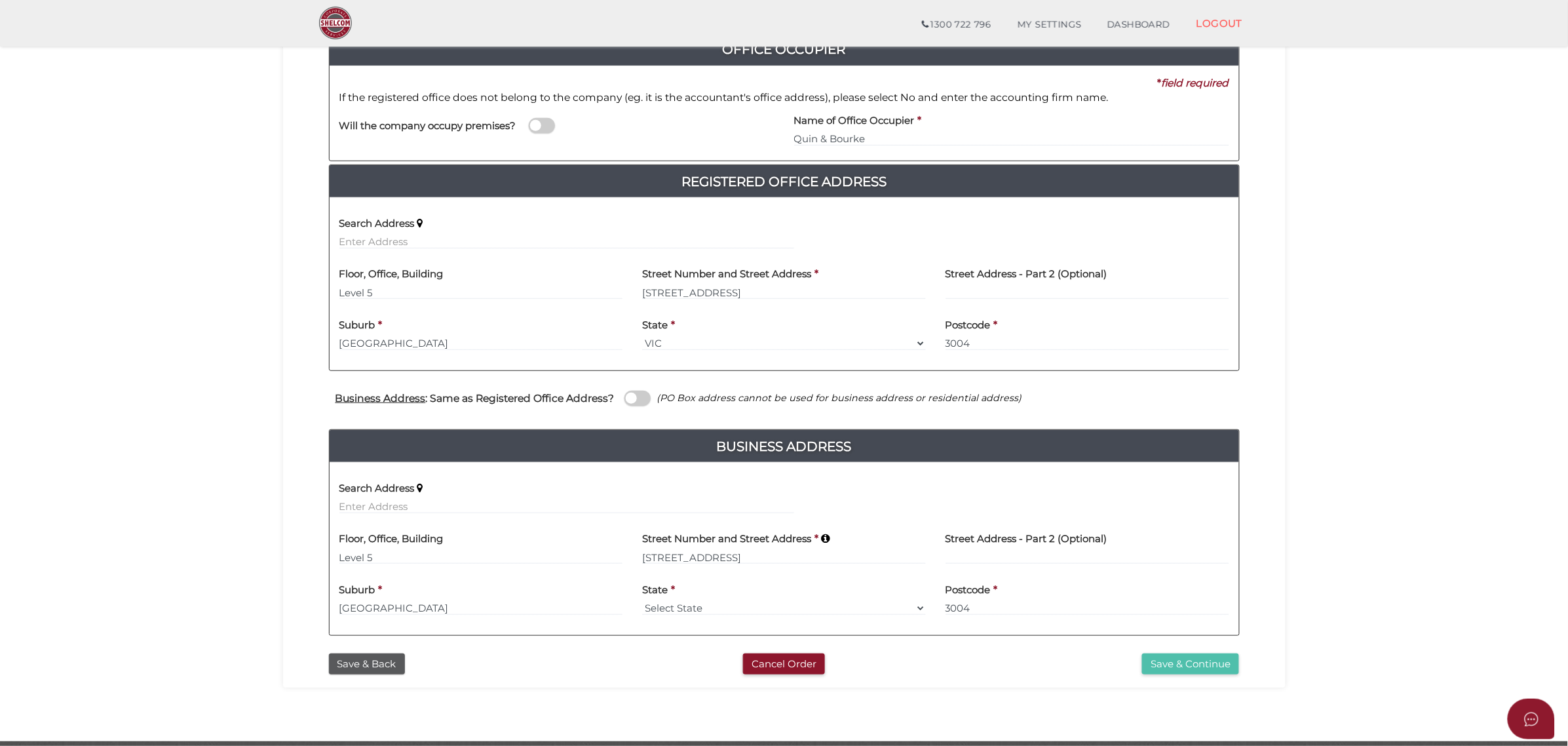
click at [1209, 664] on button "Save & Continue" at bounding box center [1191, 664] width 97 height 22
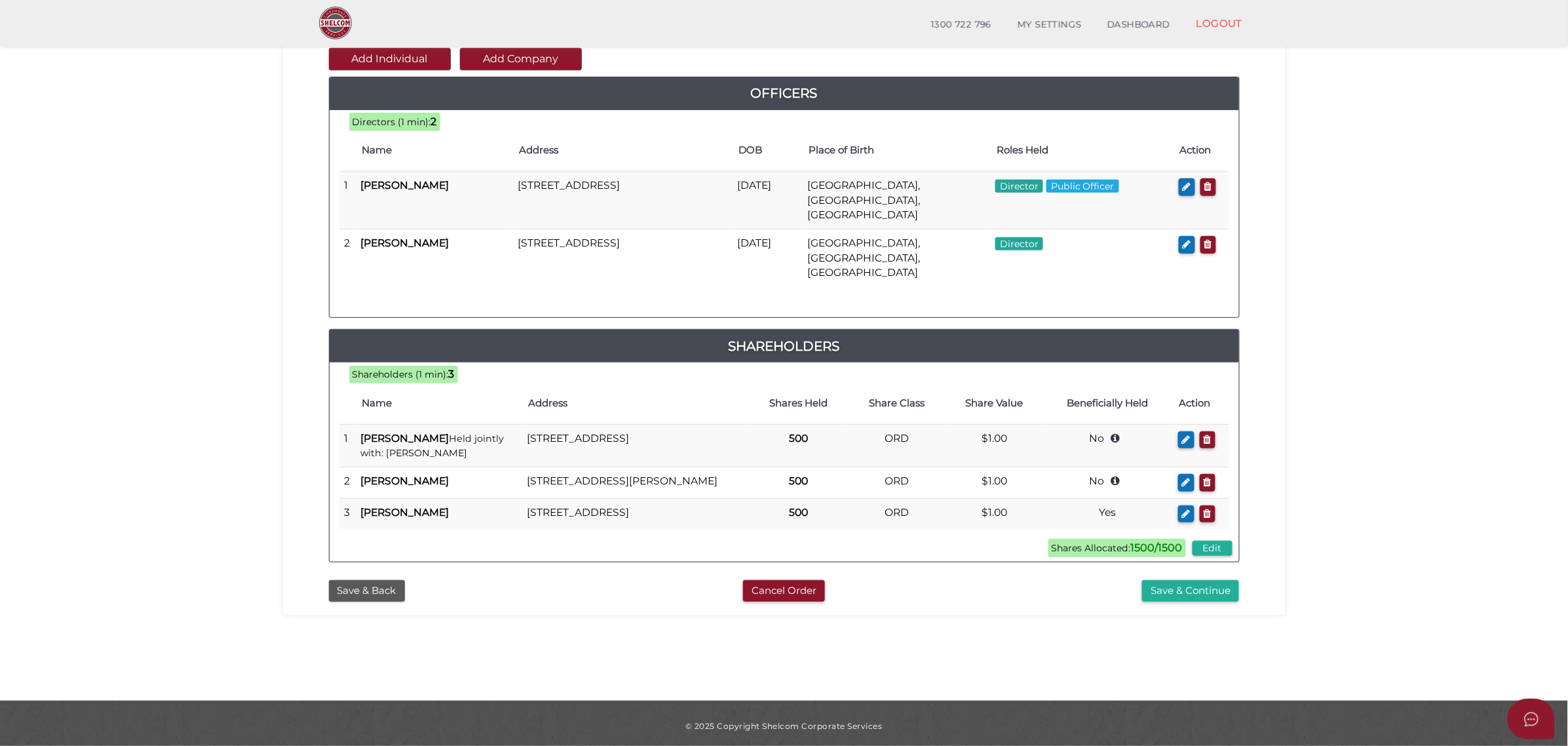
scroll to position [154, 0]
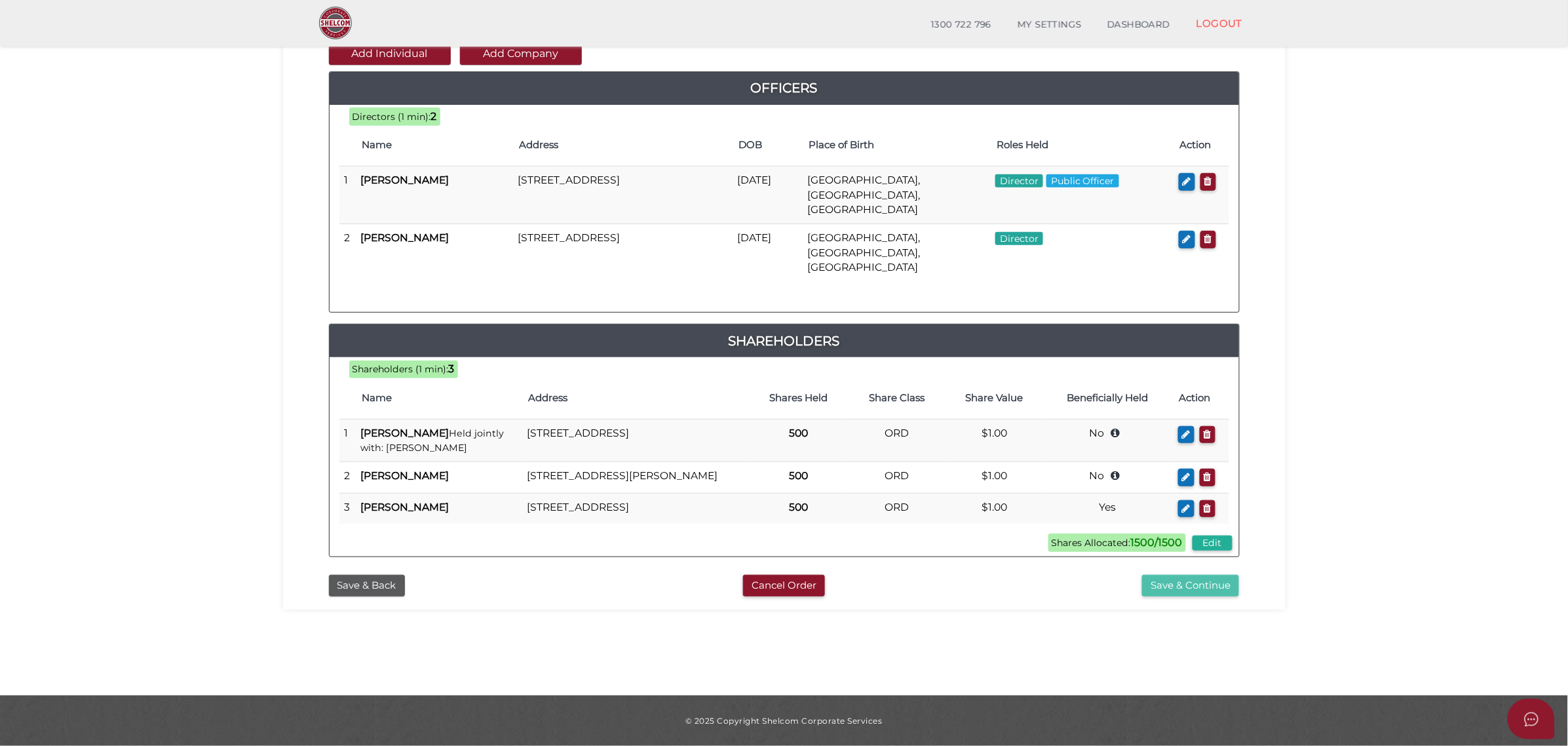
click at [1204, 583] on button "Save & Continue" at bounding box center [1191, 585] width 97 height 22
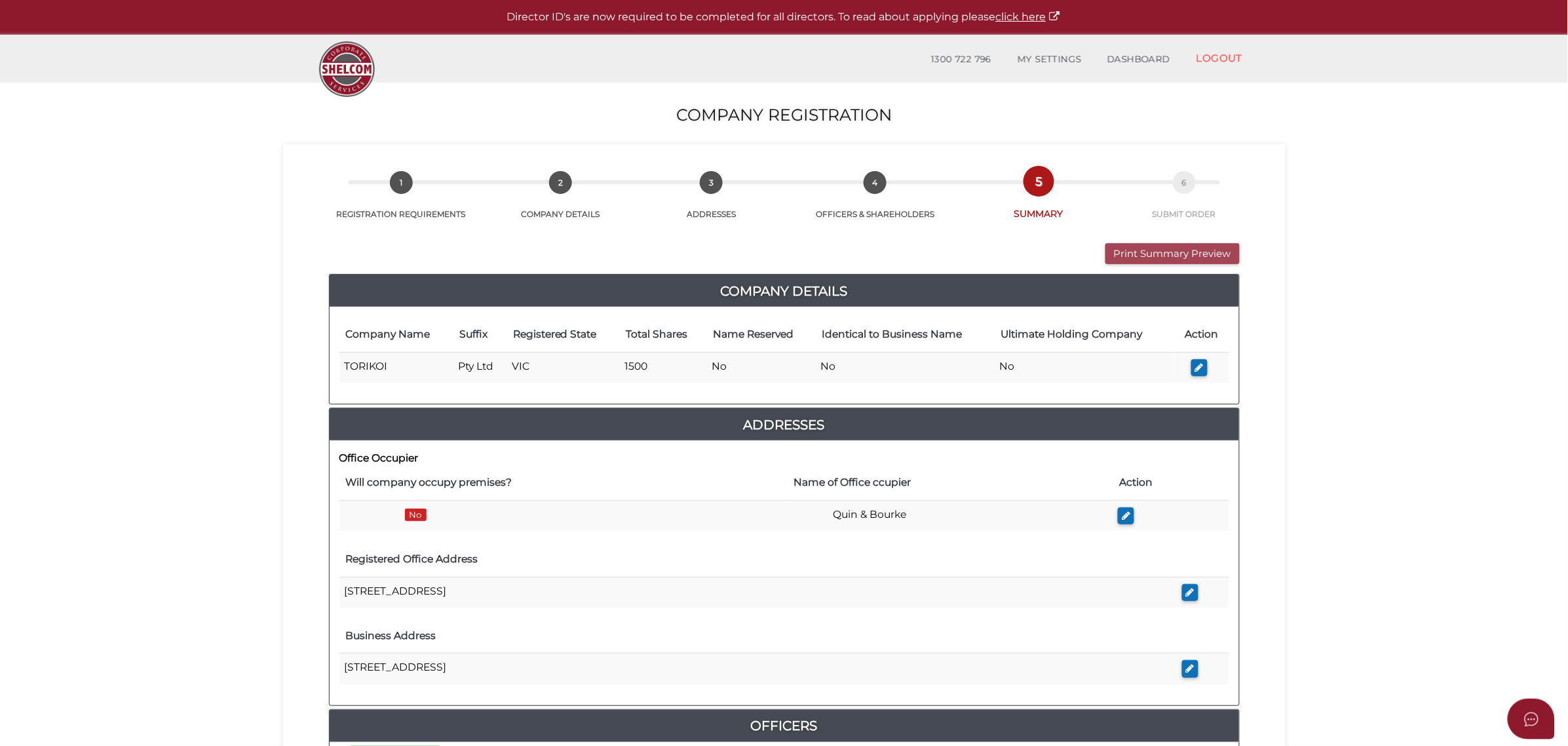
click at [1155, 257] on button "Print Summary Preview" at bounding box center [1172, 254] width 134 height 22
